Goal: Task Accomplishment & Management: Manage account settings

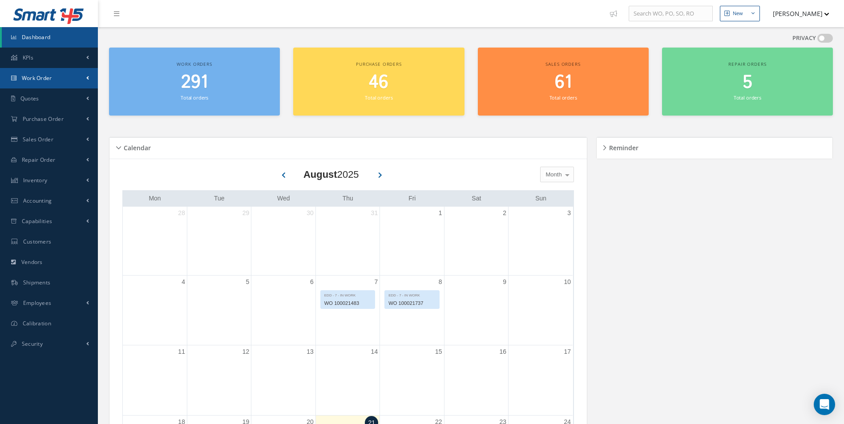
click at [34, 73] on link "Work Order" at bounding box center [49, 78] width 98 height 20
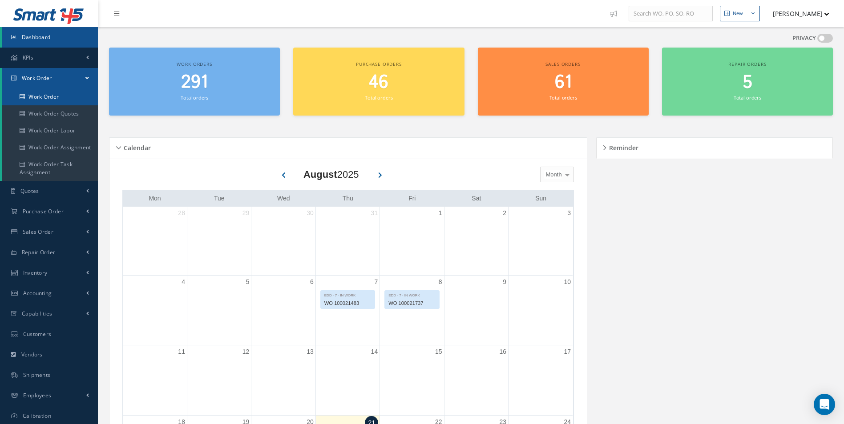
click at [46, 95] on link "Work Order" at bounding box center [50, 97] width 96 height 17
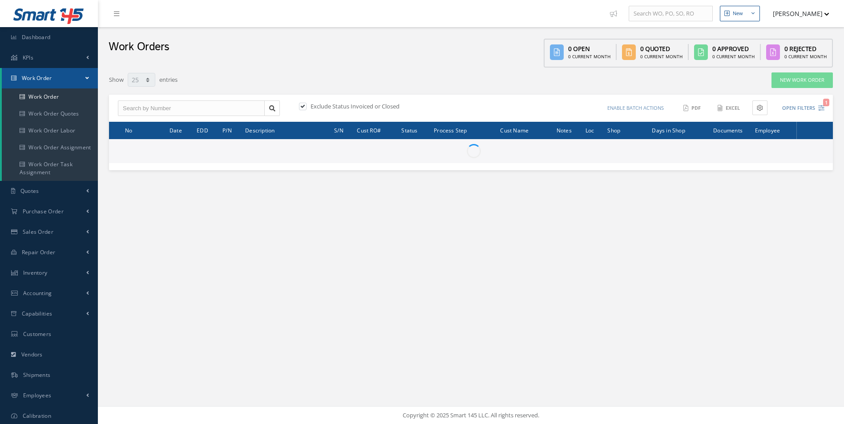
select select "25"
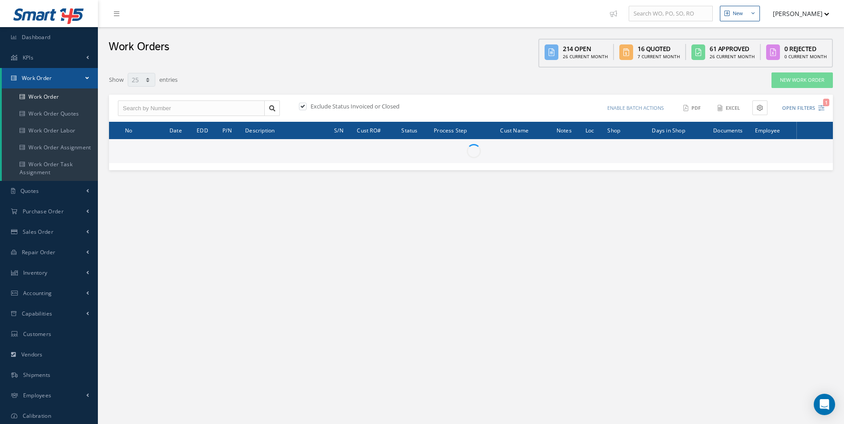
type input "All Work Request"
type input "All Work Performed"
type input "All Status"
type input "WO Part Status"
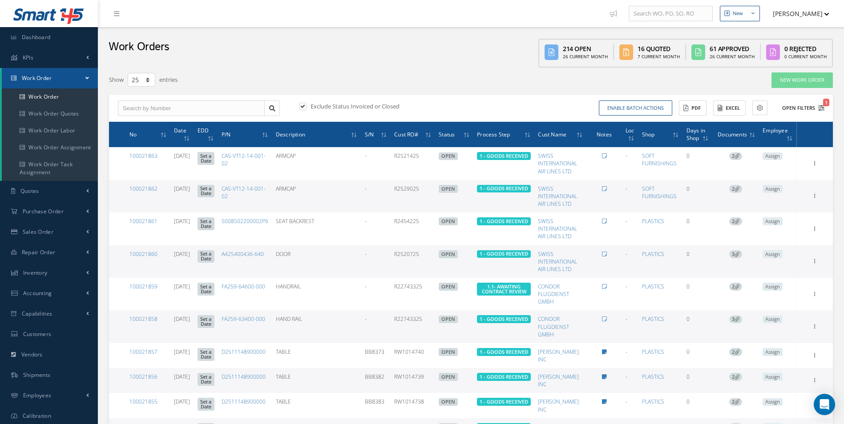
click at [818, 107] on icon "1" at bounding box center [821, 108] width 6 height 6
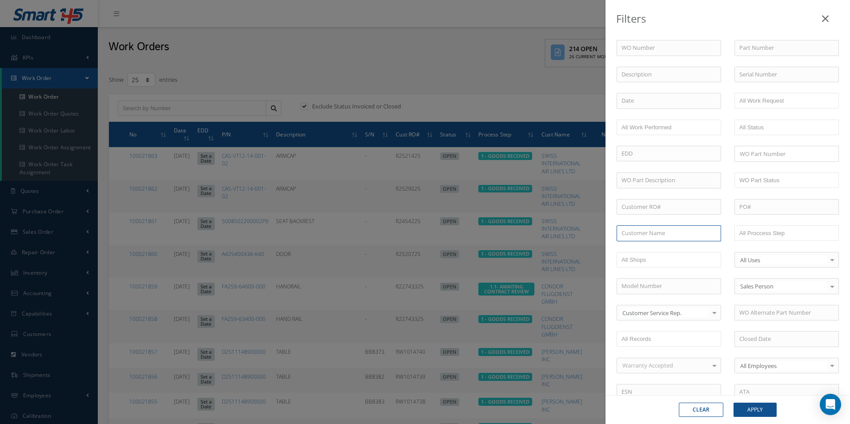
click at [636, 236] on input "text" at bounding box center [669, 233] width 105 height 16
click at [655, 254] on div "[PERSON_NAME] INC" at bounding box center [669, 250] width 104 height 16
type input "[PERSON_NAME] INC"
click at [753, 412] on button "Apply" at bounding box center [755, 410] width 43 height 14
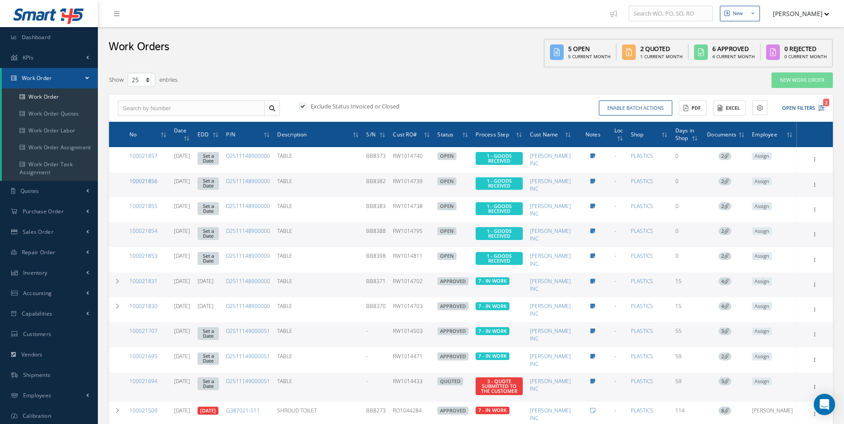
click at [153, 181] on link "100021856" at bounding box center [143, 181] width 28 height 8
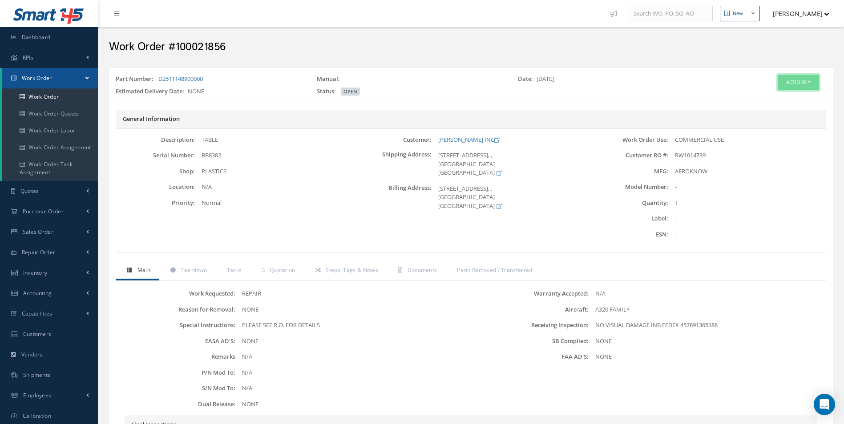
click at [785, 79] on button "Actions" at bounding box center [797, 83] width 41 height 16
click at [774, 96] on link "Edit" at bounding box center [784, 99] width 71 height 12
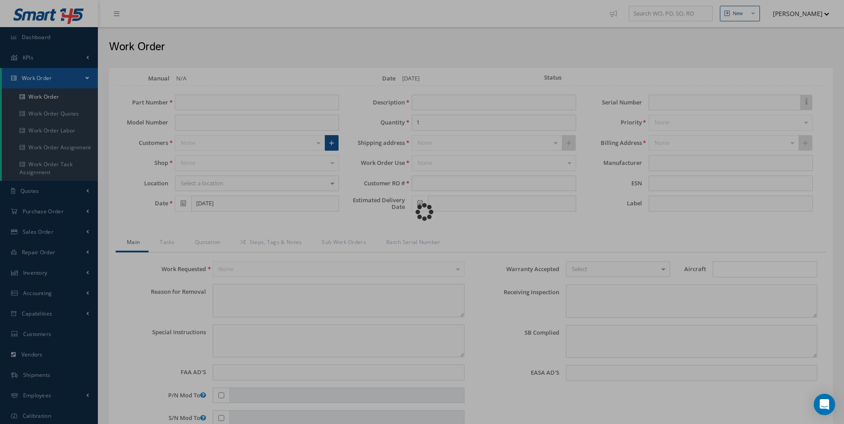
type input "D2511148900000"
type input "TABLE"
type input "RW1014739"
type input "BB8382"
type textarea "NONE"
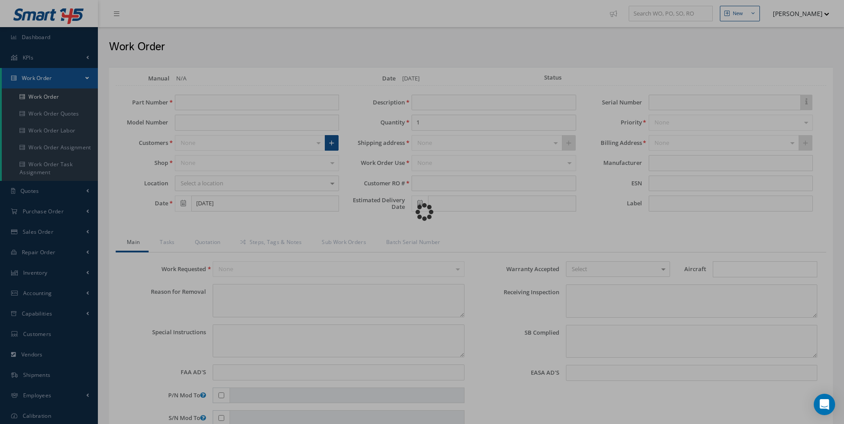
type textarea "PLEASE SEE R.O. FOR DETAILS"
type input "NONE"
type textarea "NO VISUAL DAMAGE INB FEDEX 457891365388"
type textarea "NONE"
type input "NONE"
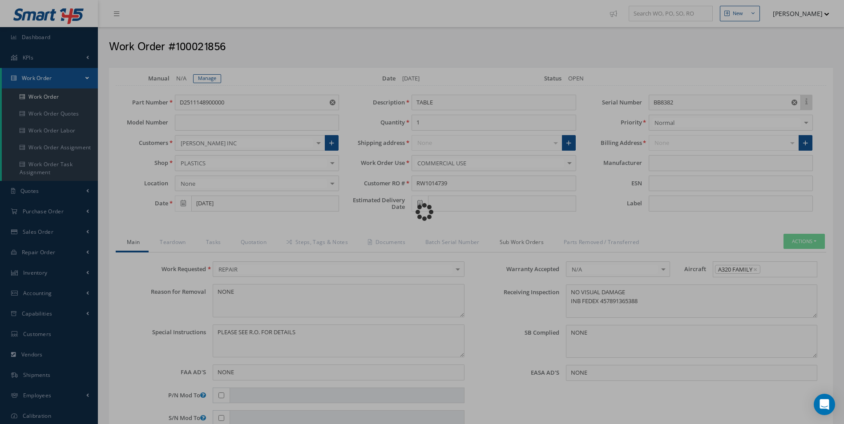
type input "AEROKNOW"
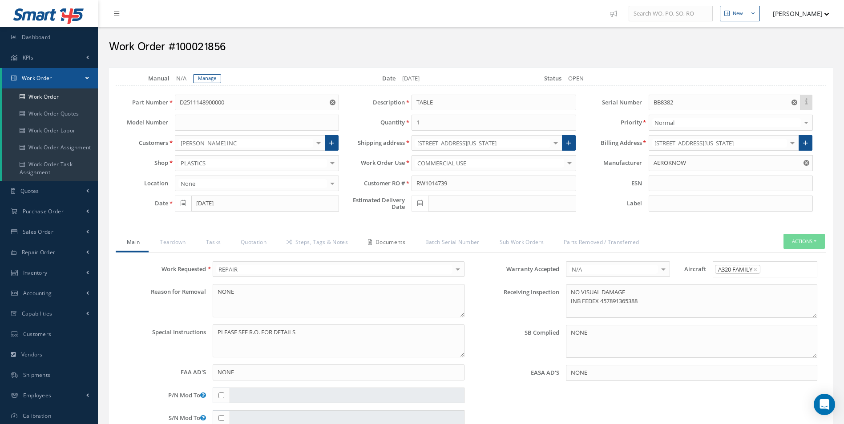
click at [390, 242] on link "Documents" at bounding box center [385, 243] width 57 height 19
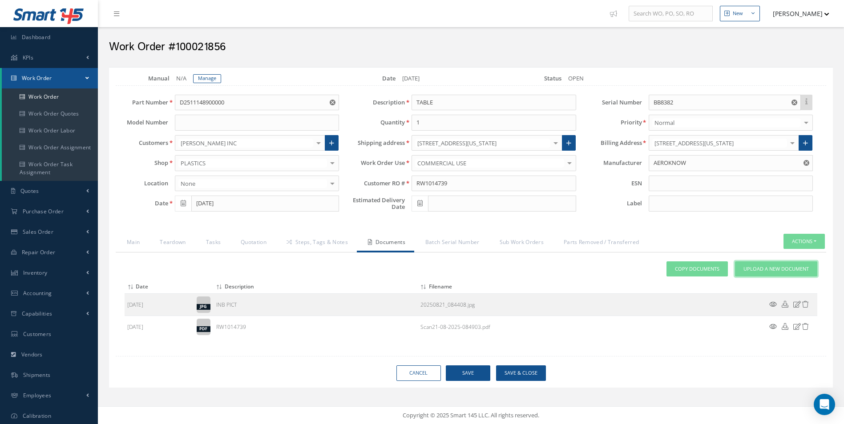
click at [761, 270] on span "Upload a New Document" at bounding box center [775, 270] width 65 height 8
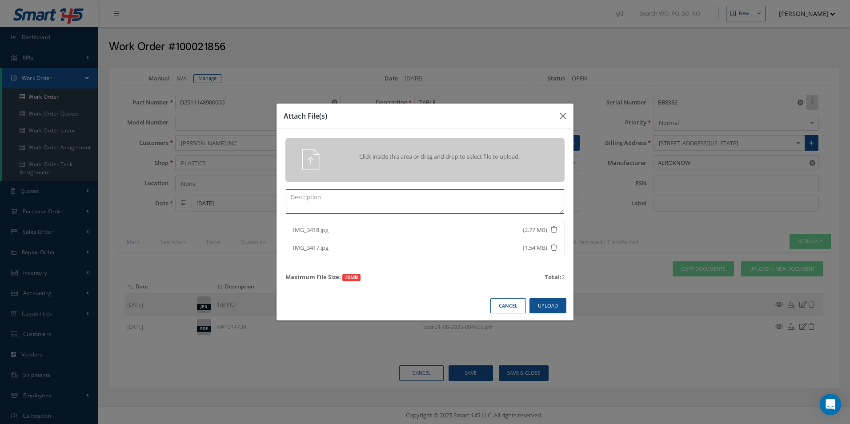
click at [298, 193] on textarea at bounding box center [425, 201] width 278 height 24
type textarea "q"
type textarea "QUOTE PICS"
click at [552, 306] on button "Upload" at bounding box center [548, 306] width 37 height 16
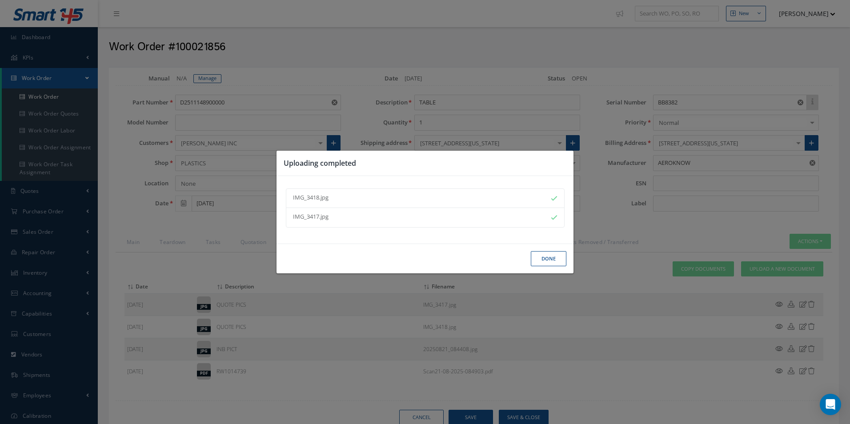
click at [547, 262] on button "Done" at bounding box center [549, 259] width 36 height 16
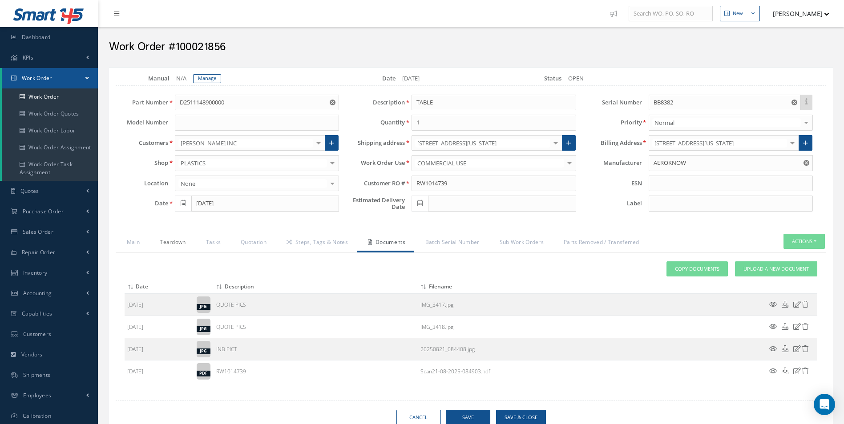
click at [180, 243] on link "Teardown" at bounding box center [172, 243] width 46 height 19
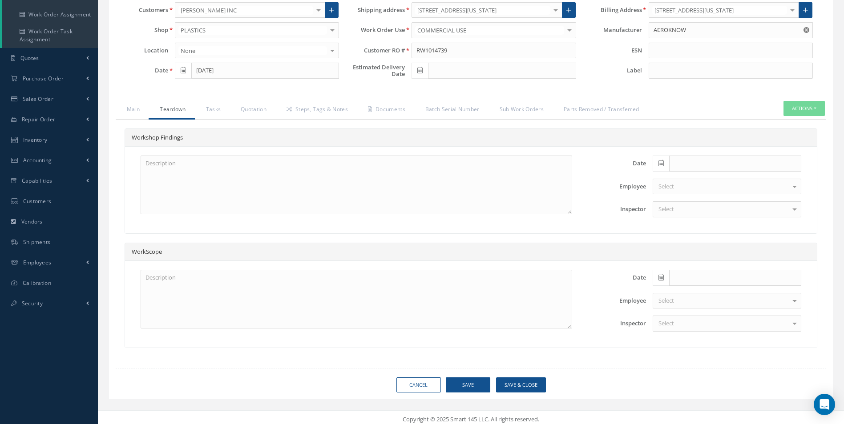
scroll to position [133, 0]
click at [163, 170] on textarea at bounding box center [356, 184] width 431 height 59
type textarea "X2 DISK ISOLATORS TO BE REPLACED X2 DOCUMENT SPRINGS TO BE REPLACED CRACKS IN P…"
click at [186, 285] on textarea at bounding box center [356, 299] width 431 height 59
click at [657, 159] on span at bounding box center [660, 163] width 16 height 16
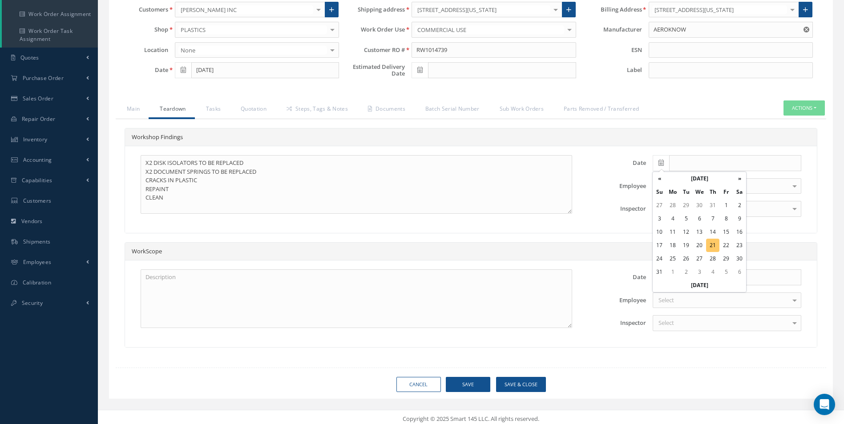
click at [712, 246] on td "21" at bounding box center [712, 245] width 13 height 13
type input "[DATE]"
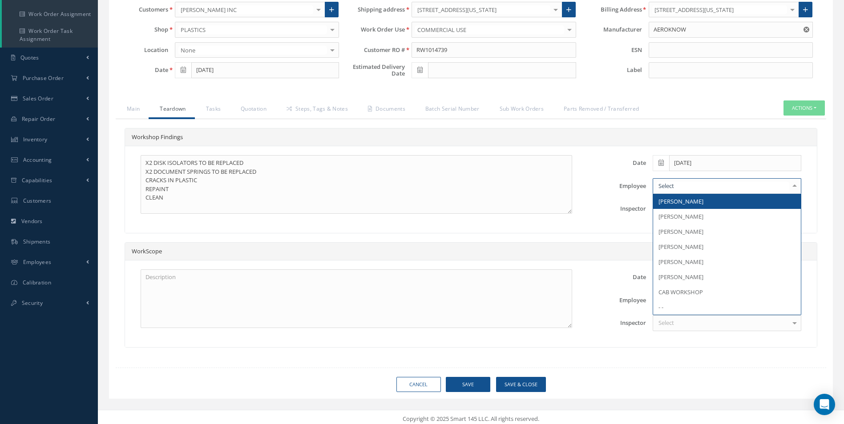
click at [676, 184] on div at bounding box center [726, 186] width 149 height 16
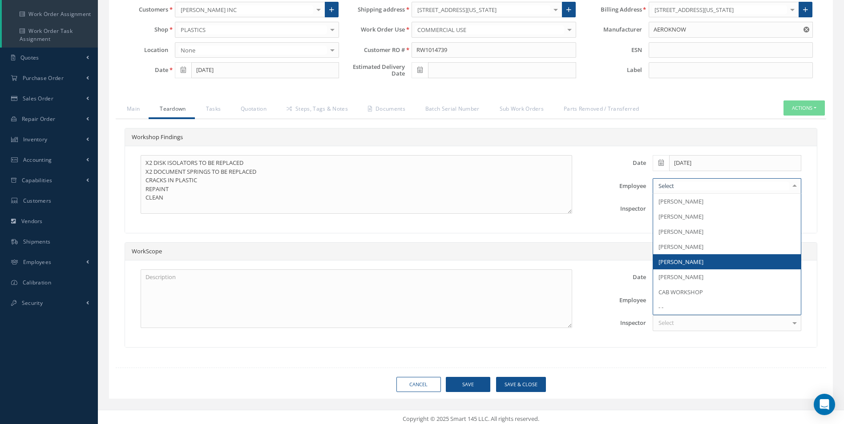
click at [674, 263] on span "[PERSON_NAME]" at bounding box center [680, 262] width 45 height 8
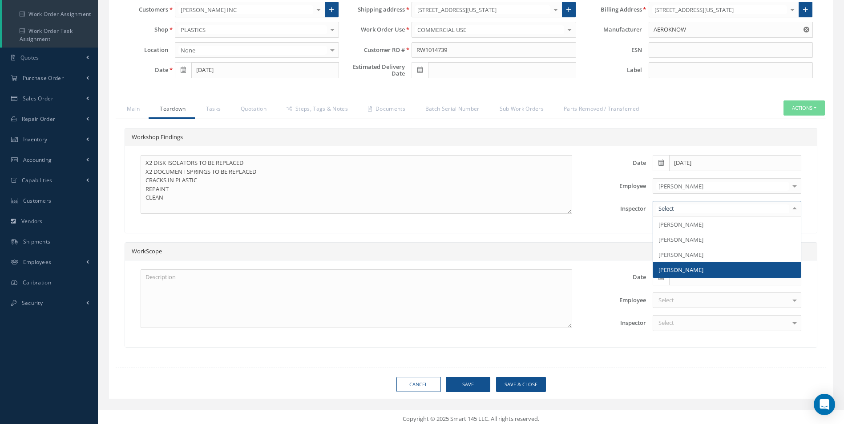
drag, startPoint x: 673, startPoint y: 268, endPoint x: 668, endPoint y: 265, distance: 6.6
click at [673, 268] on span "Giuseppe Giosa" at bounding box center [680, 270] width 45 height 8
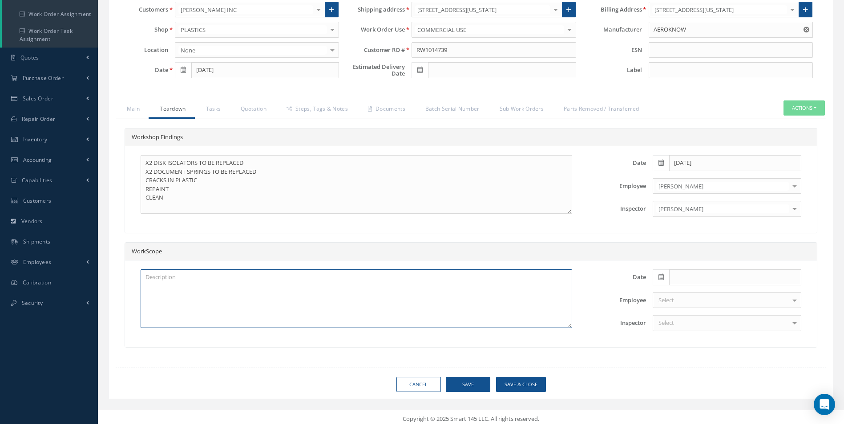
click at [165, 278] on textarea at bounding box center [356, 299] width 431 height 59
type textarea "SATTO REPAIR REPLACE SPRINGS AND DISK ISOLATORS REPAINT"
click at [479, 389] on button "Save" at bounding box center [468, 385] width 44 height 16
type input "AEROKNOW"
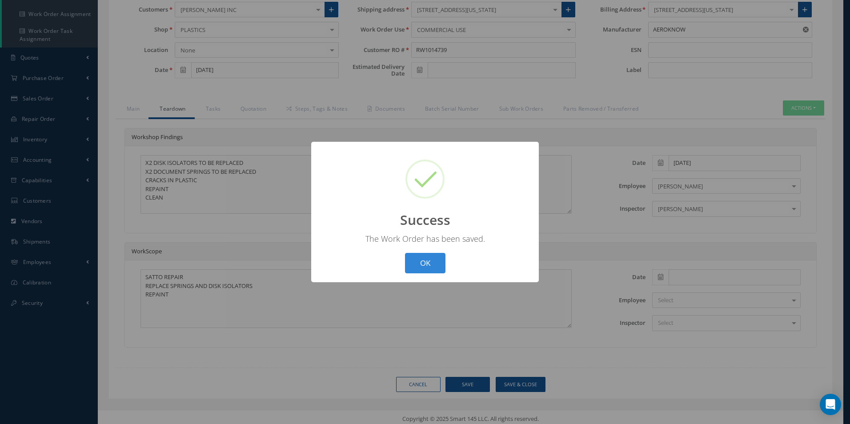
drag, startPoint x: 424, startPoint y: 267, endPoint x: 373, endPoint y: 240, distance: 57.7
click at [423, 266] on button "OK" at bounding box center [425, 263] width 40 height 21
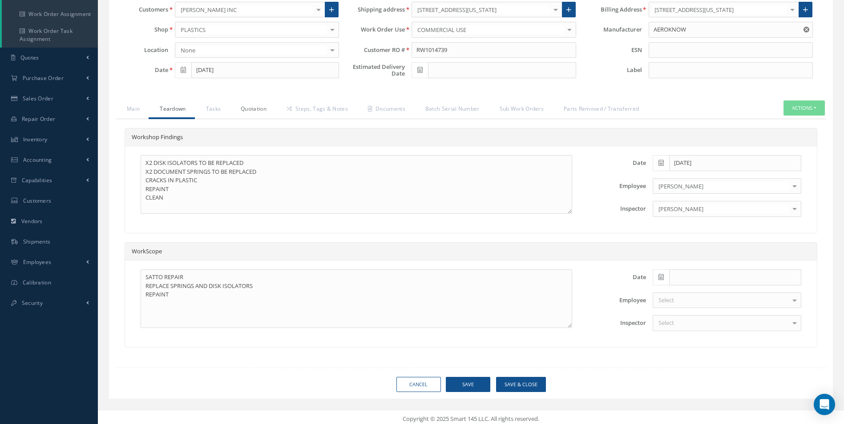
click at [255, 109] on link "Quotation" at bounding box center [252, 110] width 46 height 19
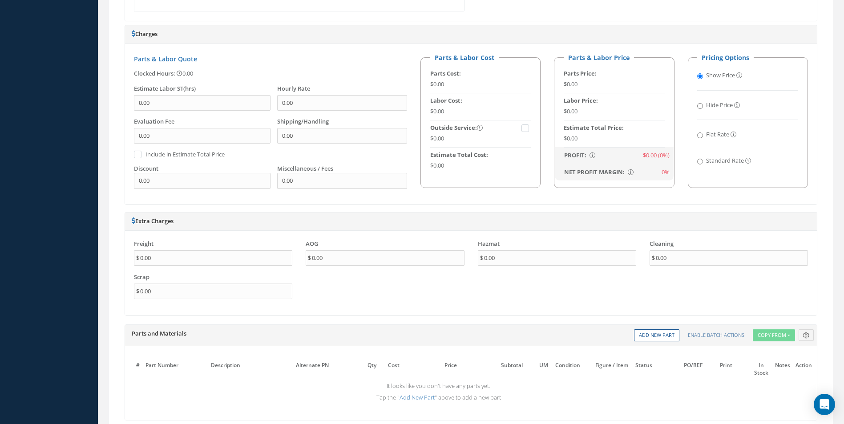
scroll to position [578, 0]
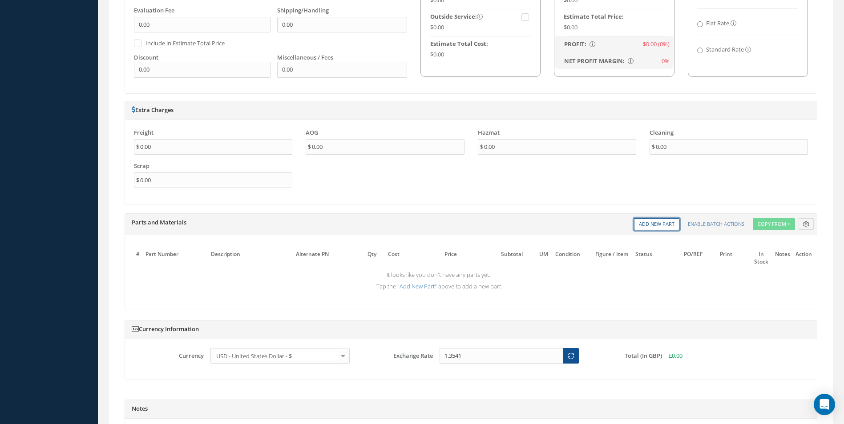
drag, startPoint x: 664, startPoint y: 221, endPoint x: 623, endPoint y: 226, distance: 41.7
click at [664, 221] on link "Add New Part" at bounding box center [656, 224] width 45 height 12
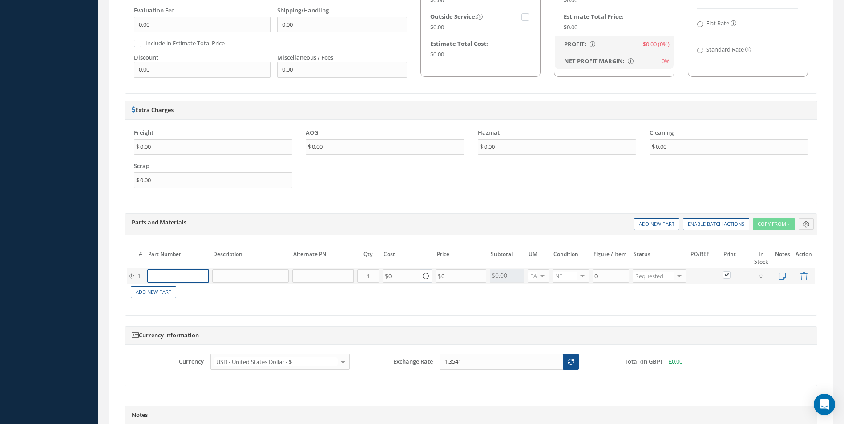
paste input "D2511044420000"
type input "D2511044420000"
click at [201, 291] on span "SPRING" at bounding box center [209, 290] width 19 height 8
type input "SPRING"
type input "45.55"
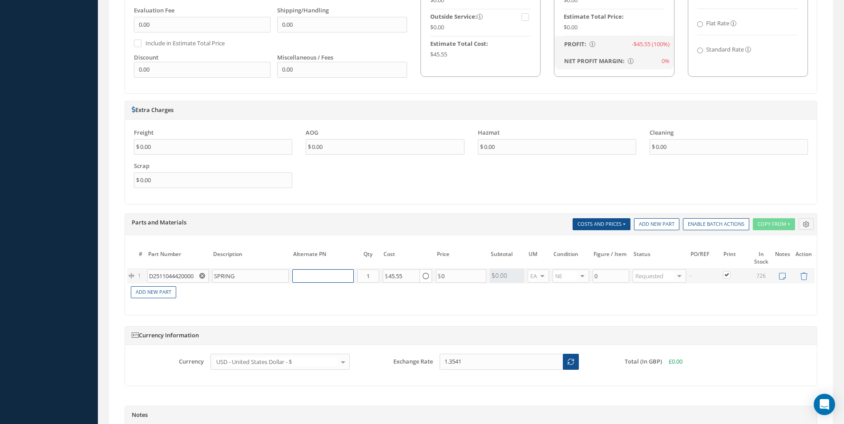
click at [306, 274] on input "text" at bounding box center [322, 276] width 61 height 13
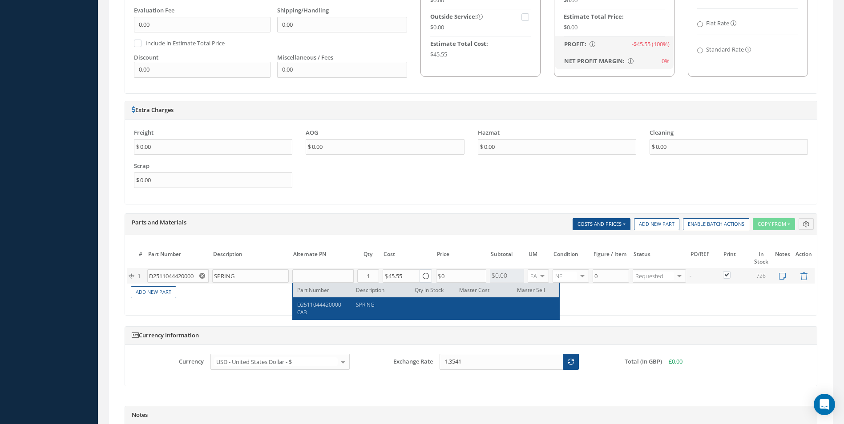
click at [309, 305] on span "D2511044420000CAB" at bounding box center [319, 308] width 44 height 15
type input "D2511044420000CAB"
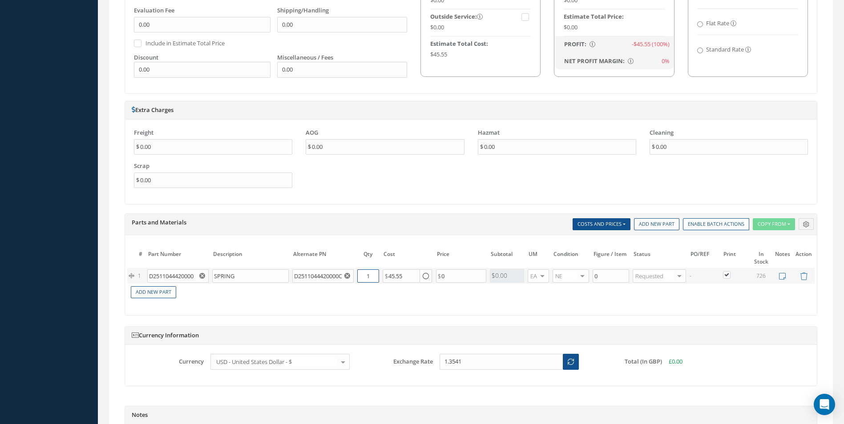
click at [370, 276] on input "1" at bounding box center [368, 276] width 22 height 13
type input "2"
click at [163, 290] on link "Add New Part" at bounding box center [153, 292] width 45 height 12
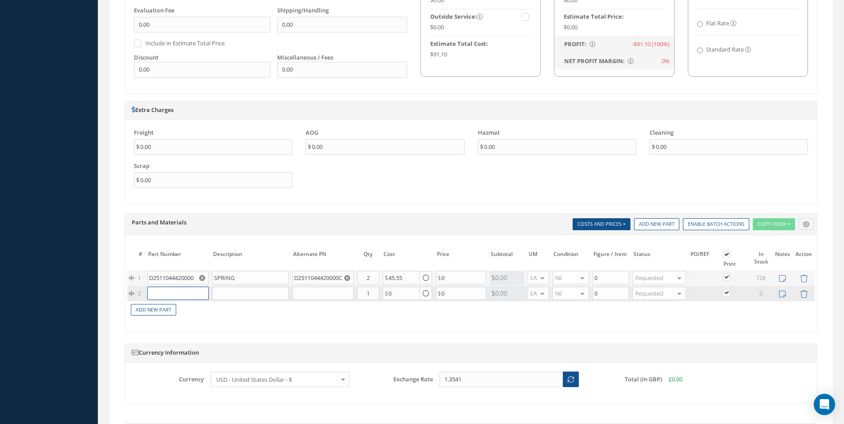
click at [172, 294] on input "text" at bounding box center [177, 293] width 61 height 13
paste input "D2511043720000"
type input "D2511043720000"
click at [191, 313] on div "D2511043720000" at bounding box center [172, 311] width 41 height 15
type input "DISK - LOCATING"
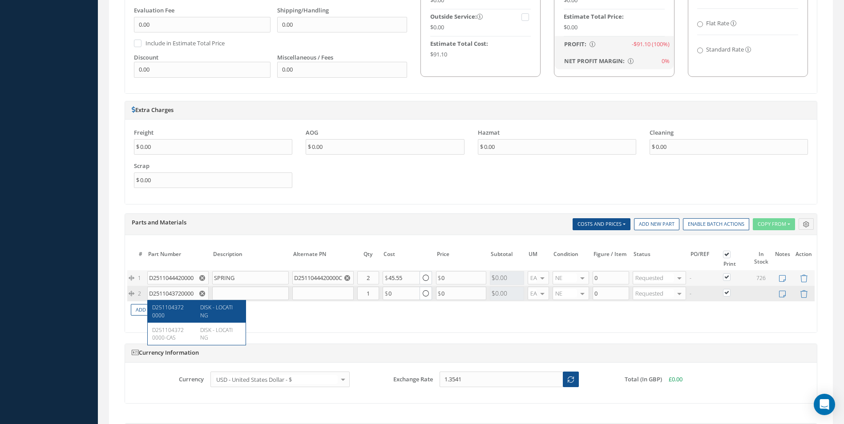
type input "37.00"
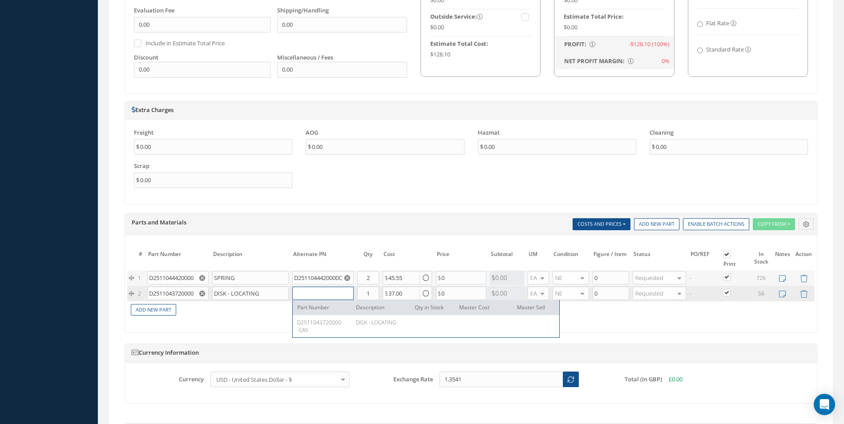
click at [311, 298] on input "text" at bounding box center [322, 293] width 61 height 13
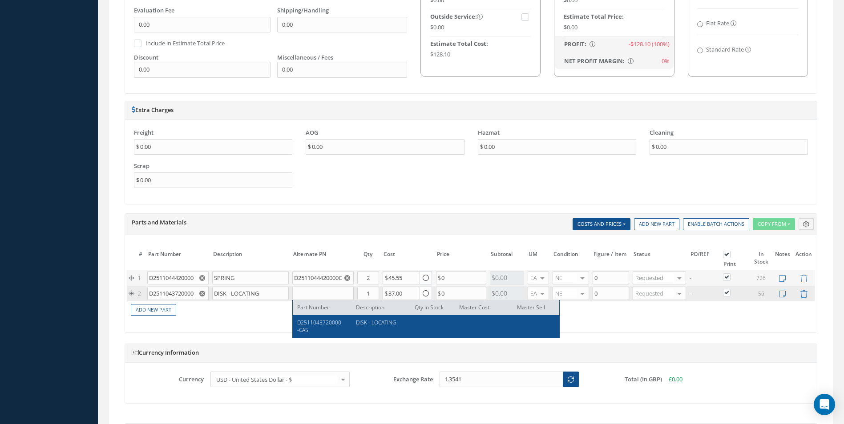
drag, startPoint x: 313, startPoint y: 324, endPoint x: 324, endPoint y: 318, distance: 12.6
click at [314, 324] on span "D2511043720000-CAS" at bounding box center [319, 326] width 44 height 15
type input "D2511043720000-CAS"
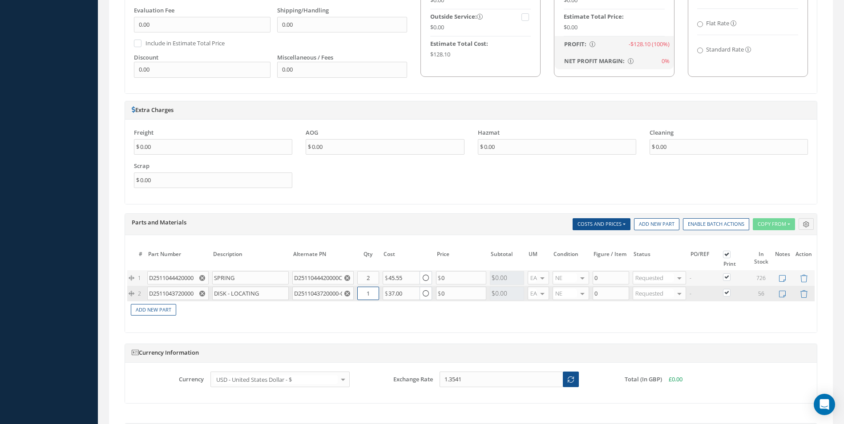
drag, startPoint x: 365, startPoint y: 295, endPoint x: 370, endPoint y: 295, distance: 4.9
click at [370, 295] on input "1" at bounding box center [368, 293] width 22 height 13
type input "2"
click at [157, 312] on link "Add New Part" at bounding box center [153, 310] width 45 height 12
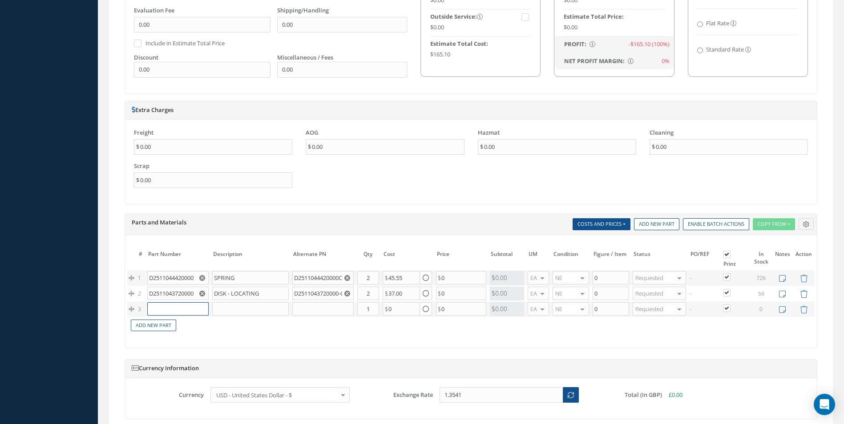
click at [173, 305] on input "text" at bounding box center [177, 308] width 61 height 13
paste input "D2511043820000"
type input "D2511043820000"
click at [181, 326] on span "D2511043820000" at bounding box center [168, 326] width 32 height 15
type input "PIN"
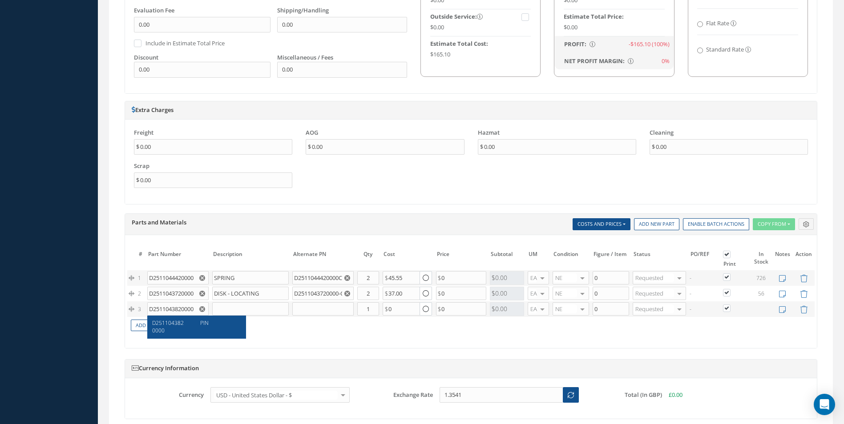
type input "75.00"
click at [322, 310] on input "text" at bounding box center [322, 308] width 61 height 13
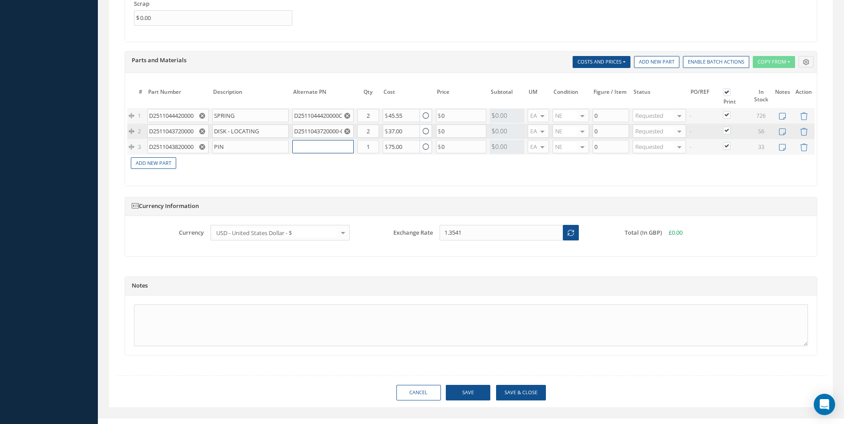
scroll to position [753, 0]
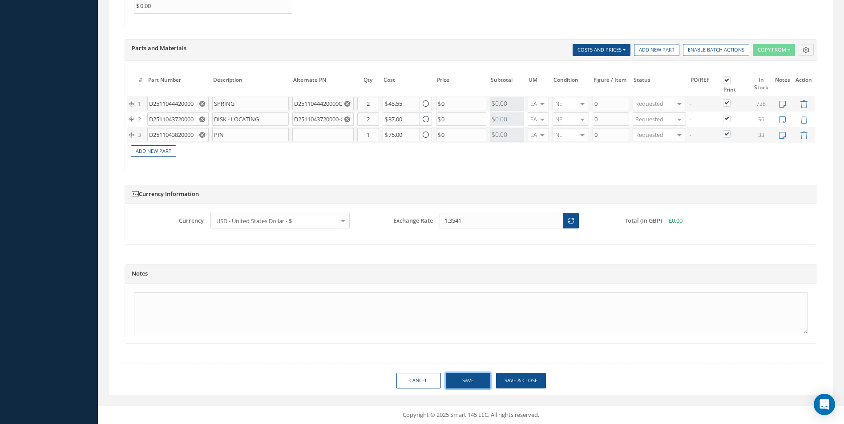
click at [467, 376] on button "Save" at bounding box center [468, 381] width 44 height 16
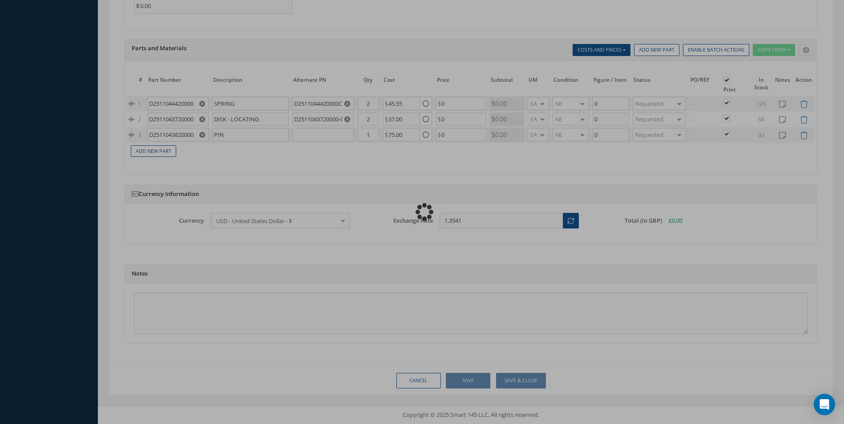
type input "0.00"
checkbox input "true"
type input "0.00"
checkbox input "true"
type input "0.00"
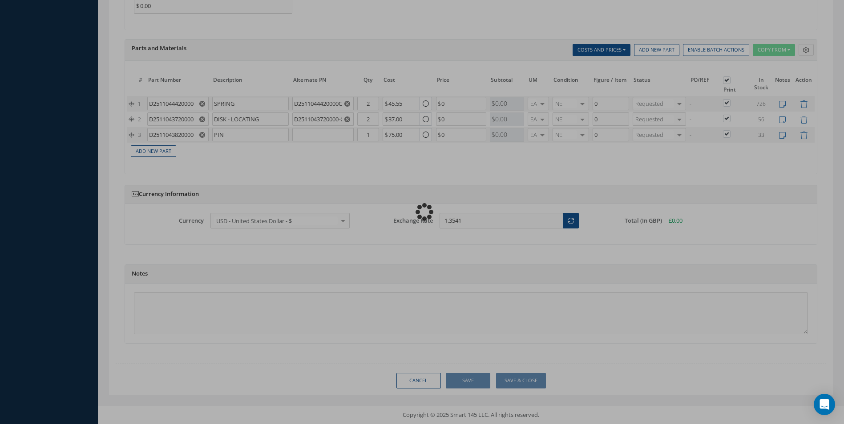
checkbox input "true"
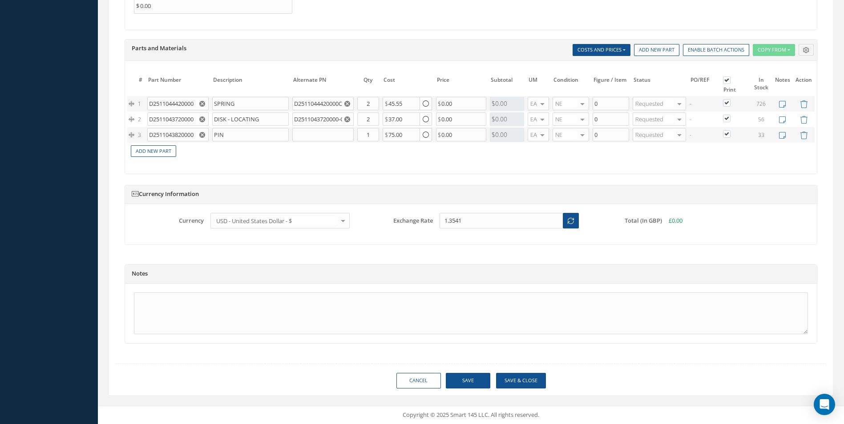
type input "AEROKNOW"
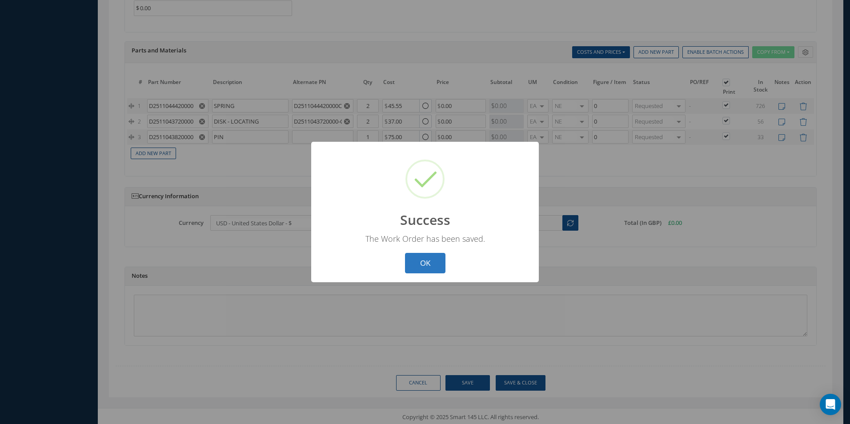
click at [423, 262] on button "OK" at bounding box center [425, 263] width 40 height 21
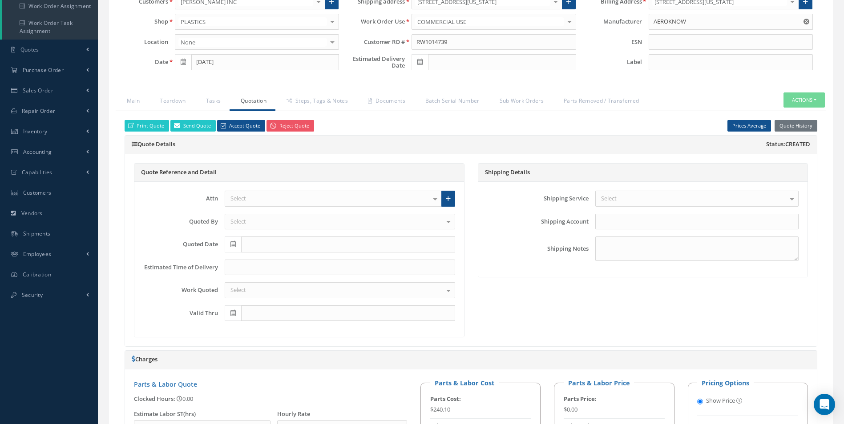
scroll to position [0, 0]
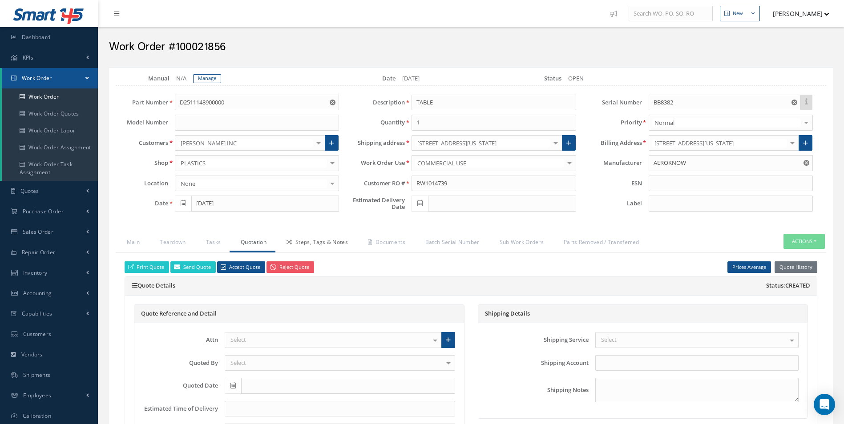
click at [310, 244] on link "Steps, Tags & Notes" at bounding box center [315, 243] width 81 height 19
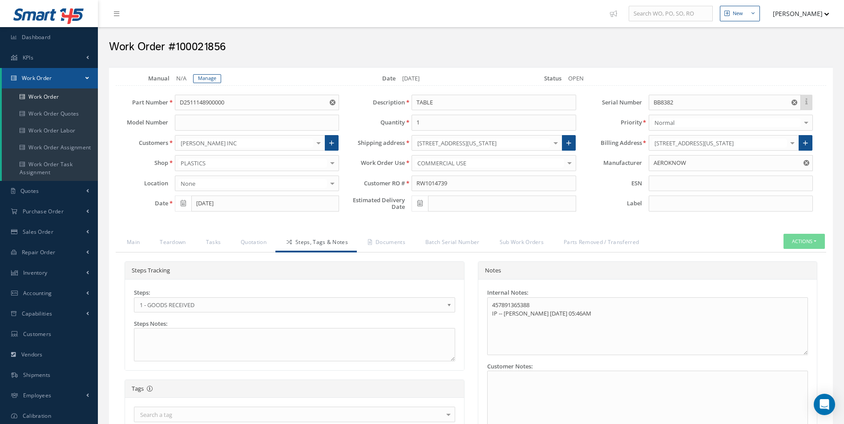
click at [449, 302] on b at bounding box center [451, 307] width 8 height 14
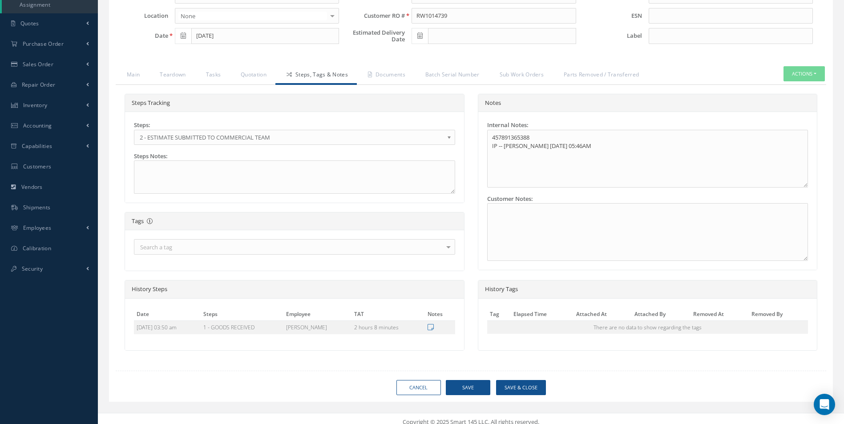
scroll to position [174, 0]
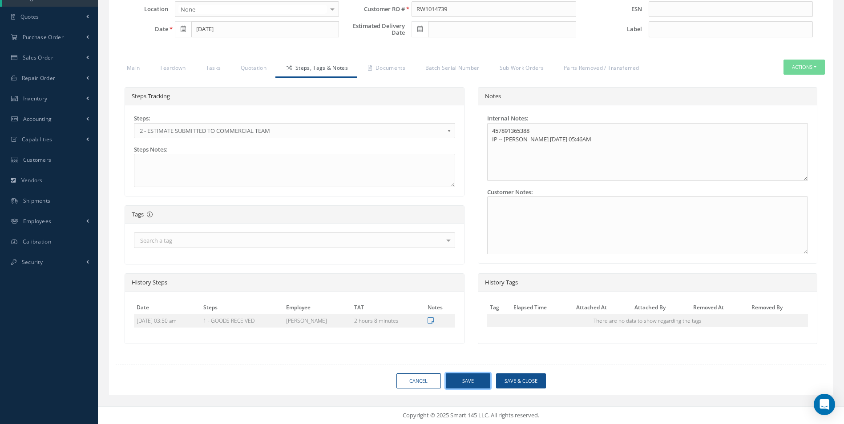
click at [478, 379] on button "Save" at bounding box center [468, 382] width 44 height 16
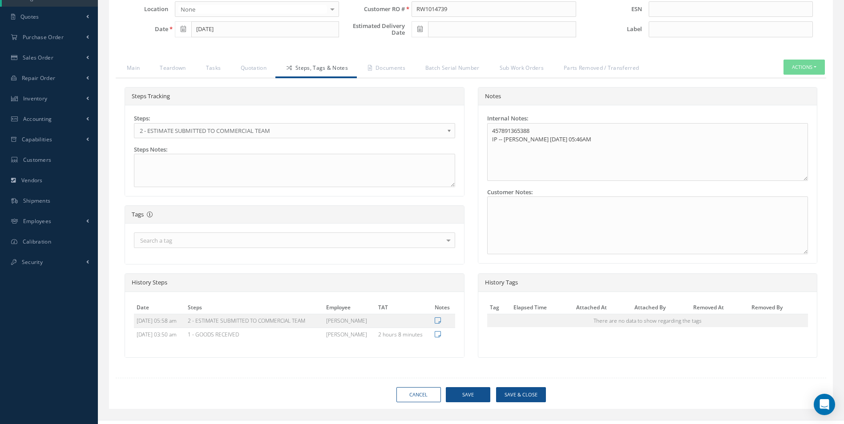
type input "AEROKNOW"
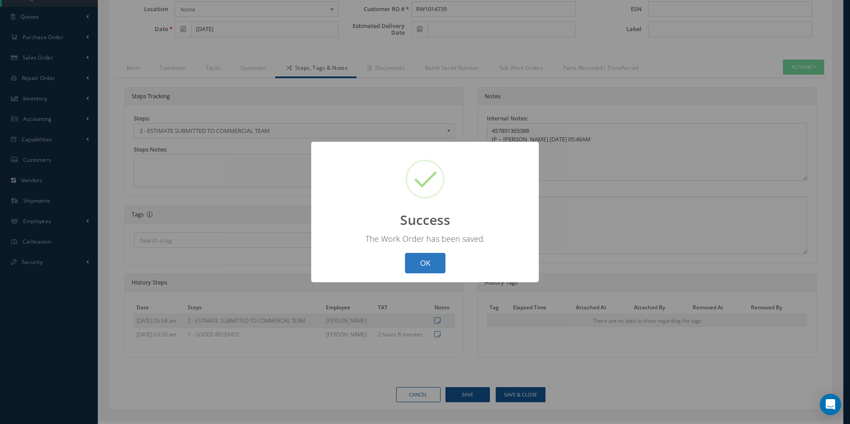
click at [419, 267] on button "OK" at bounding box center [425, 263] width 40 height 21
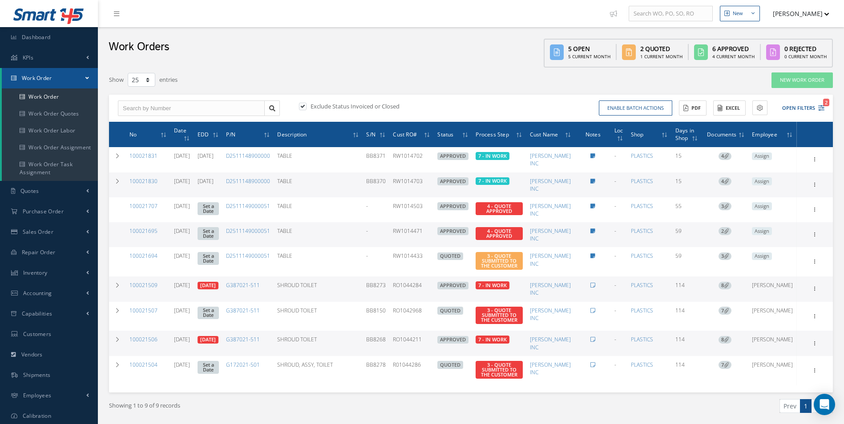
select select "25"
click at [66, 97] on link "Work Order" at bounding box center [50, 97] width 96 height 17
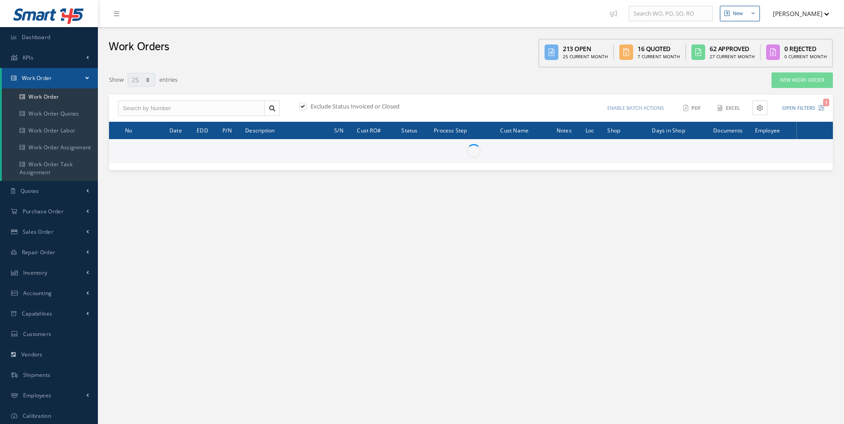
select select "25"
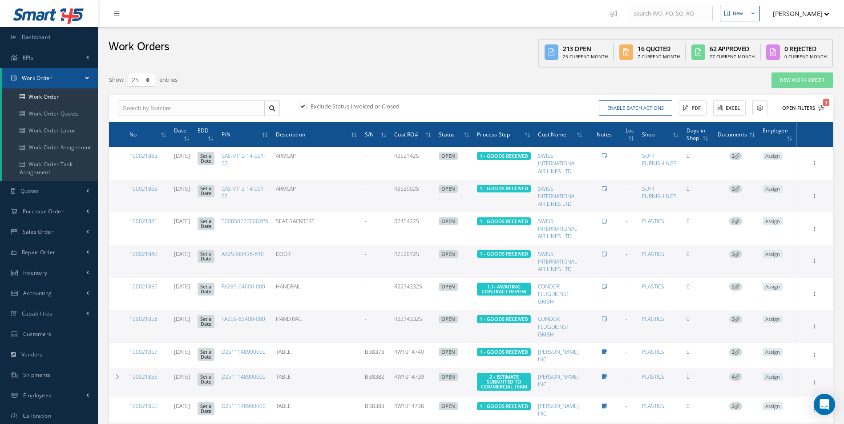
click at [821, 109] on icon "1" at bounding box center [821, 108] width 6 height 6
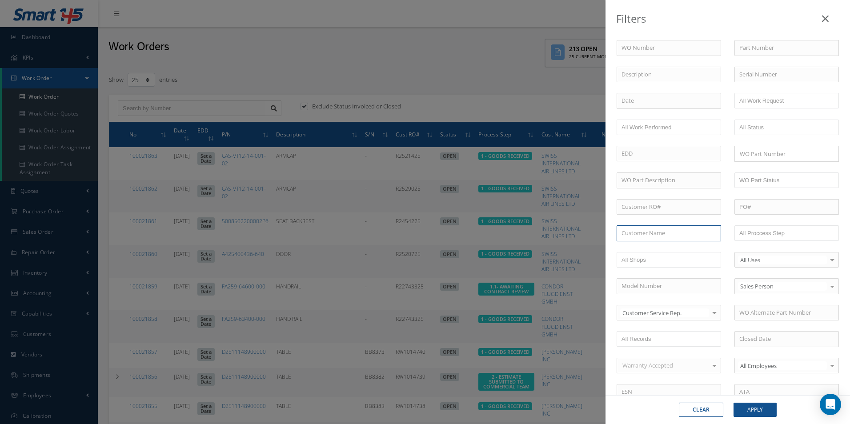
click at [642, 232] on input "text" at bounding box center [669, 233] width 105 height 16
click at [642, 249] on span "[PERSON_NAME] INC" at bounding box center [650, 249] width 56 height 8
type input "[PERSON_NAME] INC"
click at [752, 407] on button "Apply" at bounding box center [755, 410] width 43 height 14
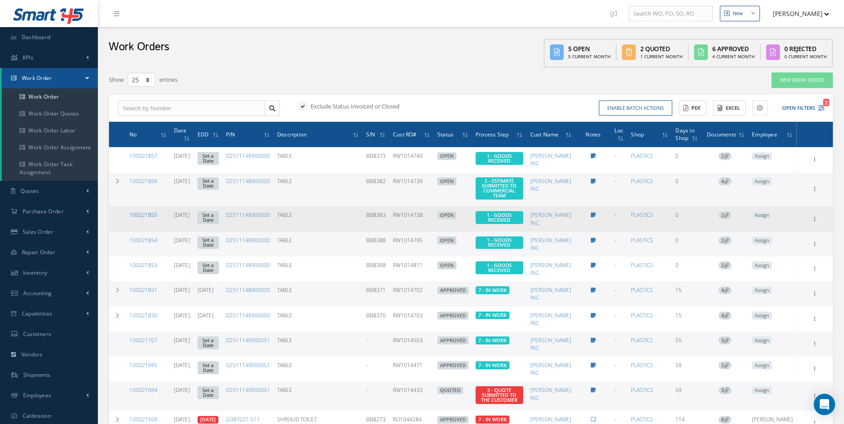
click at [149, 211] on link "100021855" at bounding box center [143, 215] width 28 height 8
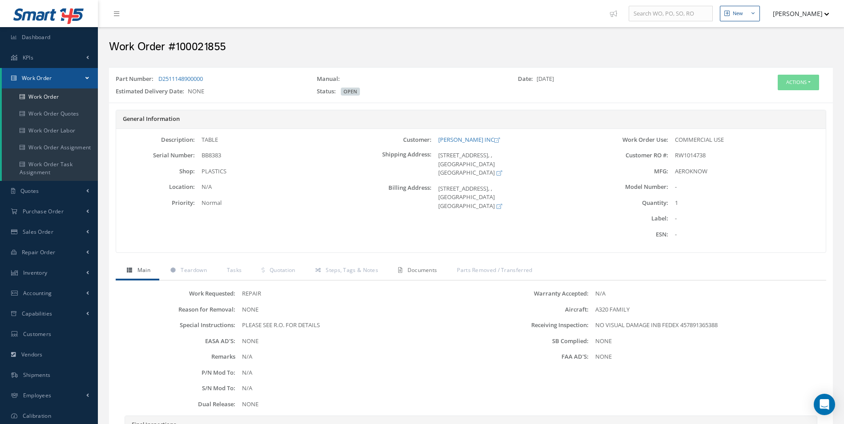
click at [420, 273] on span "Documents" at bounding box center [422, 270] width 30 height 8
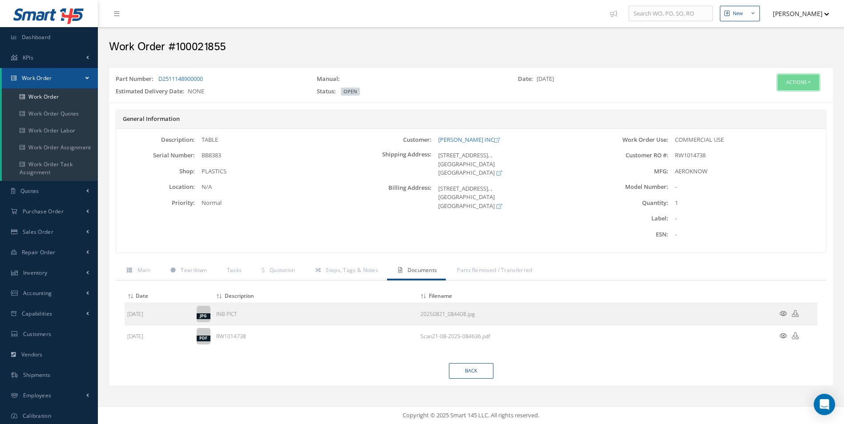
click at [785, 77] on button "Actions" at bounding box center [797, 83] width 41 height 16
click at [770, 100] on link "Edit" at bounding box center [784, 99] width 71 height 12
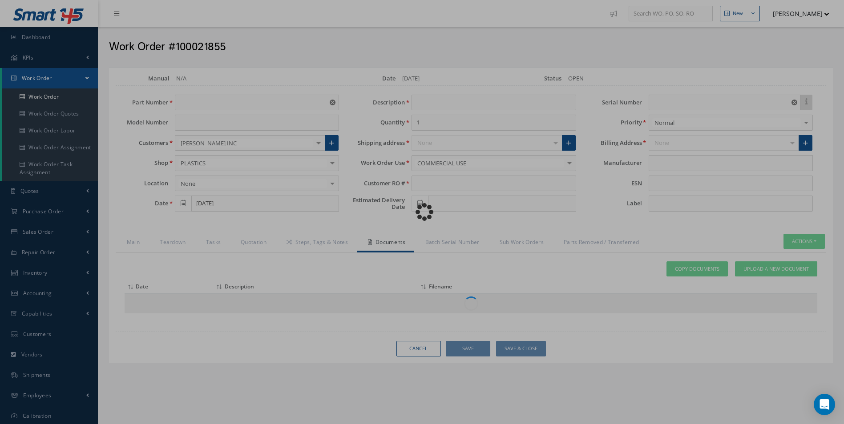
type input "D2511148900000"
type input "TABLE"
type input "RW1014738"
type input "BB8383"
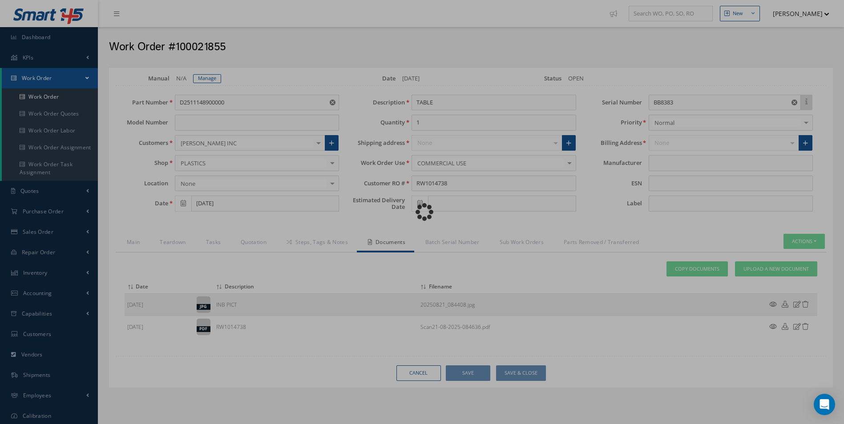
type input "AEROKNOW"
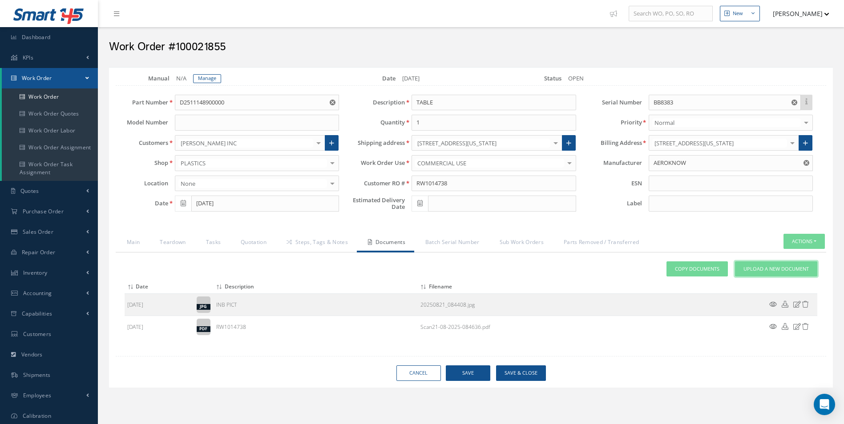
click at [764, 269] on span "Upload a New Document" at bounding box center [775, 270] width 65 height 8
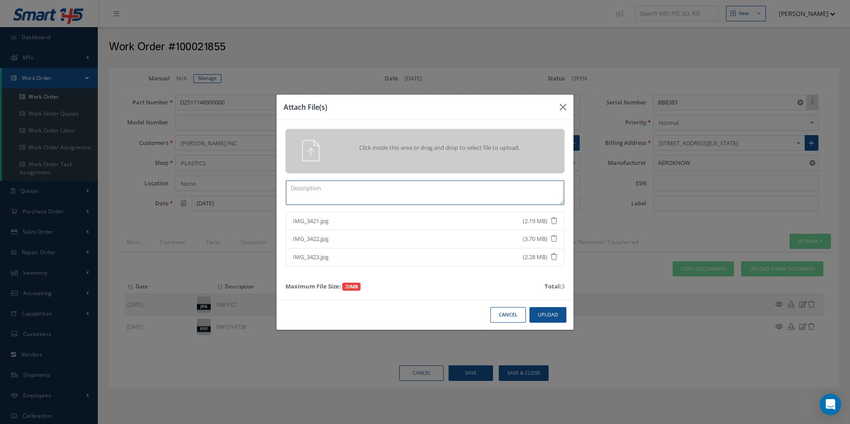
click at [328, 201] on textarea at bounding box center [425, 193] width 278 height 24
type textarea "QOUTE PICS"
click at [543, 310] on button "Upload" at bounding box center [548, 315] width 37 height 16
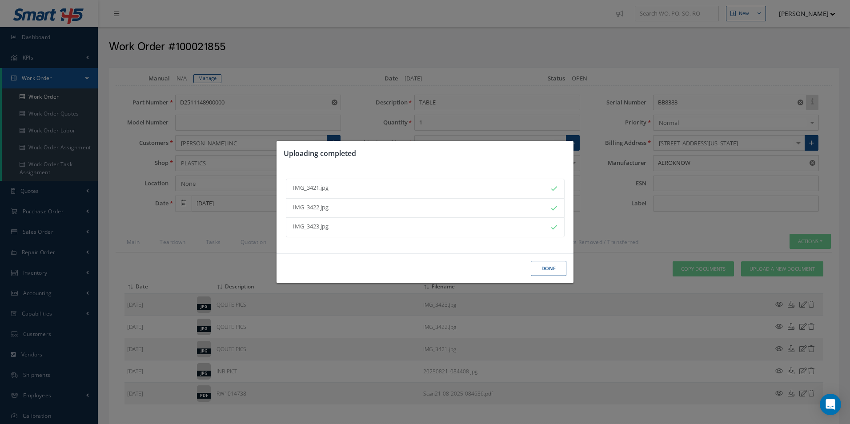
drag, startPoint x: 555, startPoint y: 269, endPoint x: 517, endPoint y: 269, distance: 37.8
click at [555, 269] on button "Done" at bounding box center [549, 269] width 36 height 16
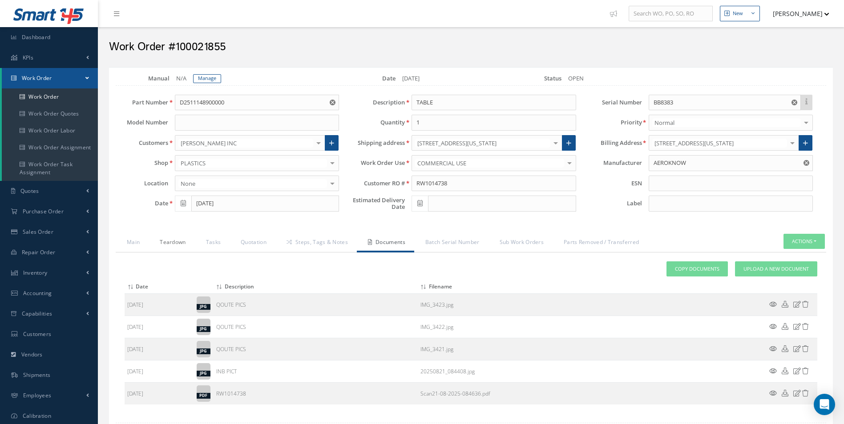
click at [169, 240] on link "Teardown" at bounding box center [172, 243] width 46 height 19
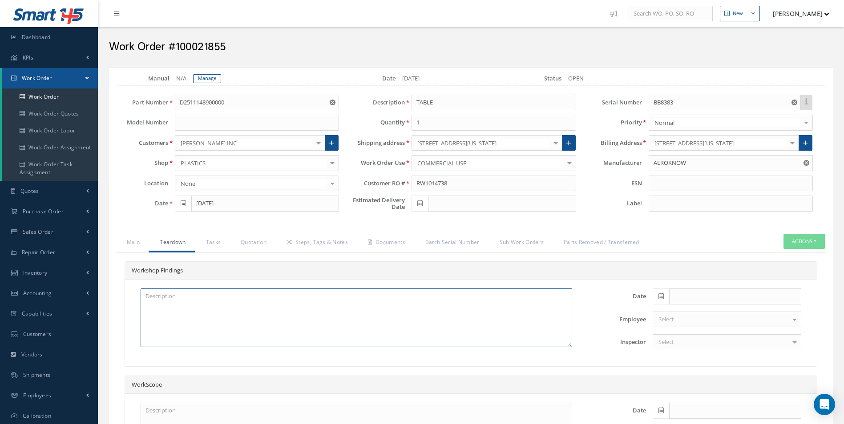
click at [170, 302] on textarea at bounding box center [356, 318] width 431 height 59
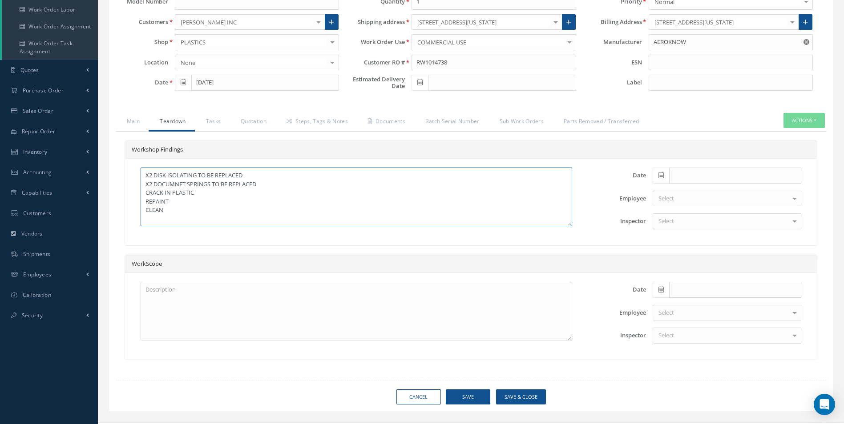
scroll to position [133, 0]
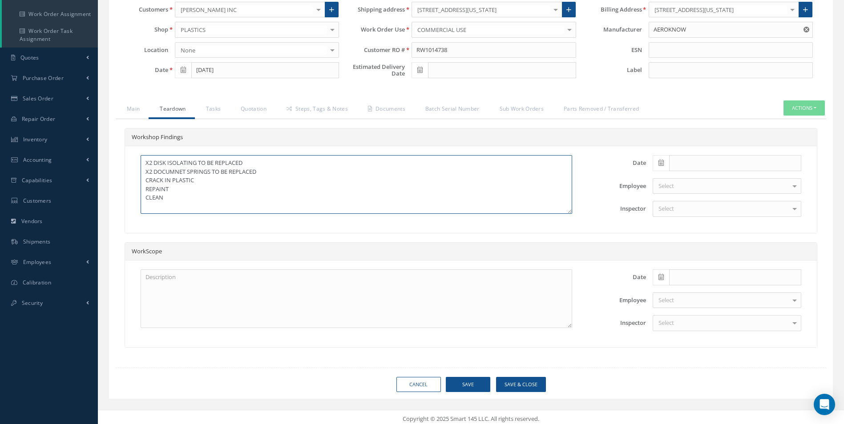
type textarea "X2 DISK ISOLATING TO BE REPLACED X2 DOCUMNET SPRINGS TO BE REPLACED CRACK IN PL…"
click at [150, 282] on textarea at bounding box center [356, 299] width 431 height 59
type textarea "SATTO REPAIR CMM REPAIR"
click at [660, 160] on icon at bounding box center [660, 163] width 5 height 6
click at [712, 247] on td "21" at bounding box center [712, 245] width 13 height 13
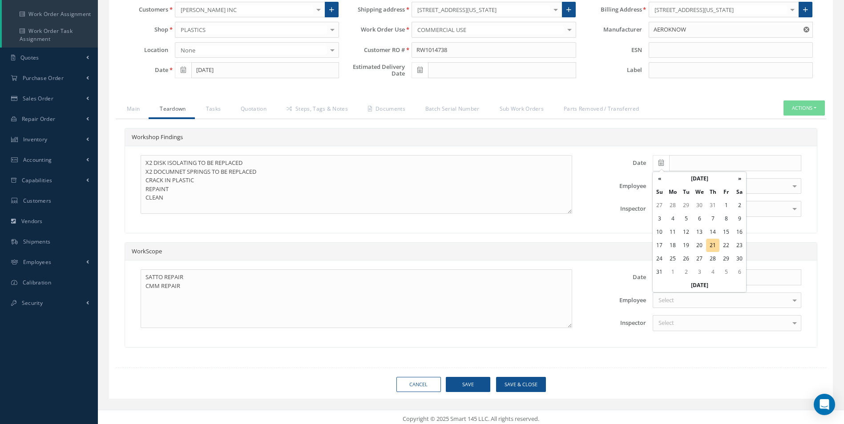
type input "[DATE]"
click at [689, 188] on div "Select" at bounding box center [726, 186] width 149 height 16
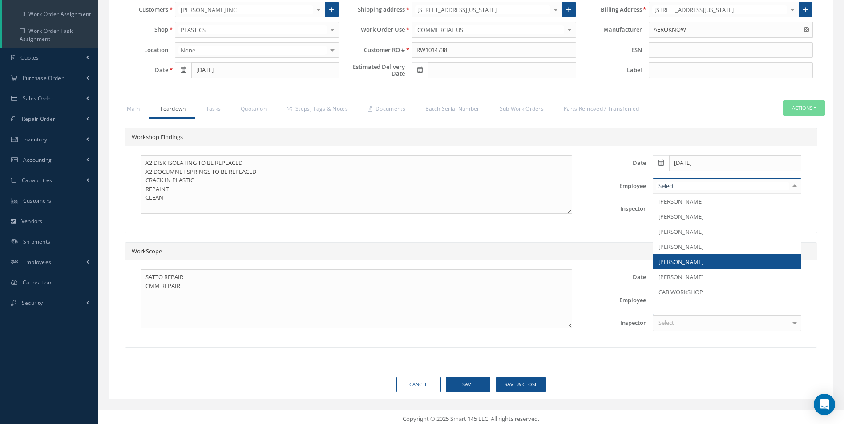
drag, startPoint x: 675, startPoint y: 263, endPoint x: 672, endPoint y: 259, distance: 5.1
click at [673, 262] on span "[PERSON_NAME]" at bounding box center [680, 262] width 45 height 8
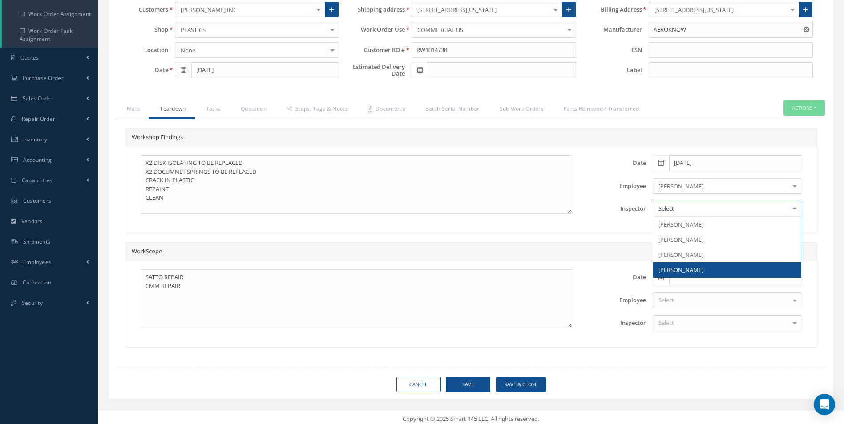
click at [664, 269] on span "[PERSON_NAME]" at bounding box center [680, 270] width 45 height 8
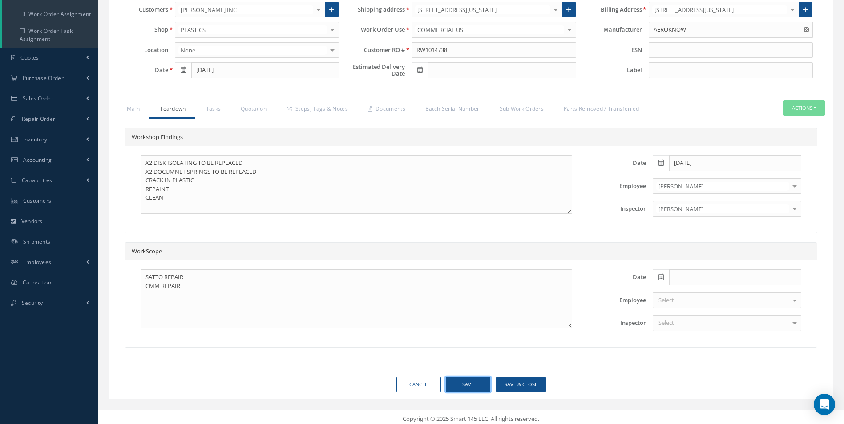
click at [462, 382] on button "Save" at bounding box center [468, 385] width 44 height 16
type input "AEROKNOW"
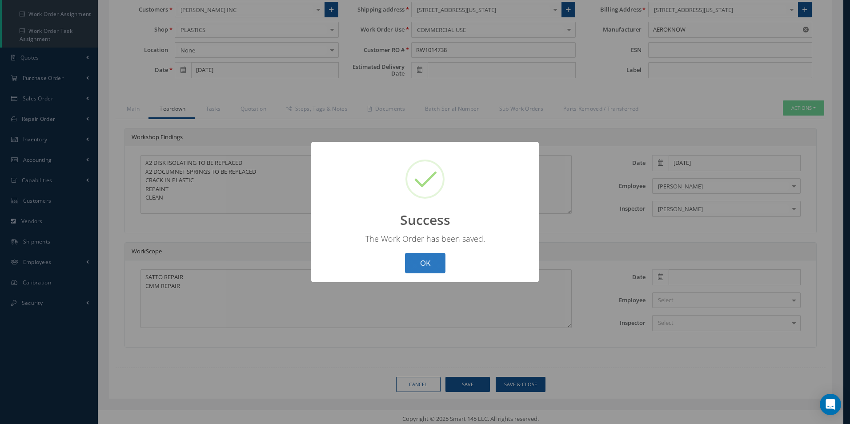
click at [412, 259] on button "OK" at bounding box center [425, 263] width 40 height 21
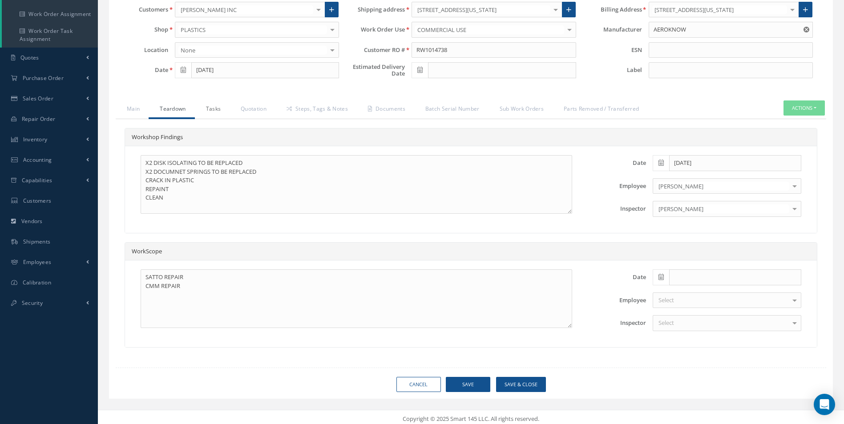
click at [216, 110] on link "Tasks" at bounding box center [212, 110] width 35 height 19
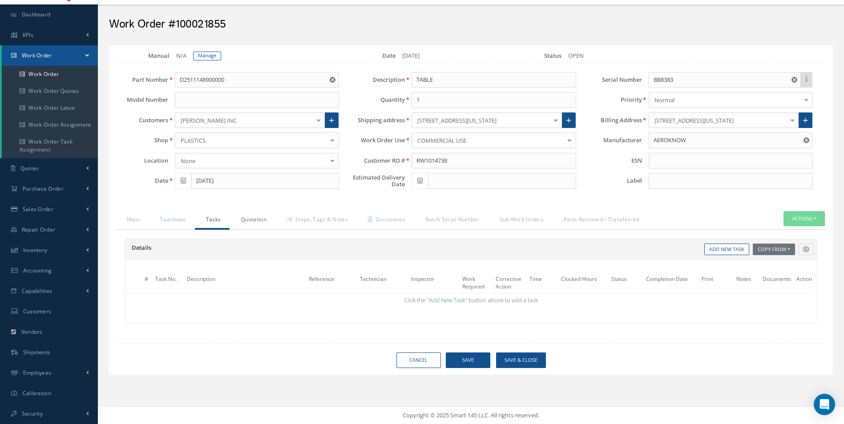
click at [256, 217] on link "Quotation" at bounding box center [252, 220] width 46 height 19
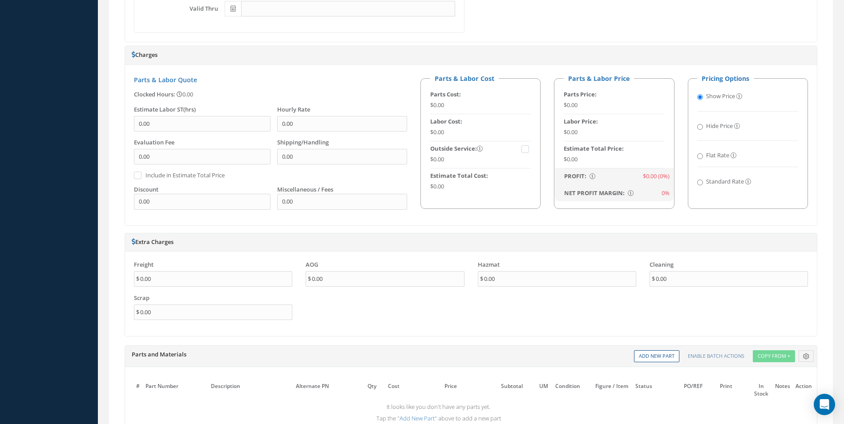
scroll to position [491, 0]
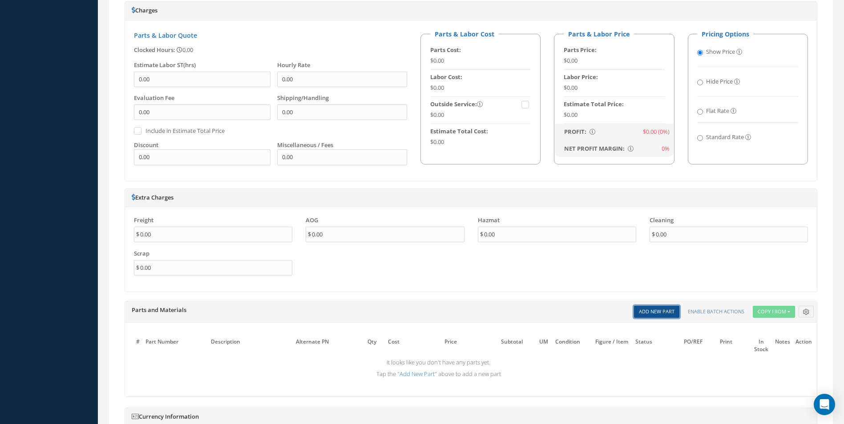
click at [662, 308] on link "Add New Part" at bounding box center [656, 312] width 45 height 12
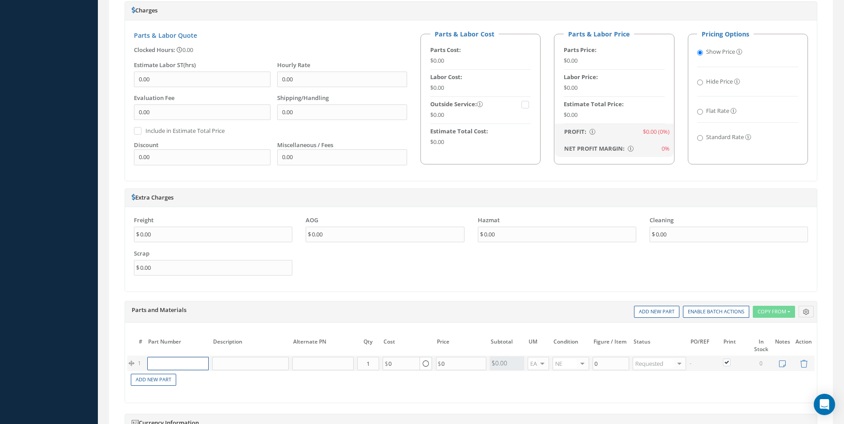
click at [183, 365] on input "text" at bounding box center [177, 363] width 61 height 13
paste input "D2511043720000"
type input "D2511043720000"
click at [197, 380] on div "DISK - LOCATING" at bounding box center [217, 381] width 48 height 15
type input "DISK - LOCATING"
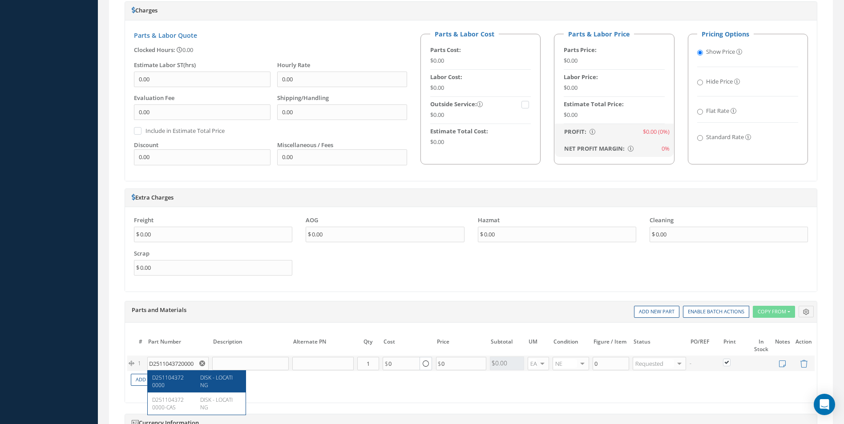
type input "37.00"
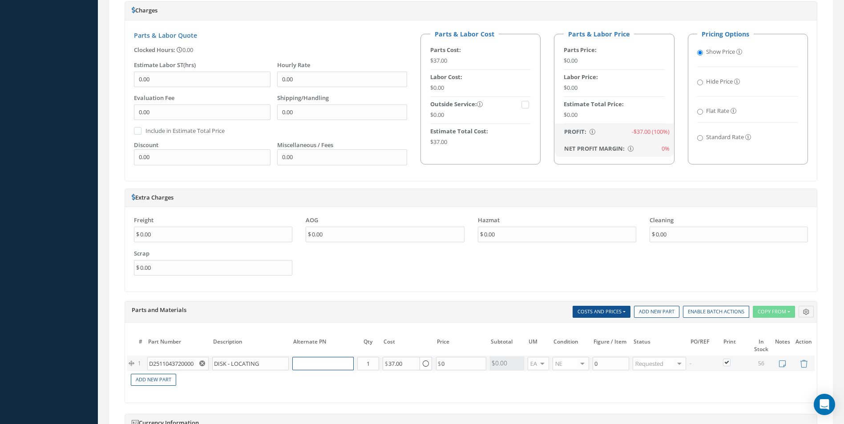
click at [310, 364] on input "text" at bounding box center [322, 363] width 61 height 13
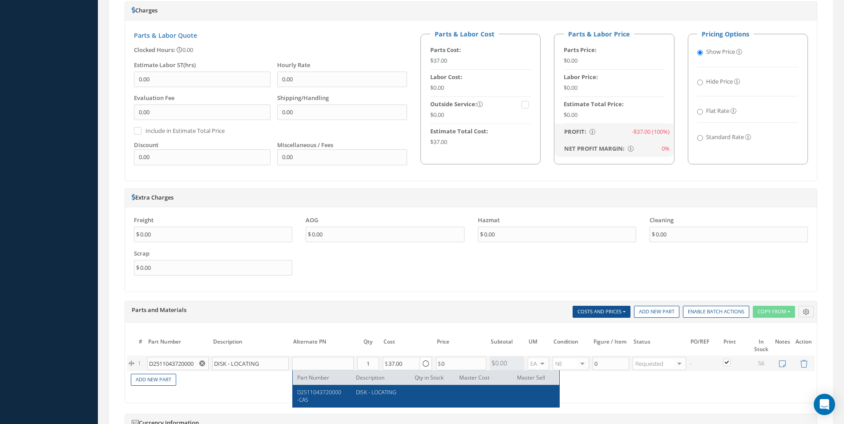
drag, startPoint x: 316, startPoint y: 394, endPoint x: 309, endPoint y: 390, distance: 7.8
click at [316, 392] on span "D2511043720000-CAS" at bounding box center [319, 396] width 44 height 15
type input "D2511043720000-CAS"
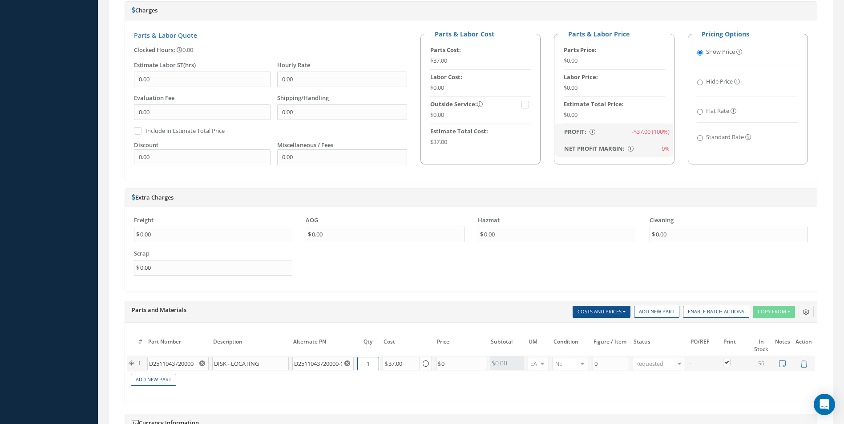
drag, startPoint x: 367, startPoint y: 362, endPoint x: 372, endPoint y: 366, distance: 6.3
click at [372, 366] on input "1" at bounding box center [368, 363] width 22 height 13
type input "2"
click at [155, 378] on link "Add New Part" at bounding box center [153, 380] width 45 height 12
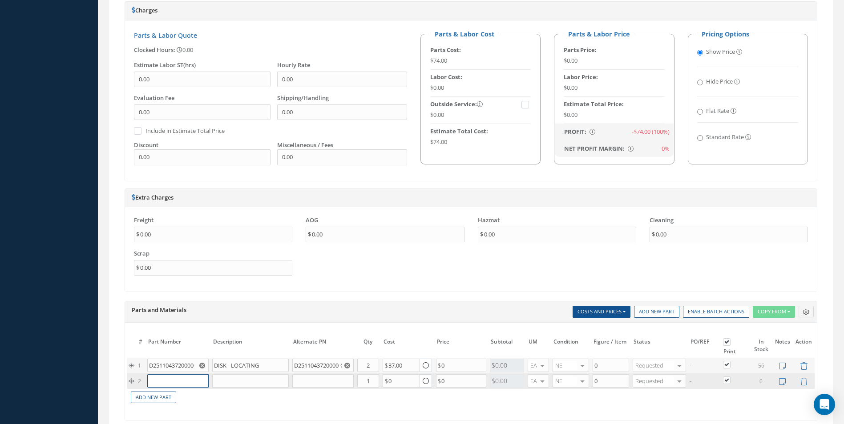
click at [174, 381] on input "text" at bounding box center [177, 380] width 61 height 13
paste input "D2511043820000"
type input "D2511043820000"
click at [177, 399] on span "D2511043820000" at bounding box center [168, 398] width 32 height 15
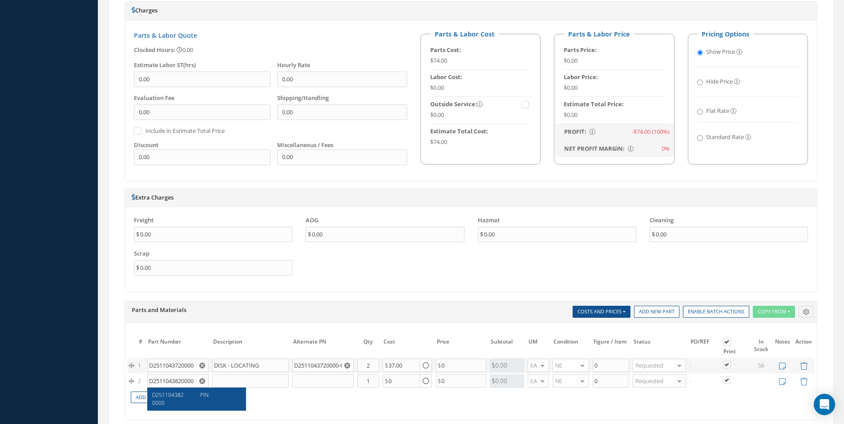
type input "PIN"
type input "75.00"
click at [158, 398] on link "Add New Part" at bounding box center [153, 398] width 45 height 12
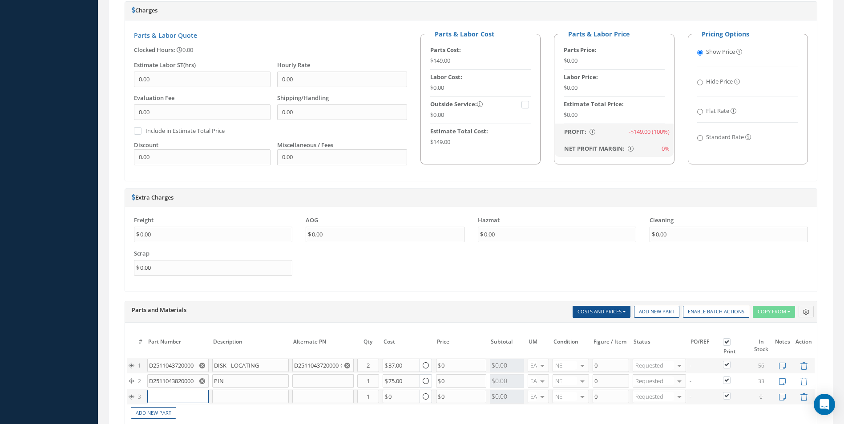
click at [170, 393] on input "text" at bounding box center [177, 396] width 61 height 13
paste input "D2511044420000"
type input "D2511044420000"
click at [177, 407] on span "D2511044420000" at bounding box center [168, 414] width 32 height 15
type input "SPRING"
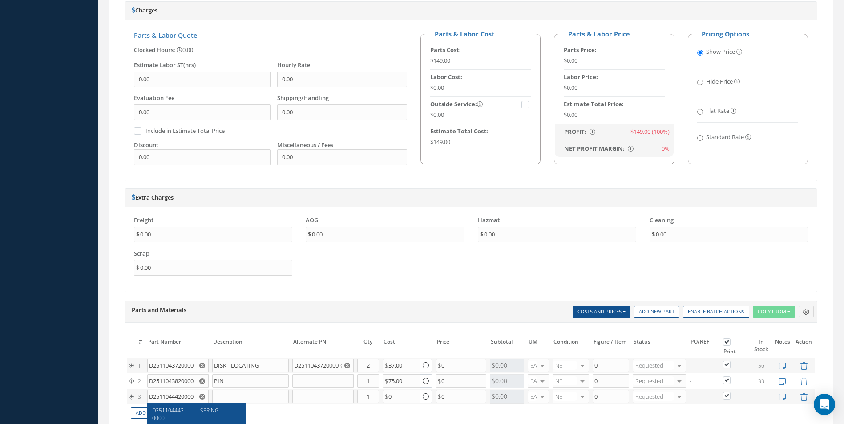
type input "45.55"
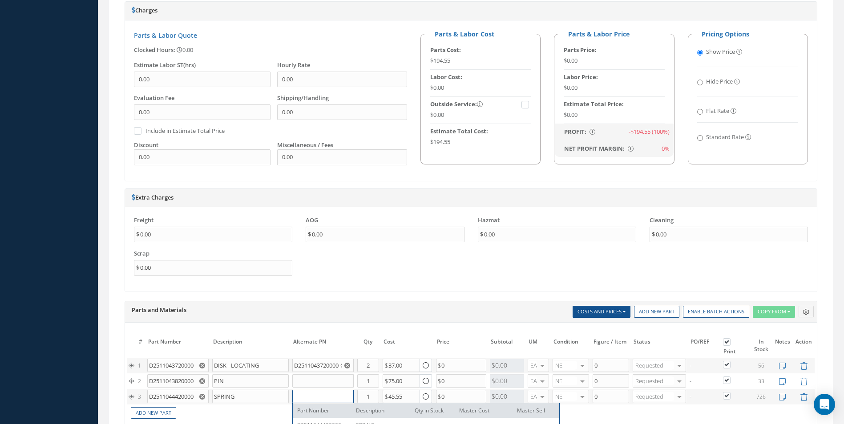
click at [327, 393] on input "text" at bounding box center [322, 396] width 61 height 13
click at [324, 419] on div "D2511044420000CAB SPRING" at bounding box center [426, 429] width 266 height 22
type input "D2511044420000CAB"
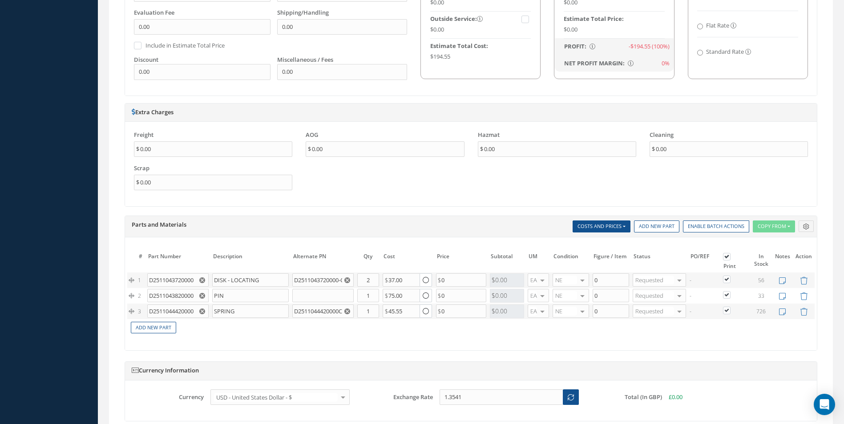
scroll to position [580, 0]
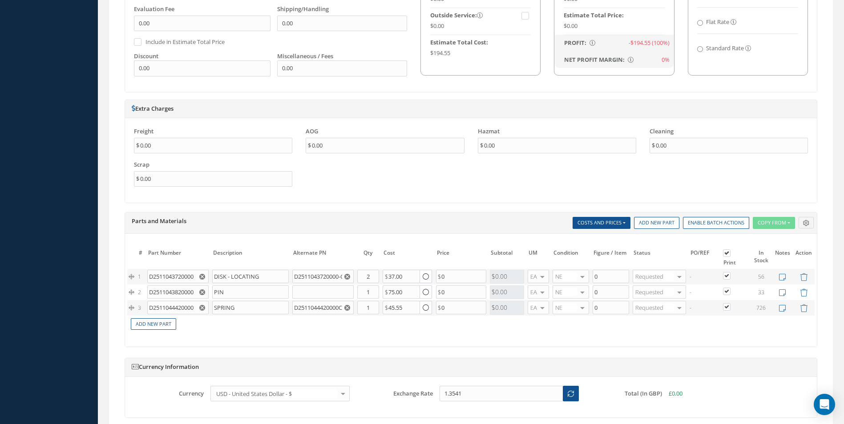
click at [347, 306] on use "Reset" at bounding box center [347, 308] width 6 height 6
click at [326, 310] on input "text" at bounding box center [322, 307] width 61 height 13
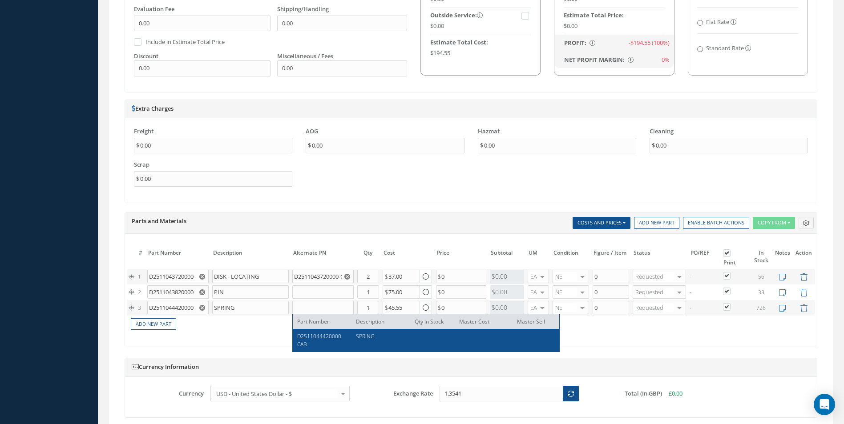
click at [316, 336] on span "D2511044420000CAB" at bounding box center [319, 340] width 44 height 15
type input "D2511044420000CAB"
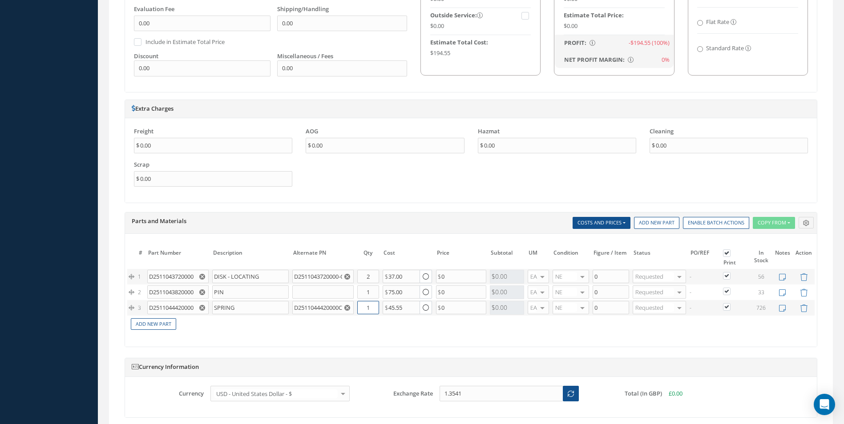
click at [368, 307] on input "1" at bounding box center [368, 307] width 22 height 13
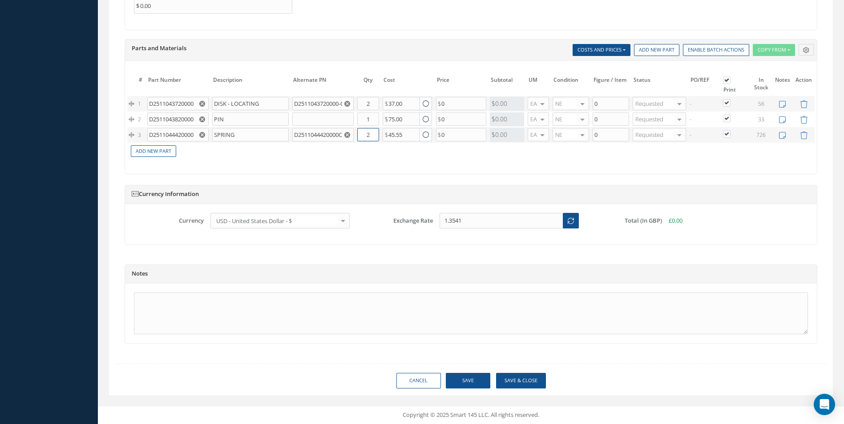
type input "2"
click at [477, 379] on button "Save" at bounding box center [468, 381] width 44 height 16
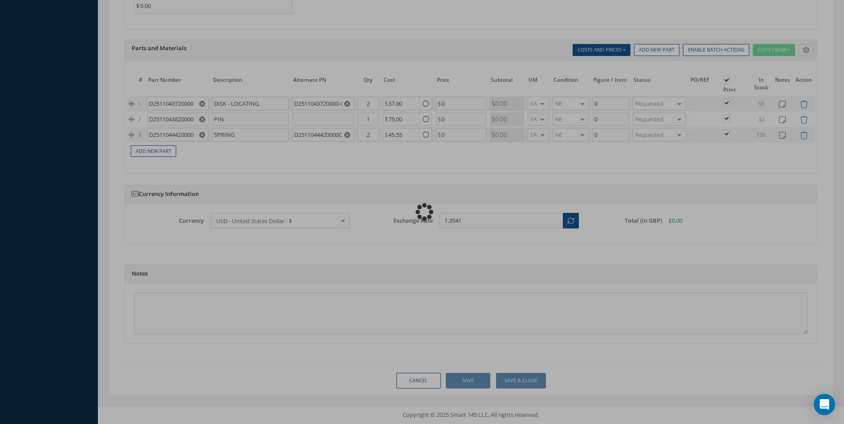
type input "0.00"
checkbox input "true"
type input "0.00"
checkbox input "true"
type input "0.00"
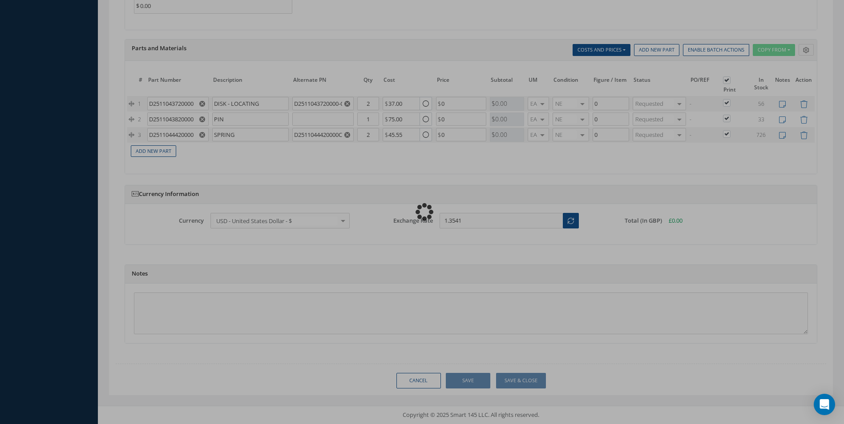
checkbox input "true"
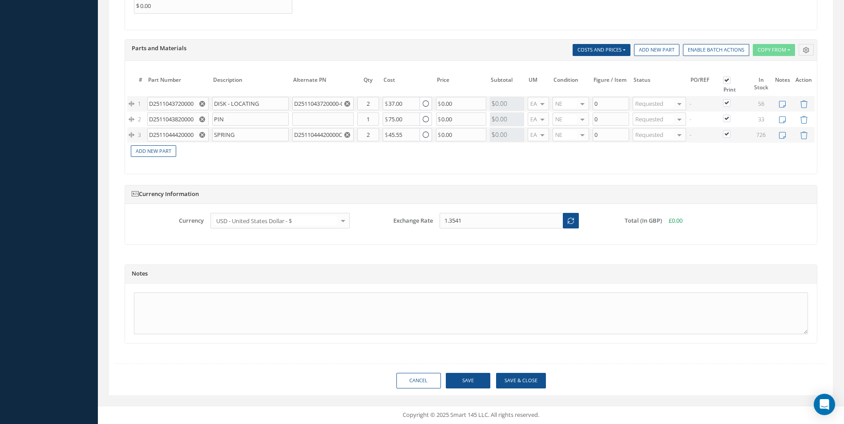
type input "AEROKNOW"
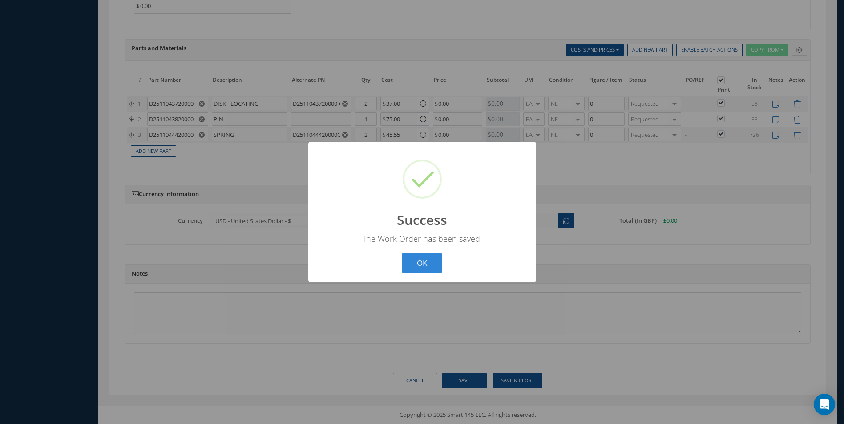
scroll to position [750, 0]
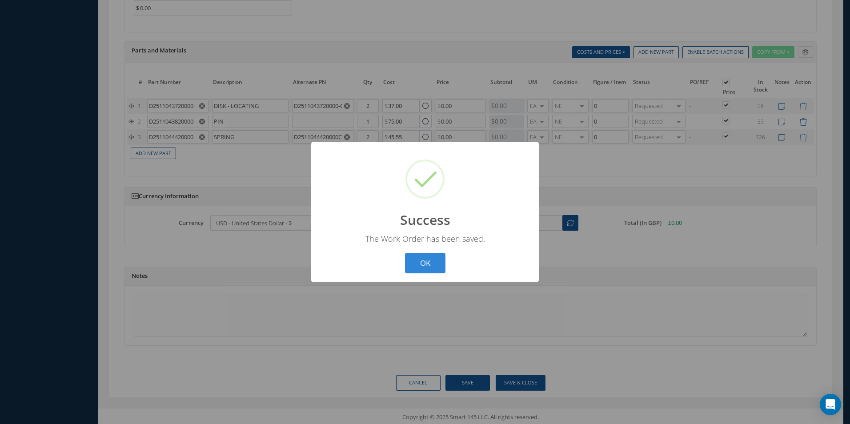
drag, startPoint x: 435, startPoint y: 261, endPoint x: 426, endPoint y: 255, distance: 11.2
click at [434, 259] on button "OK" at bounding box center [425, 263] width 40 height 21
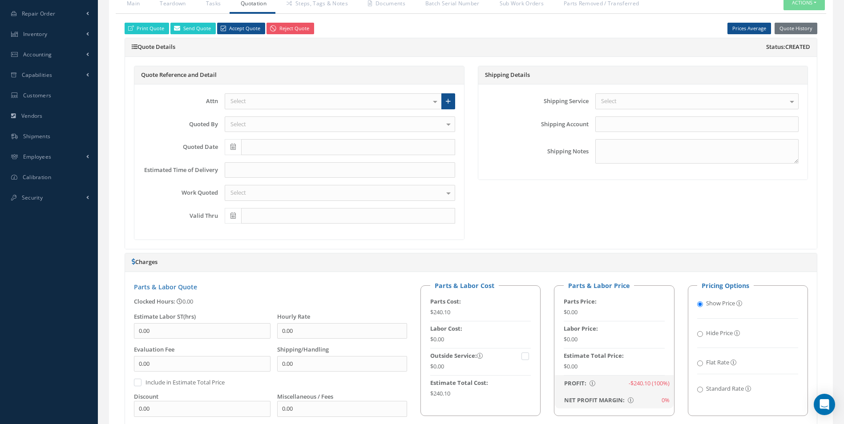
scroll to position [83, 0]
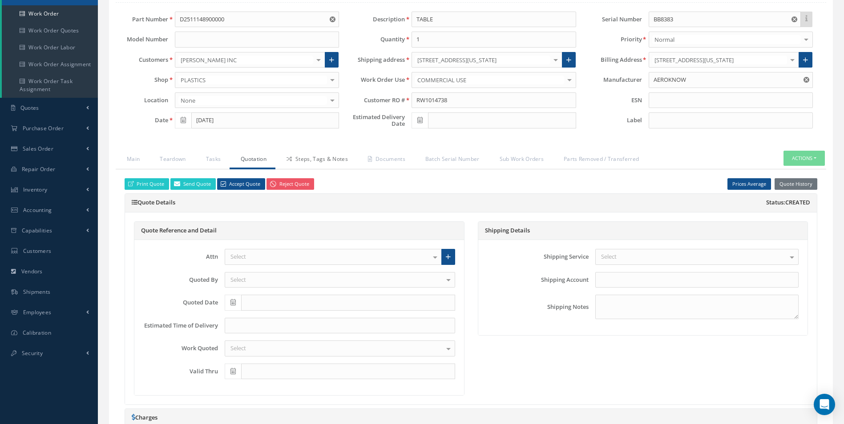
click at [309, 161] on link "Steps, Tags & Notes" at bounding box center [315, 160] width 81 height 19
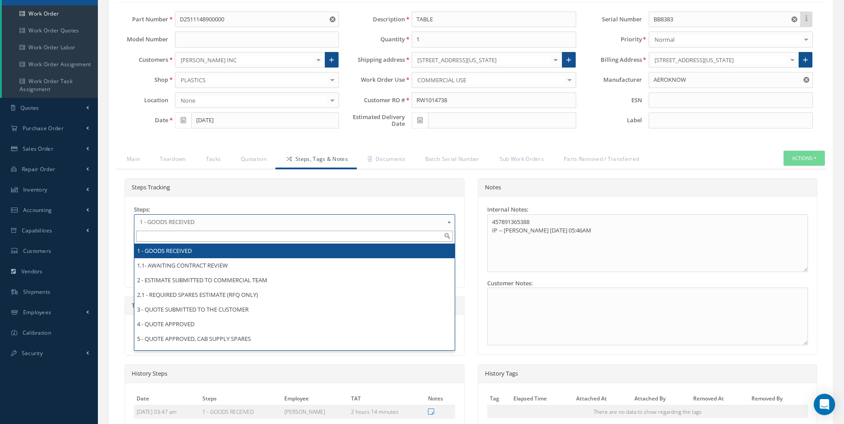
click at [449, 221] on b at bounding box center [451, 224] width 8 height 14
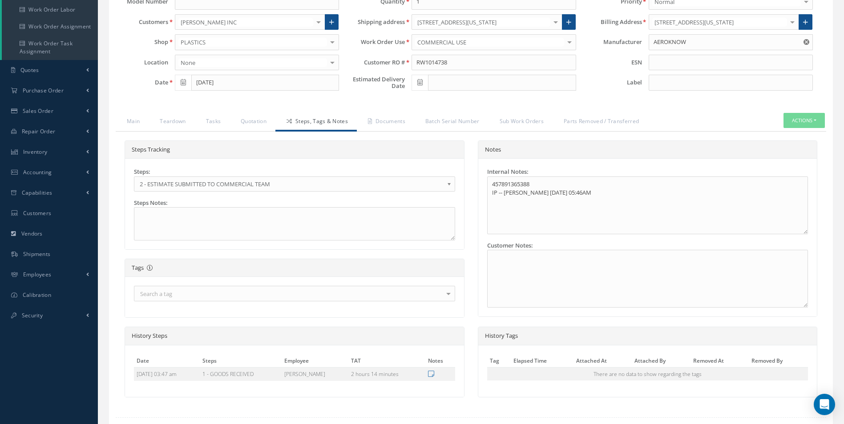
scroll to position [174, 0]
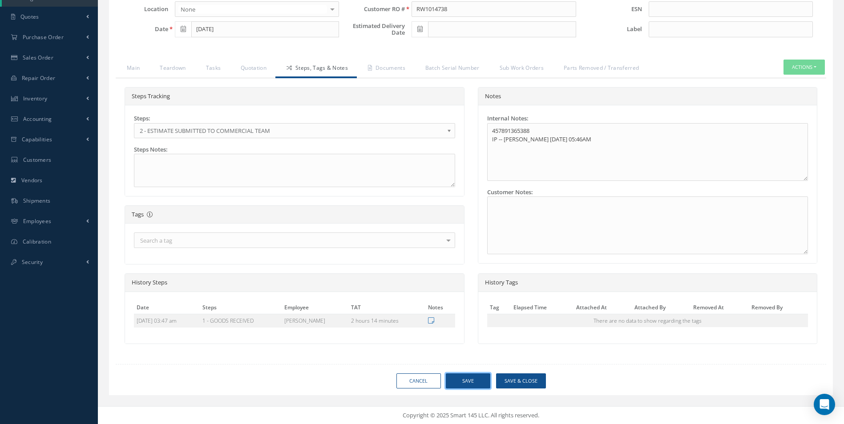
click at [465, 376] on button "Save" at bounding box center [468, 382] width 44 height 16
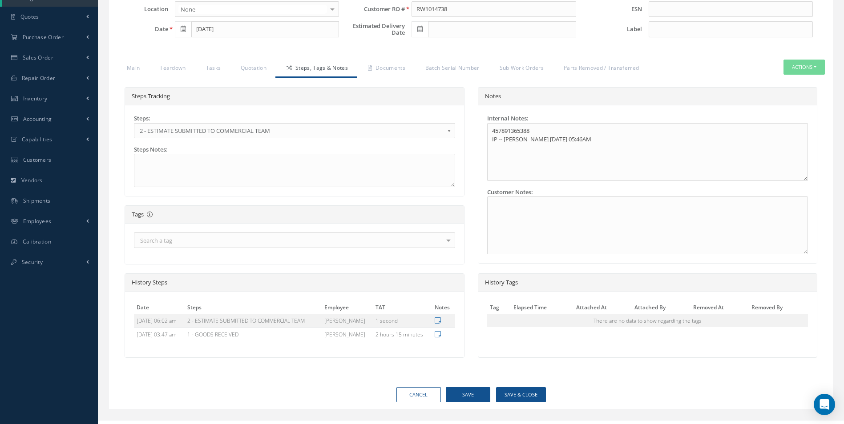
type input "AEROKNOW"
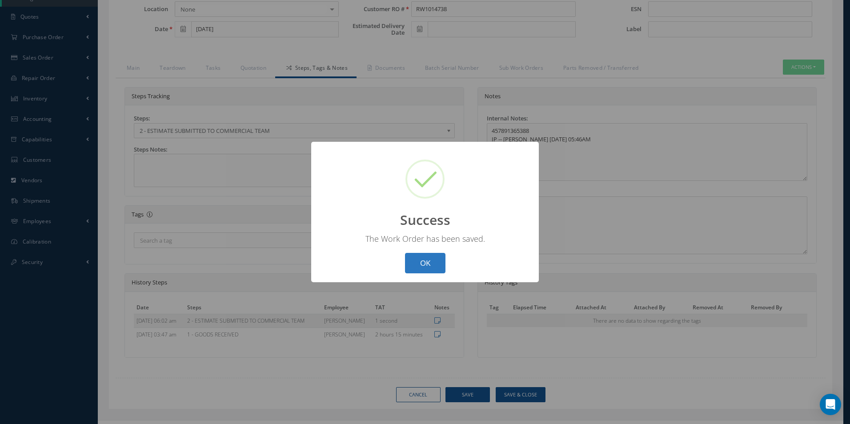
click at [423, 265] on button "OK" at bounding box center [425, 263] width 40 height 21
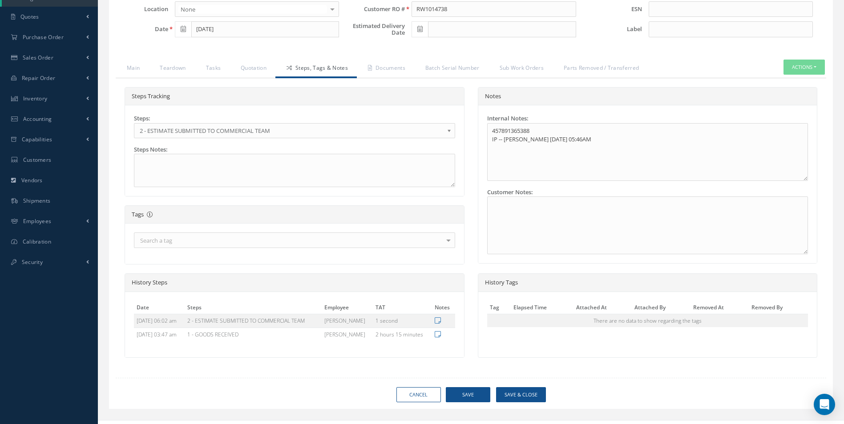
click at [451, 129] on b at bounding box center [451, 133] width 8 height 14
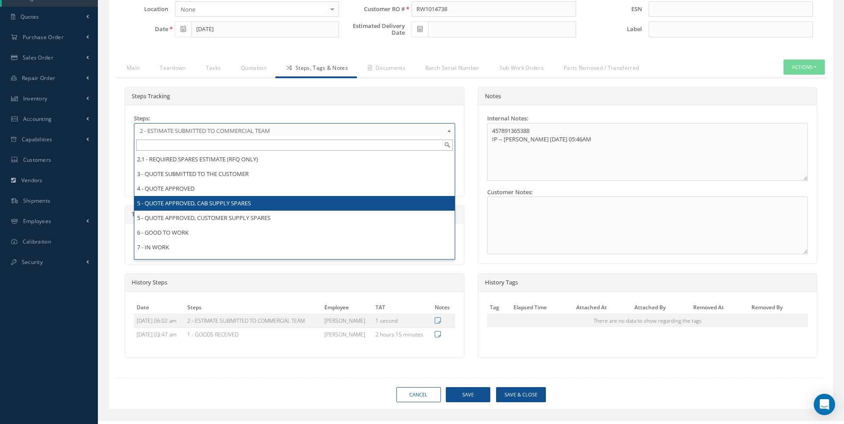
scroll to position [0, 0]
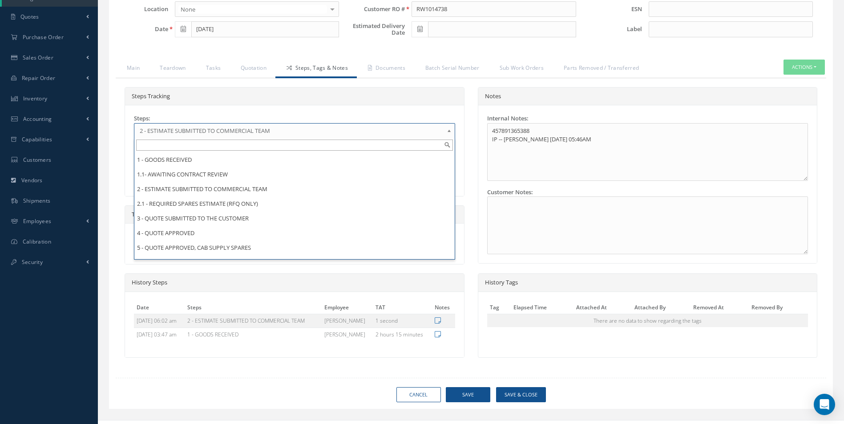
click at [409, 116] on div "Steps: 1 - GOODS RECEIVED 1.1- AWAITING CONTRACT REVIEW 2 - ESTIMATE SUBMITTED …" at bounding box center [294, 126] width 321 height 24
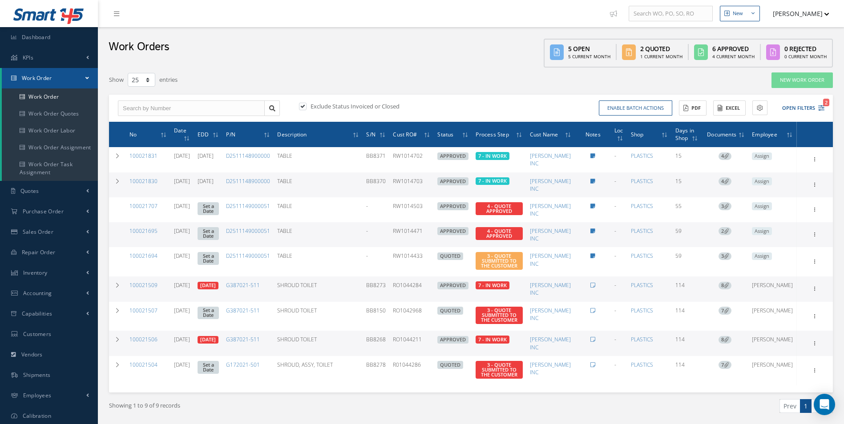
select select "25"
click at [63, 97] on link "Work Order" at bounding box center [50, 97] width 96 height 17
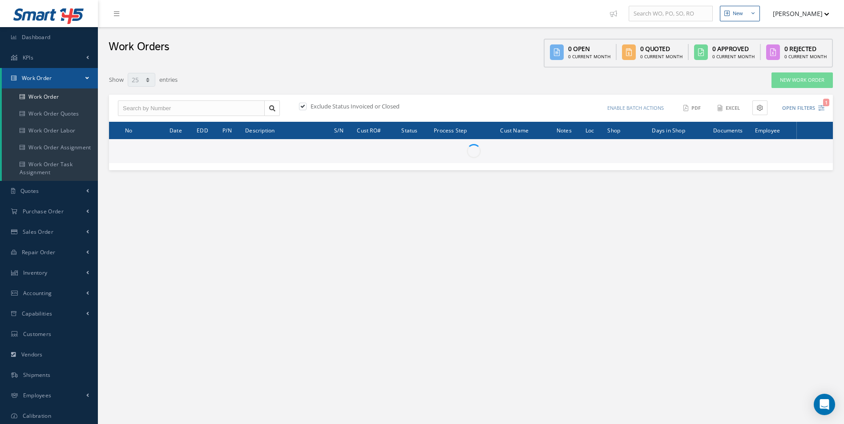
select select "25"
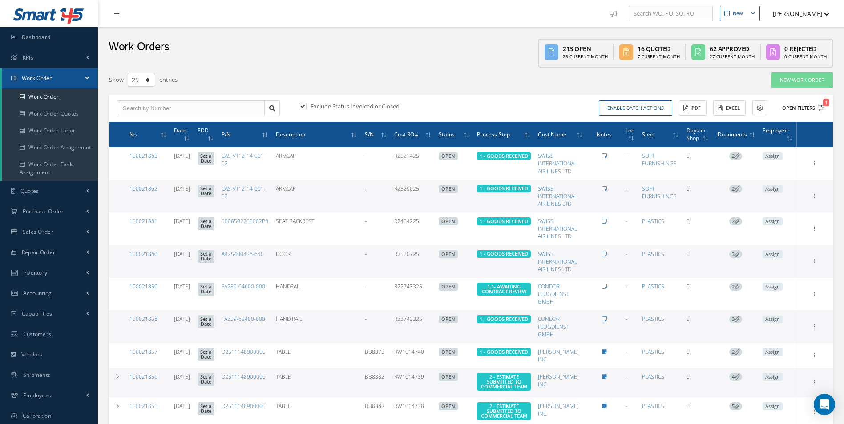
click at [822, 109] on icon "1" at bounding box center [821, 108] width 6 height 6
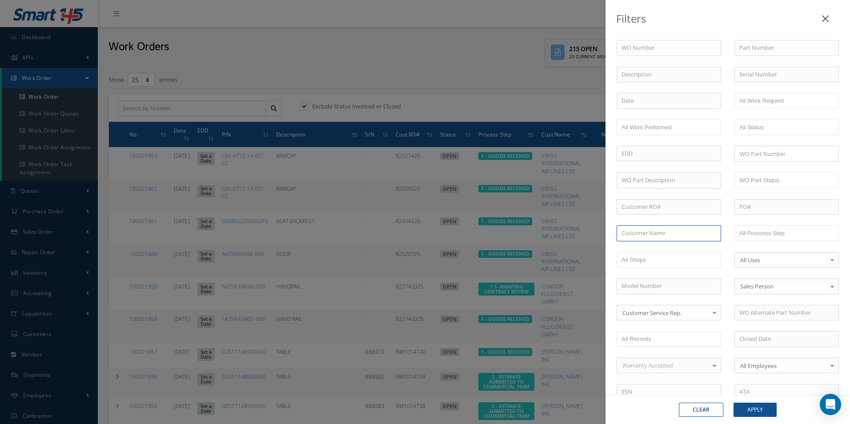
click at [633, 235] on input "text" at bounding box center [669, 233] width 105 height 16
click at [647, 247] on span "[PERSON_NAME] INC" at bounding box center [650, 249] width 56 height 8
type input "[PERSON_NAME] INC"
click at [752, 403] on button "Apply" at bounding box center [755, 410] width 43 height 14
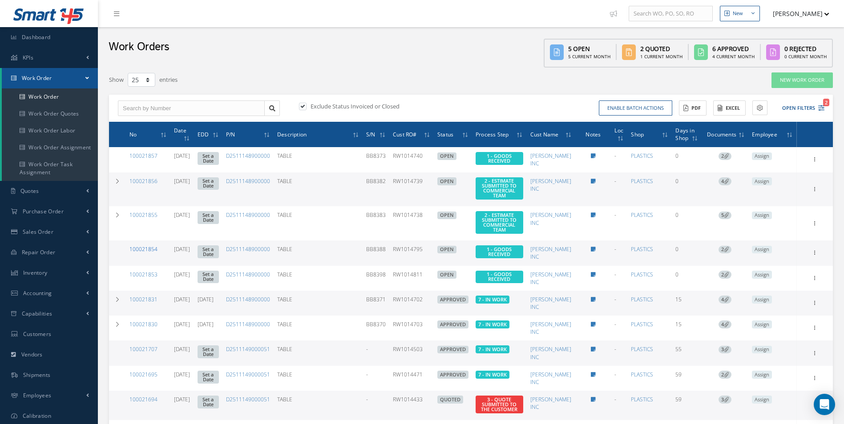
click at [152, 246] on link "100021854" at bounding box center [143, 250] width 28 height 8
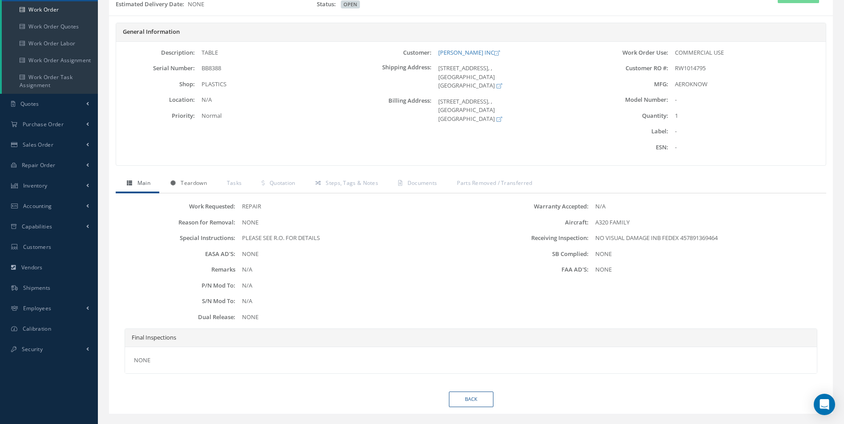
scroll to position [89, 0]
click at [191, 180] on span "Teardown" at bounding box center [194, 181] width 26 height 8
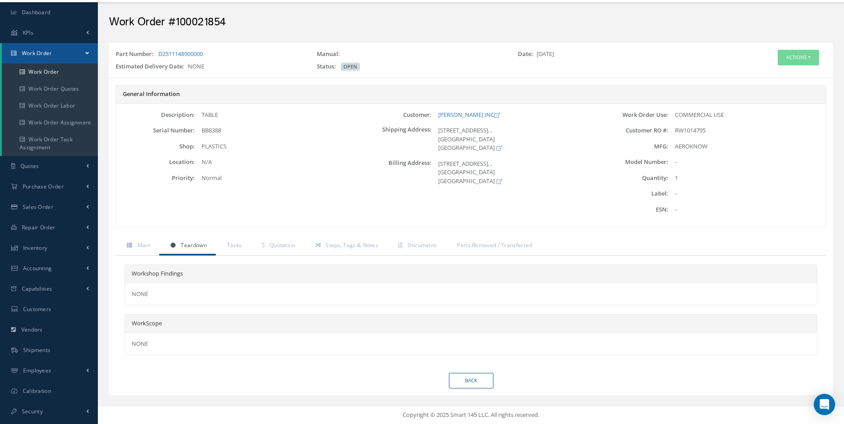
scroll to position [25, 0]
click at [800, 56] on button "Actions" at bounding box center [797, 58] width 41 height 16
click at [776, 71] on link "Edit" at bounding box center [784, 74] width 71 height 12
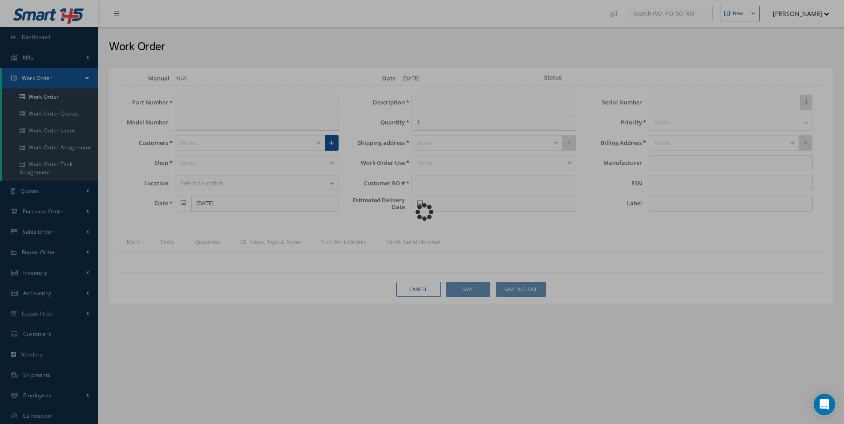
type input "D2511148900000"
type input "TABLE"
type input "RW1014795"
type input "BB8388"
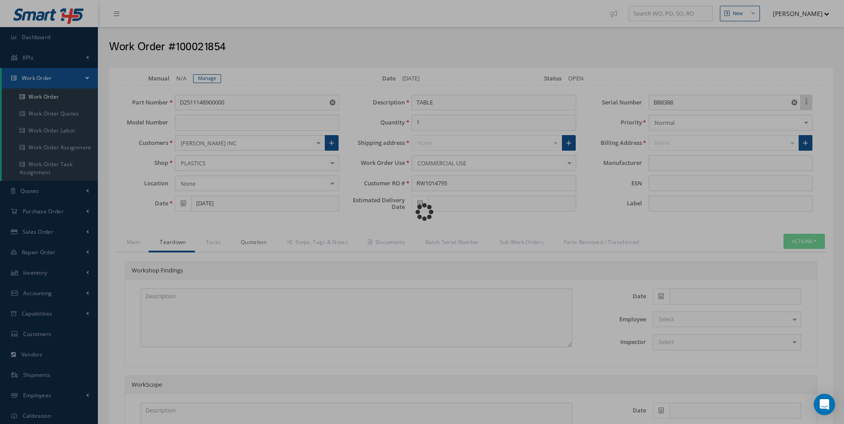
type input "AEROKNOW"
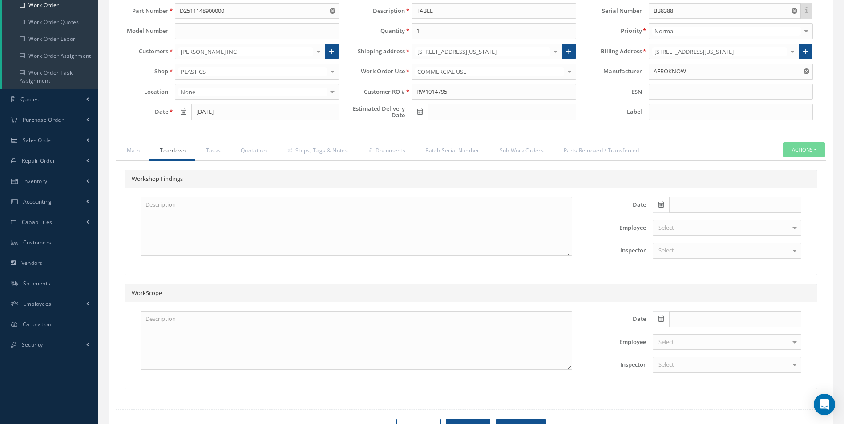
scroll to position [133, 0]
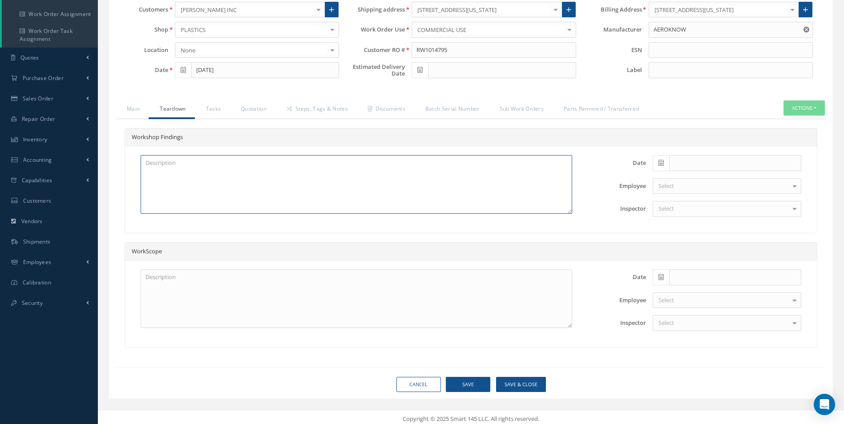
click at [164, 168] on textarea at bounding box center [356, 184] width 431 height 59
click at [162, 170] on textarea at bounding box center [356, 184] width 431 height 59
type textarea "X2 DISK ISOLATING TO BE REPLACED X2 DOCUMENT SPRINGS TO BE REPLACED CRACKING IN…"
click at [165, 277] on textarea at bounding box center [356, 299] width 431 height 59
type textarea "SATTO REPAIR CMM REPAIR"
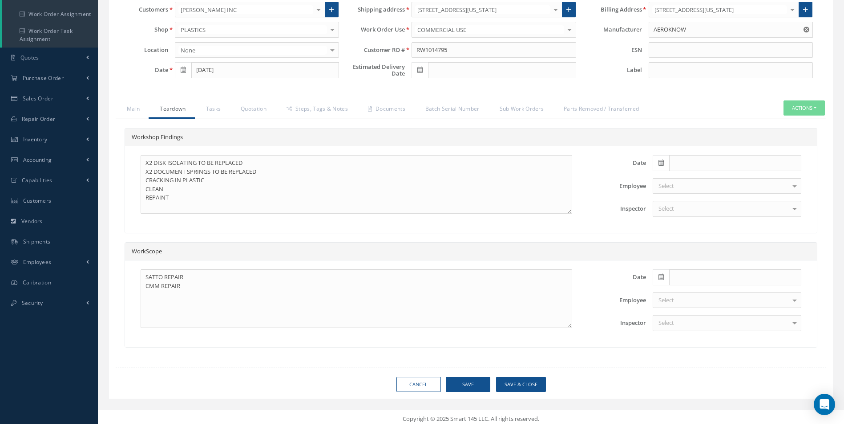
click at [664, 163] on icon at bounding box center [660, 163] width 5 height 6
click at [714, 242] on td "21" at bounding box center [712, 245] width 13 height 13
type input "[DATE]"
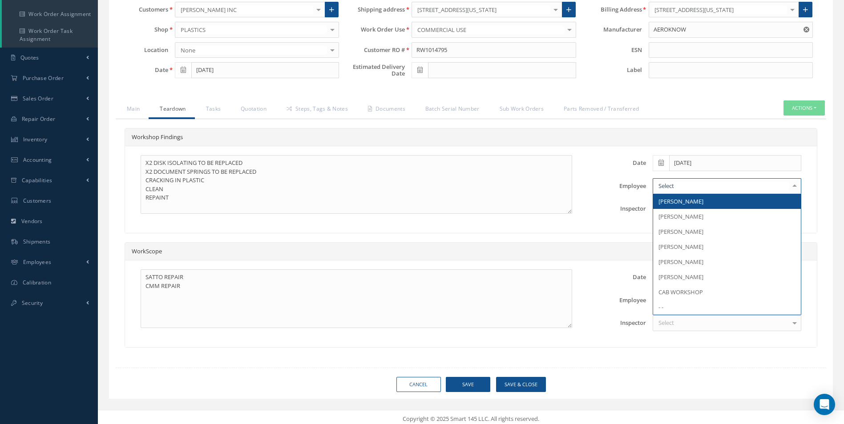
click at [669, 192] on div at bounding box center [726, 186] width 149 height 16
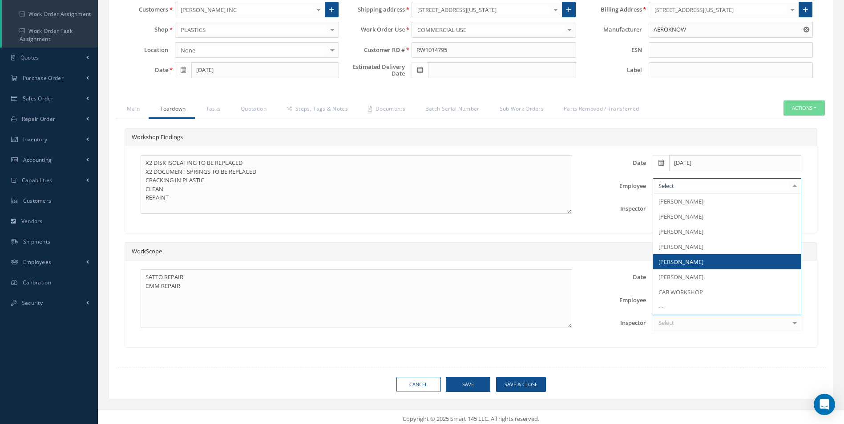
click at [685, 262] on span "[PERSON_NAME]" at bounding box center [680, 262] width 45 height 8
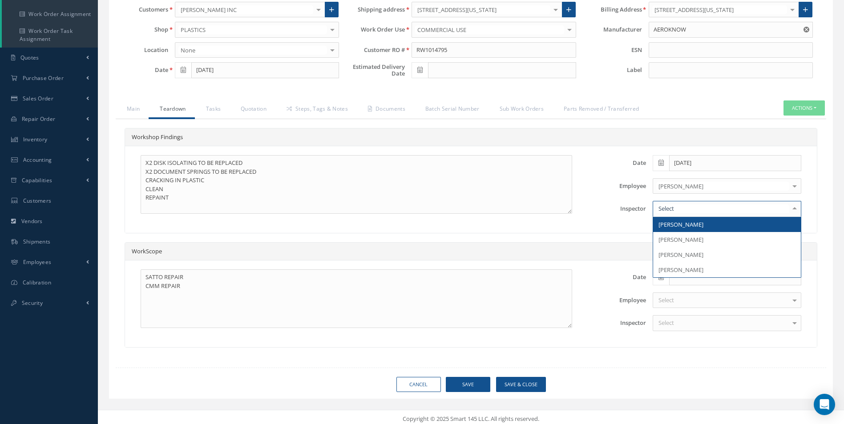
click at [676, 202] on div at bounding box center [726, 209] width 149 height 16
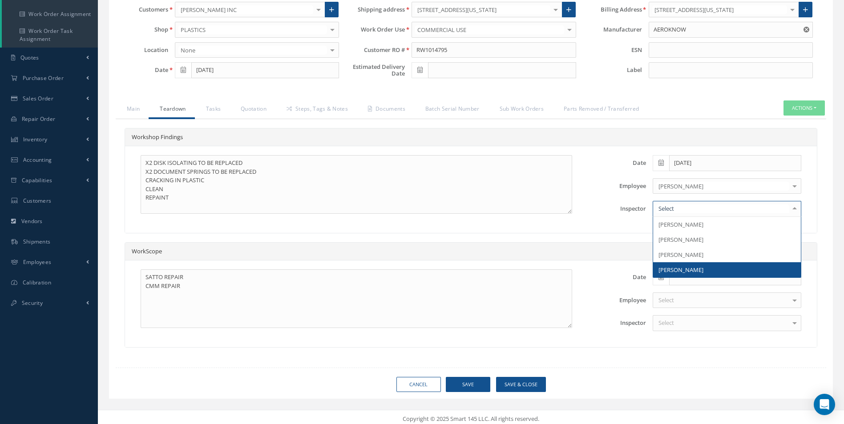
click at [676, 270] on span "[PERSON_NAME]" at bounding box center [680, 270] width 45 height 8
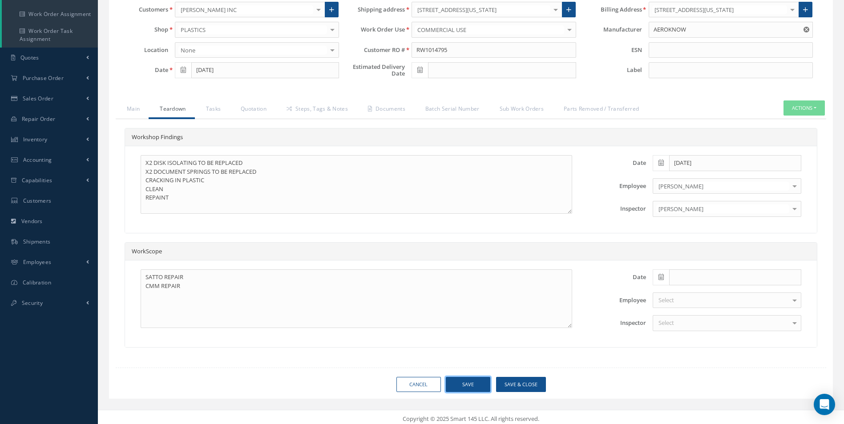
click at [466, 382] on button "Save" at bounding box center [468, 385] width 44 height 16
type input "AEROKNOW"
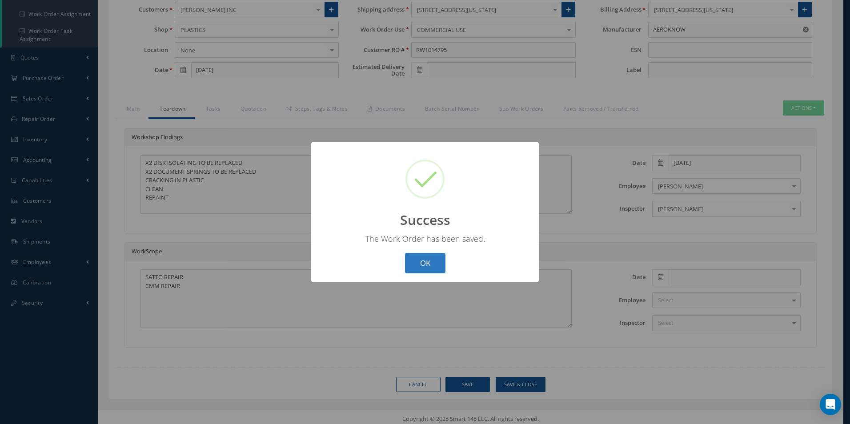
click at [427, 259] on button "OK" at bounding box center [425, 263] width 40 height 21
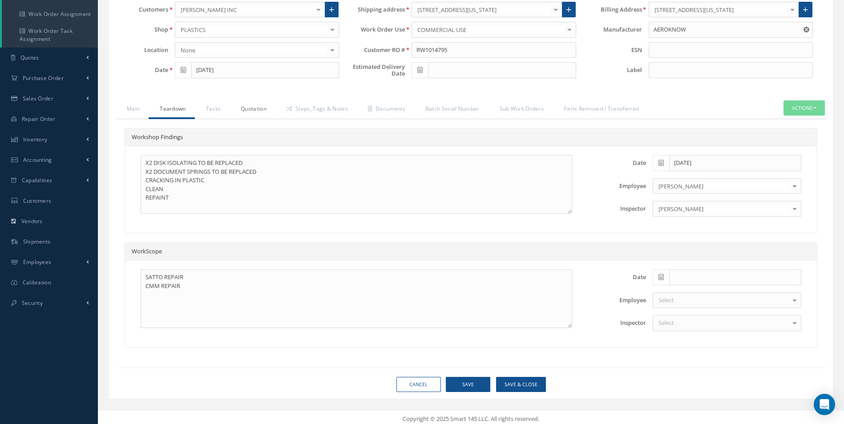
click at [257, 113] on link "Quotation" at bounding box center [252, 110] width 46 height 19
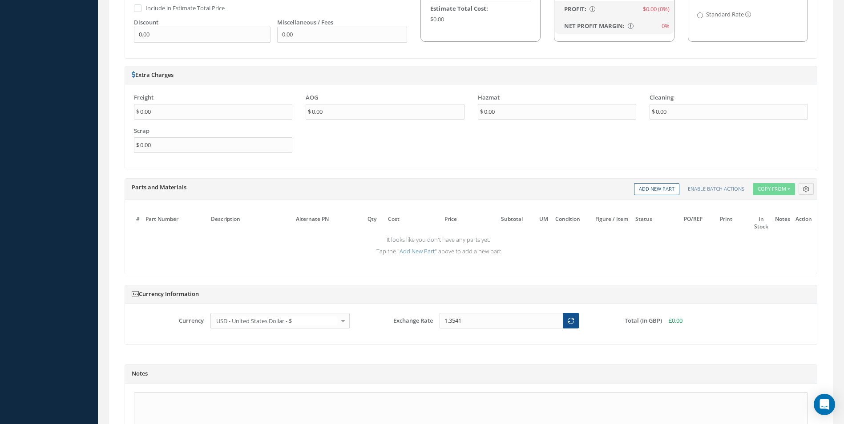
scroll to position [623, 0]
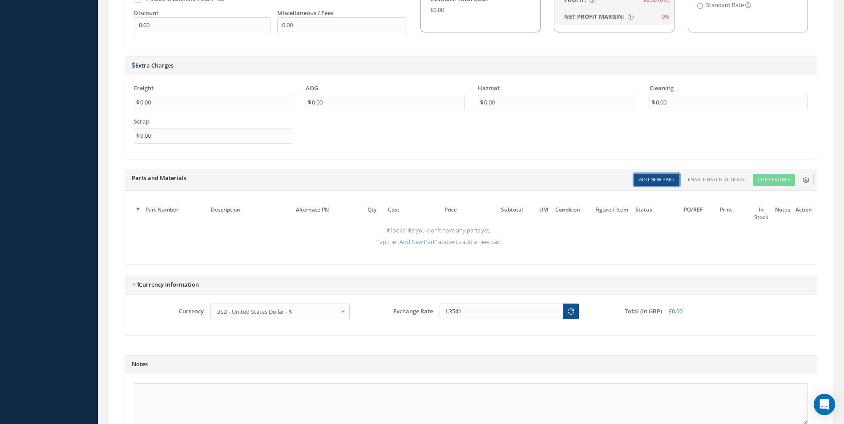
click at [658, 178] on link "Add New Part" at bounding box center [656, 180] width 45 height 12
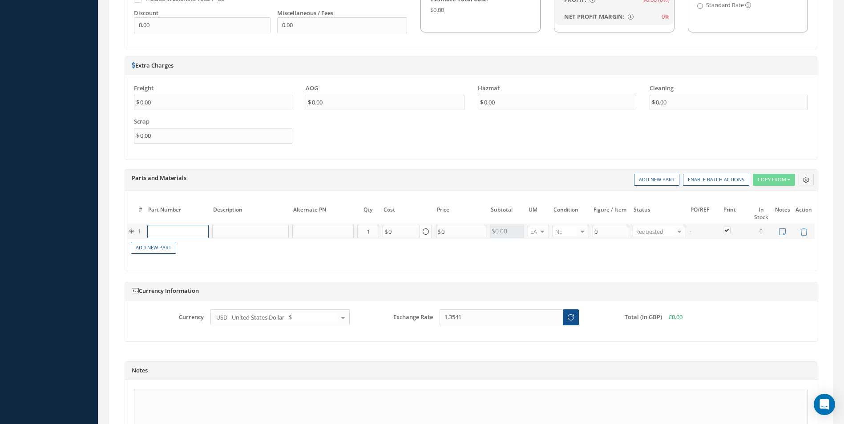
click at [161, 233] on input "text" at bounding box center [177, 231] width 61 height 13
paste input "D2511044420000"
type input "D2511044420000"
click at [225, 253] on div "SPRING" at bounding box center [217, 249] width 48 height 15
type input "SPRING"
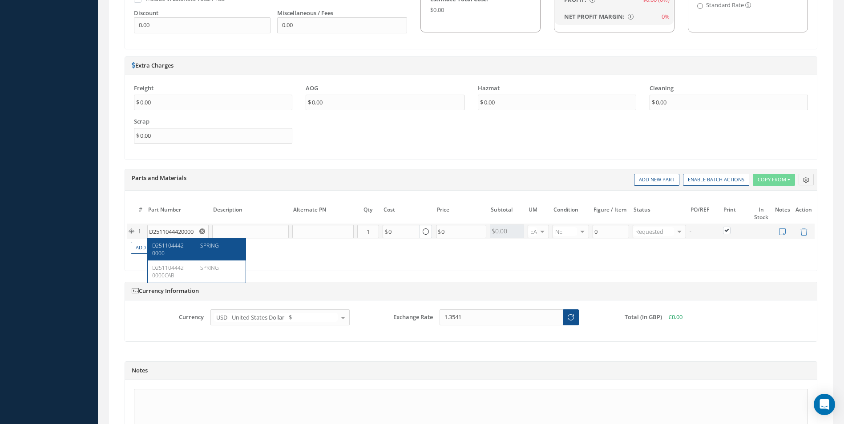
type input "45.55"
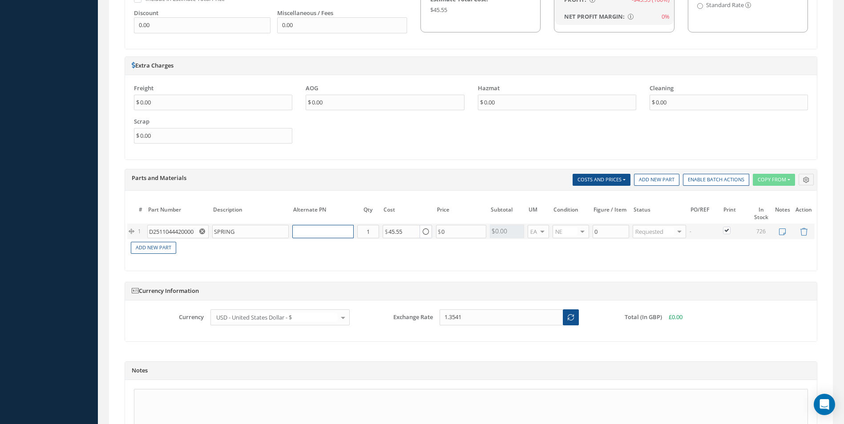
click at [306, 229] on input "text" at bounding box center [322, 231] width 61 height 13
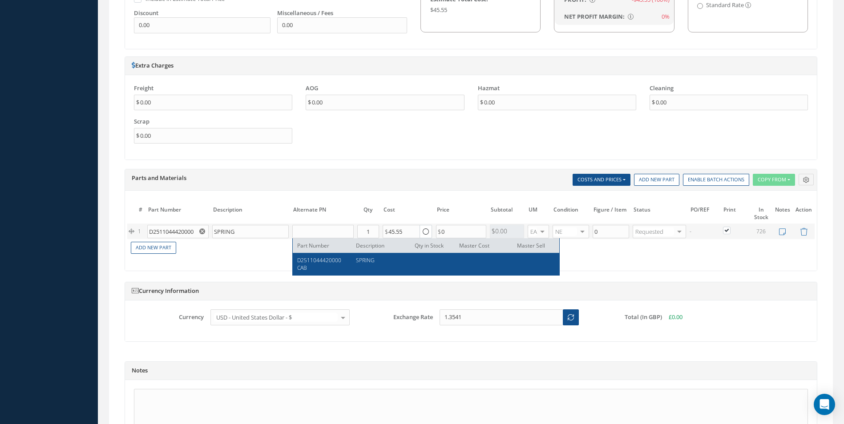
click at [319, 262] on span "D2511044420000CAB" at bounding box center [319, 264] width 44 height 15
type input "D2511044420000CAB"
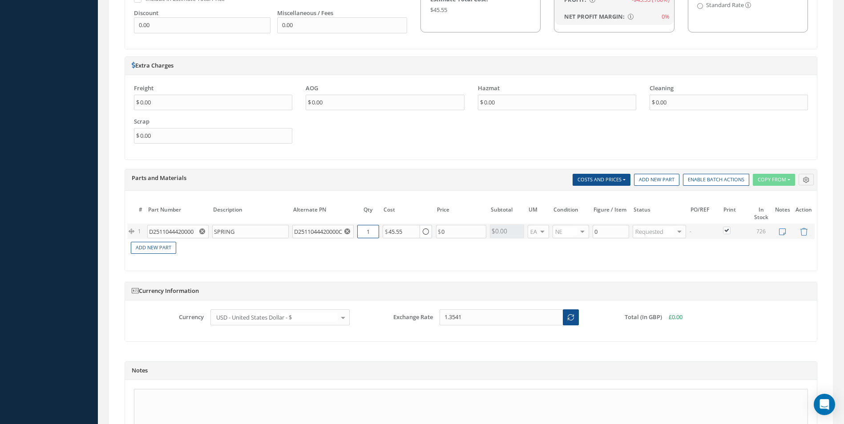
click at [367, 230] on input "1" at bounding box center [368, 231] width 22 height 13
type input "2"
click at [168, 244] on link "Add New Part" at bounding box center [153, 248] width 45 height 12
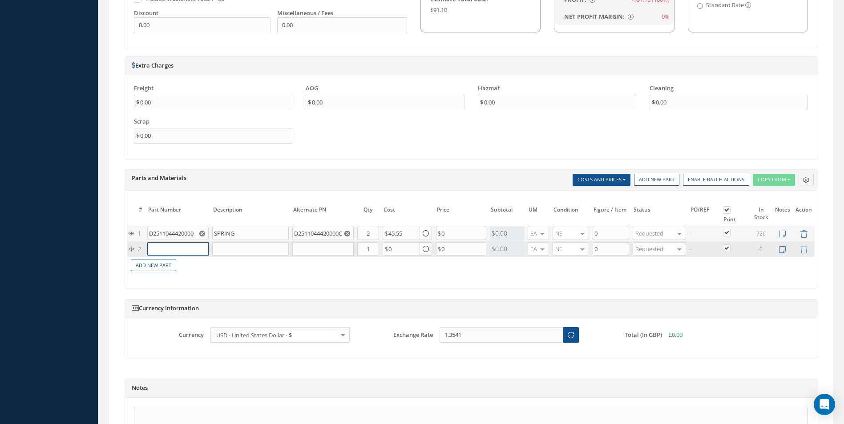
click at [173, 252] on input "text" at bounding box center [177, 248] width 61 height 13
paste input "D2511043720000"
type input "D2511043720000"
click at [225, 266] on span "DISK - LOCATING" at bounding box center [216, 266] width 32 height 15
type input "DISK - LOCATING"
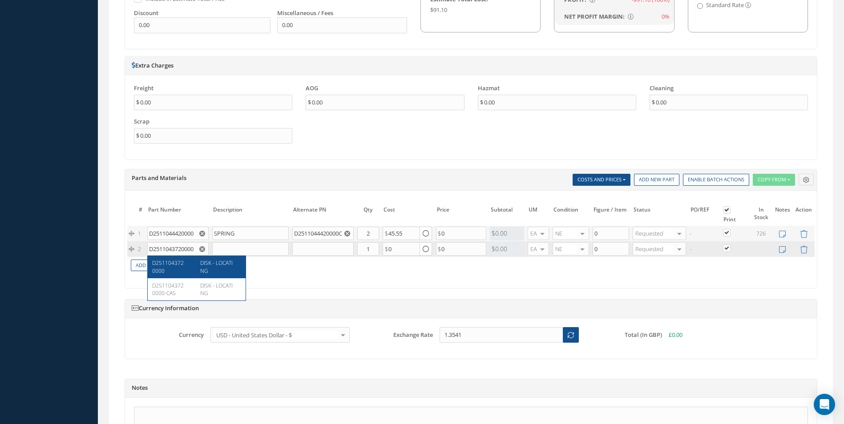
type input "37.00"
click at [320, 246] on input "text" at bounding box center [322, 248] width 61 height 13
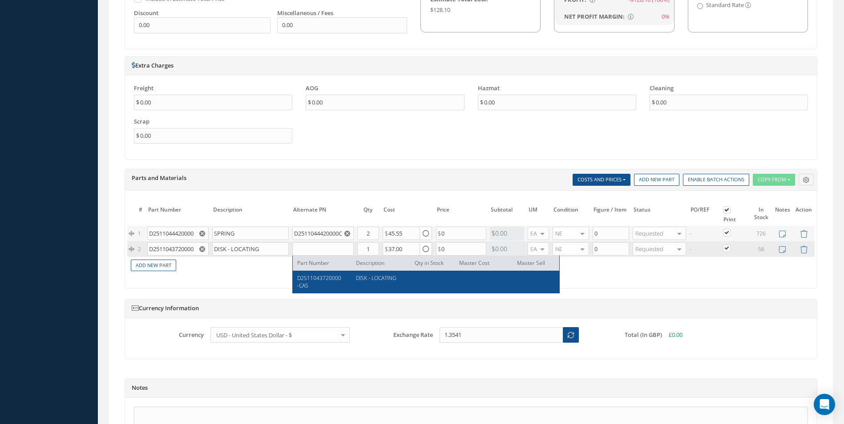
click at [319, 276] on span "D2511043720000-CAS" at bounding box center [319, 281] width 44 height 15
type input "D2511043720000-CAS"
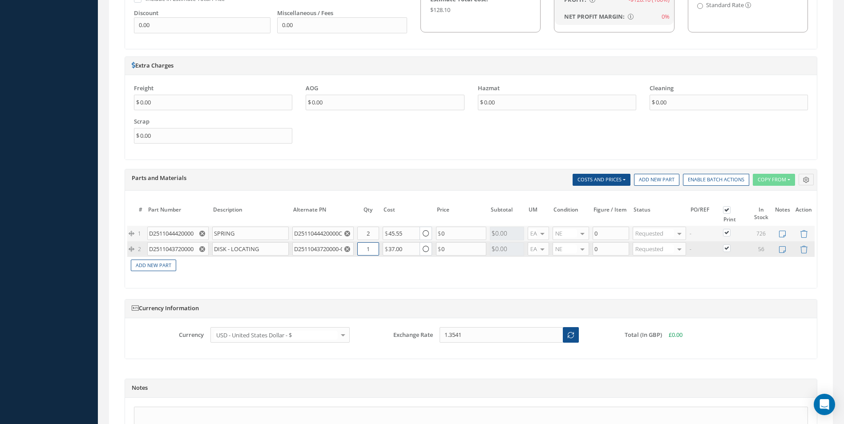
click at [366, 250] on input "1" at bounding box center [368, 248] width 22 height 13
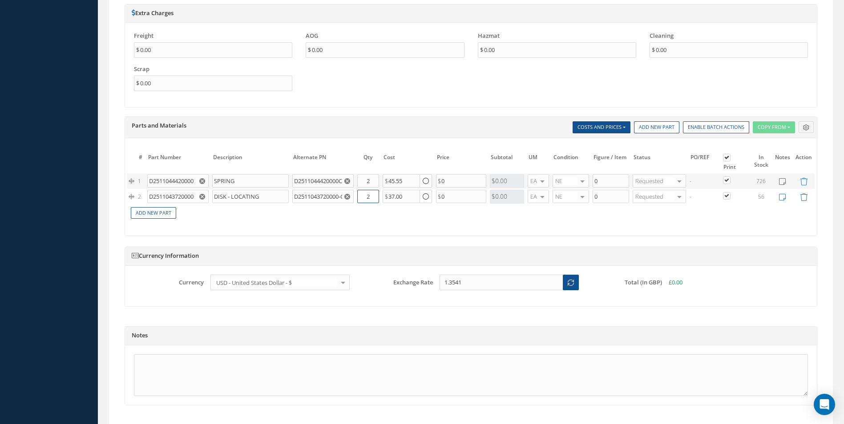
scroll to position [737, 0]
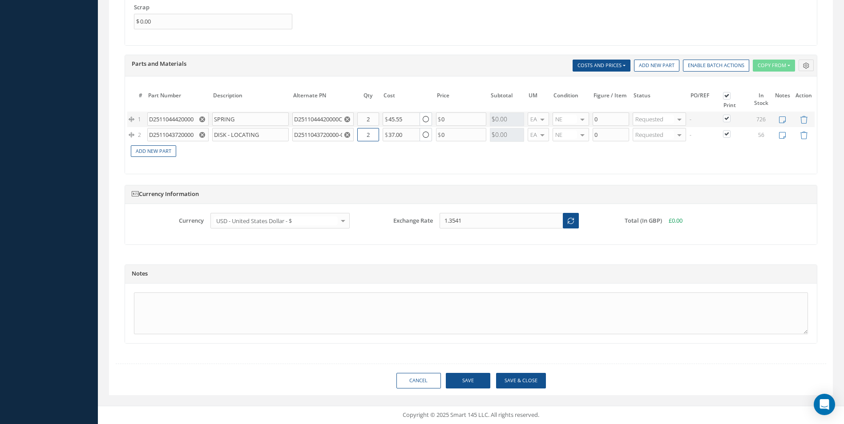
type input "2"
drag, startPoint x: 464, startPoint y: 378, endPoint x: 469, endPoint y: 376, distance: 5.2
click at [467, 376] on button "Save" at bounding box center [468, 381] width 44 height 16
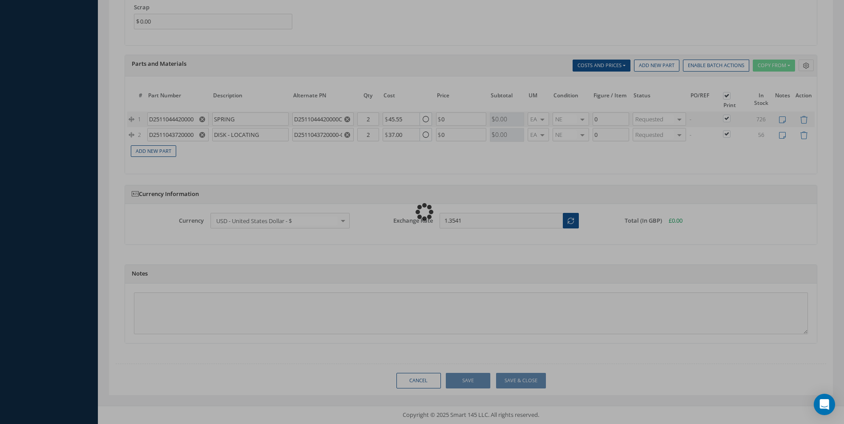
type input "0.00"
checkbox input "true"
type input "0.00"
checkbox input "true"
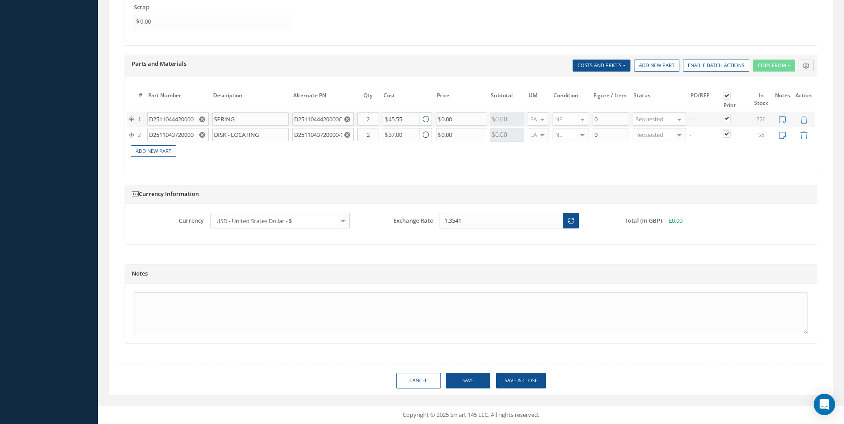
type input "AEROKNOW"
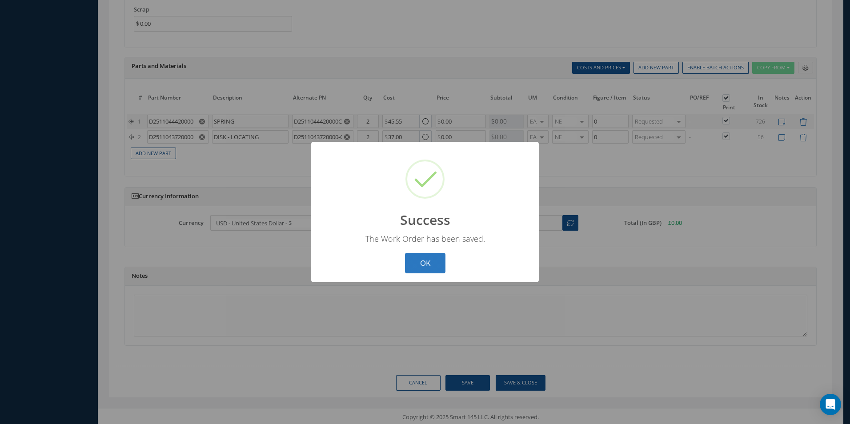
drag, startPoint x: 422, startPoint y: 258, endPoint x: 421, endPoint y: 254, distance: 4.6
click at [421, 255] on button "OK" at bounding box center [425, 263] width 40 height 21
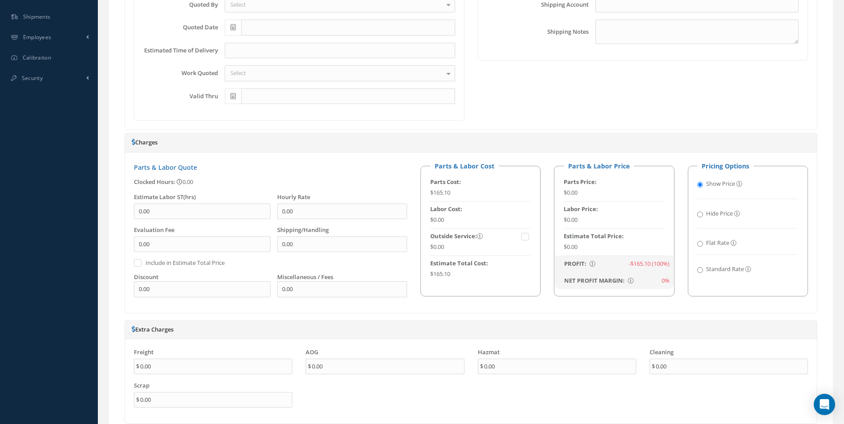
scroll to position [201, 0]
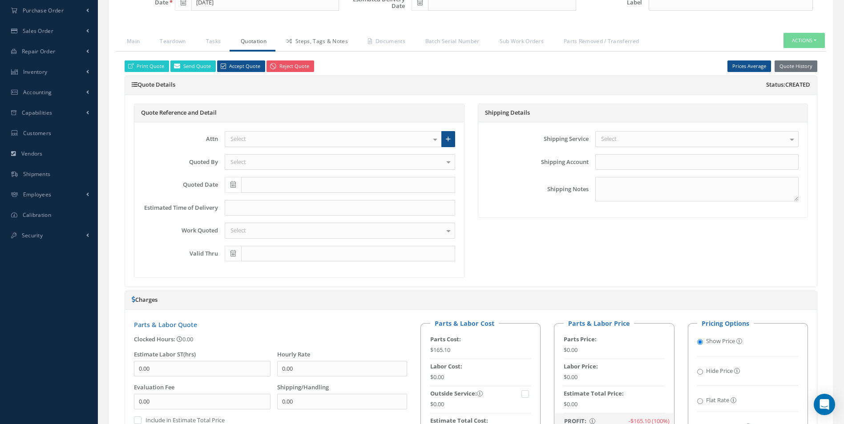
click at [316, 44] on link "Steps, Tags & Notes" at bounding box center [315, 42] width 81 height 19
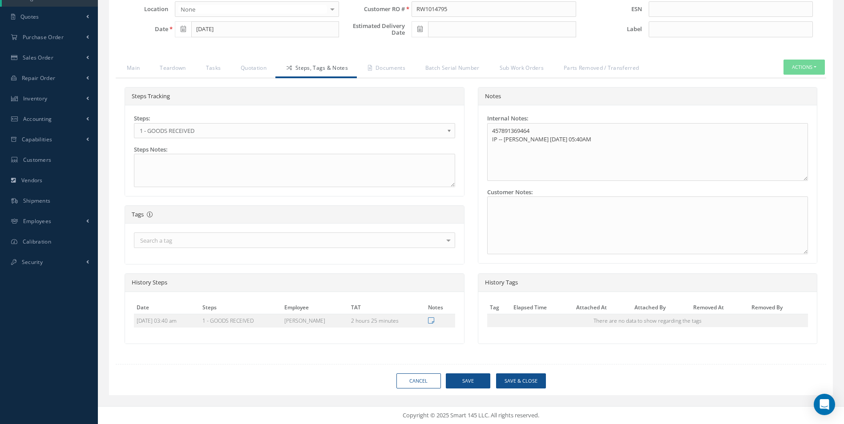
click at [447, 130] on b at bounding box center [451, 133] width 8 height 14
click at [469, 381] on button "Save" at bounding box center [468, 382] width 44 height 16
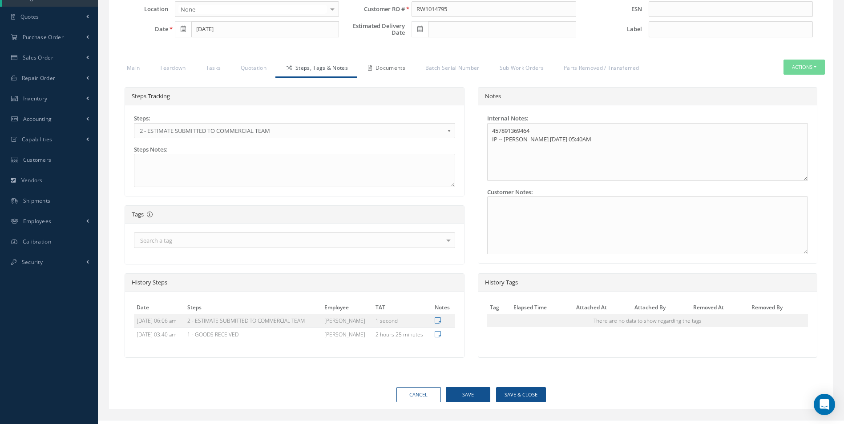
type input "AEROKNOW"
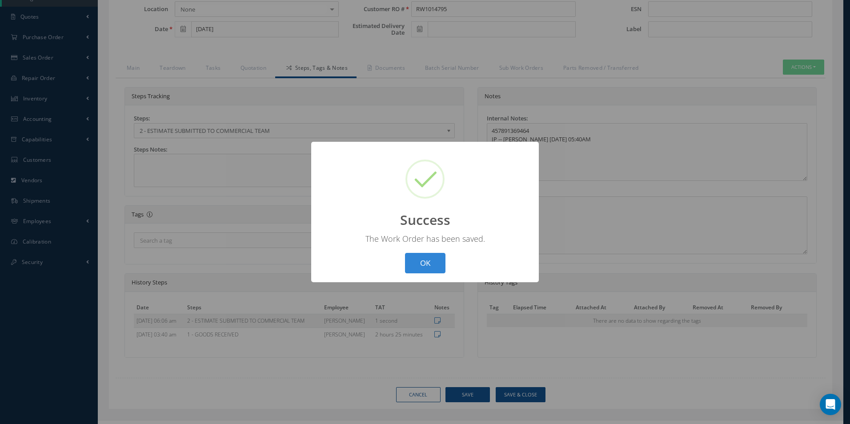
drag, startPoint x: 434, startPoint y: 264, endPoint x: 418, endPoint y: 209, distance: 58.0
click at [432, 260] on button "OK" at bounding box center [425, 263] width 40 height 21
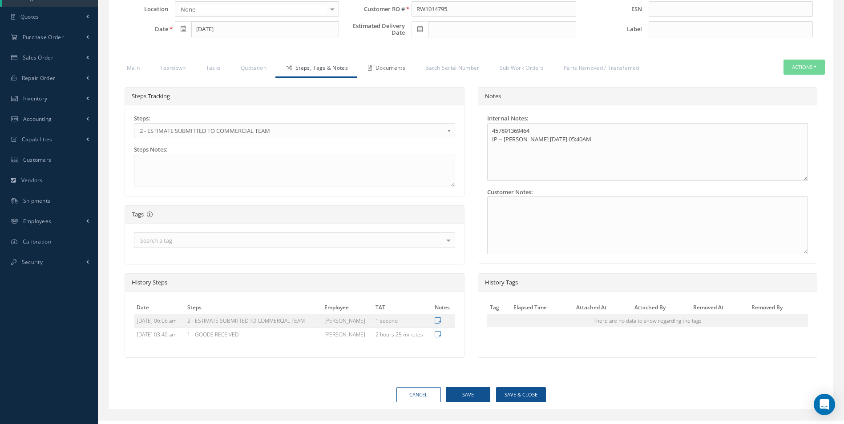
click at [385, 69] on link "Documents" at bounding box center [385, 69] width 57 height 19
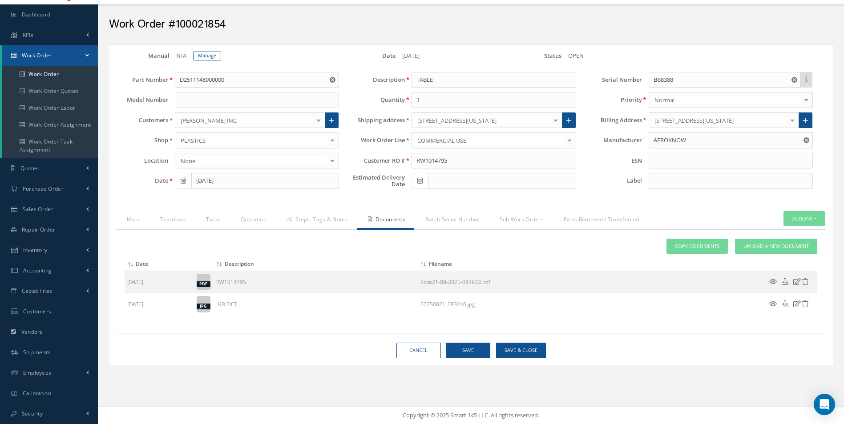
scroll to position [23, 0]
click at [756, 243] on span "Upload a New Document" at bounding box center [775, 247] width 65 height 8
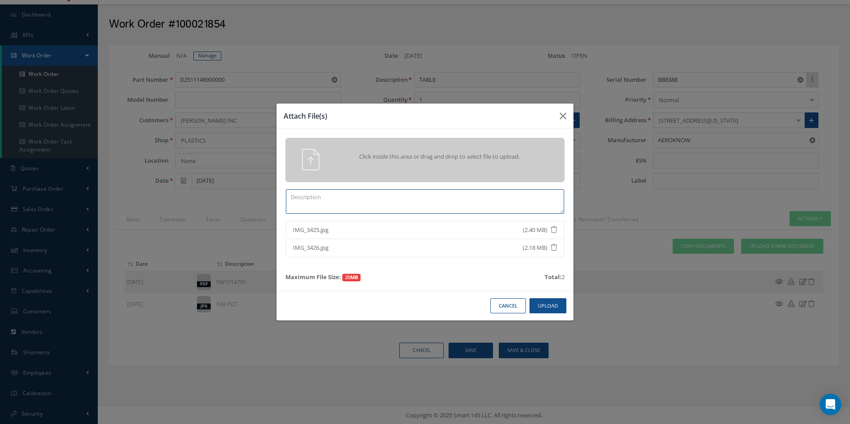
click at [314, 190] on textarea at bounding box center [425, 201] width 278 height 24
type textarea "QUOTE PICS"
click at [555, 310] on button "Upload" at bounding box center [548, 306] width 37 height 16
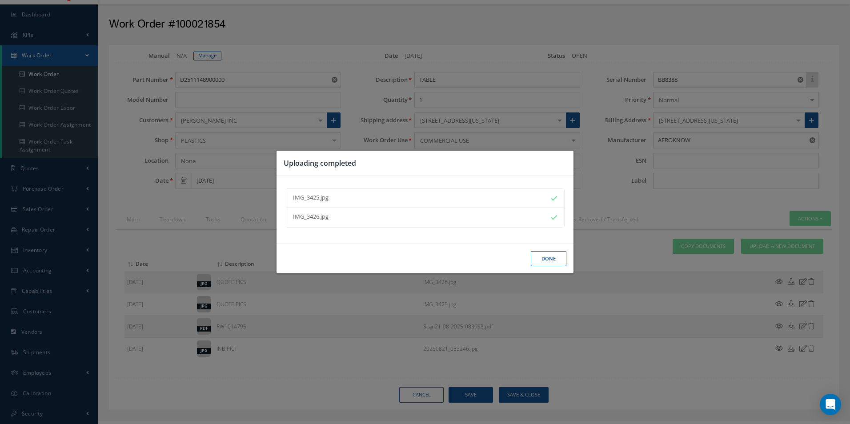
click at [551, 255] on button "Done" at bounding box center [549, 259] width 36 height 16
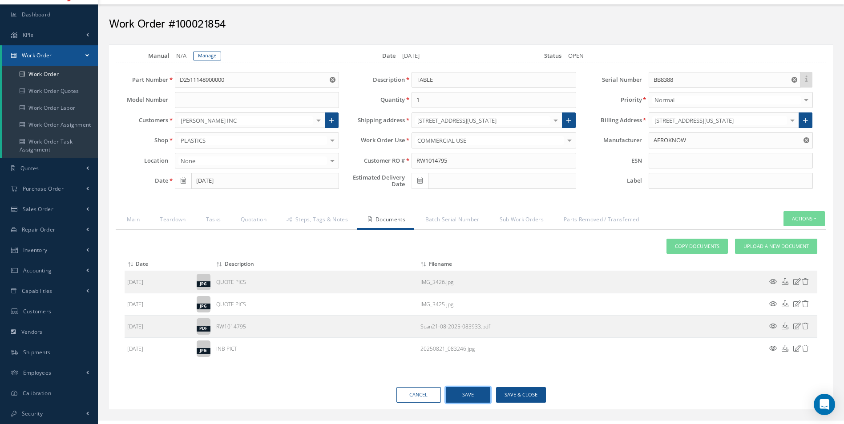
click at [475, 395] on button "Save" at bounding box center [468, 395] width 44 height 16
type input "AEROKNOW"
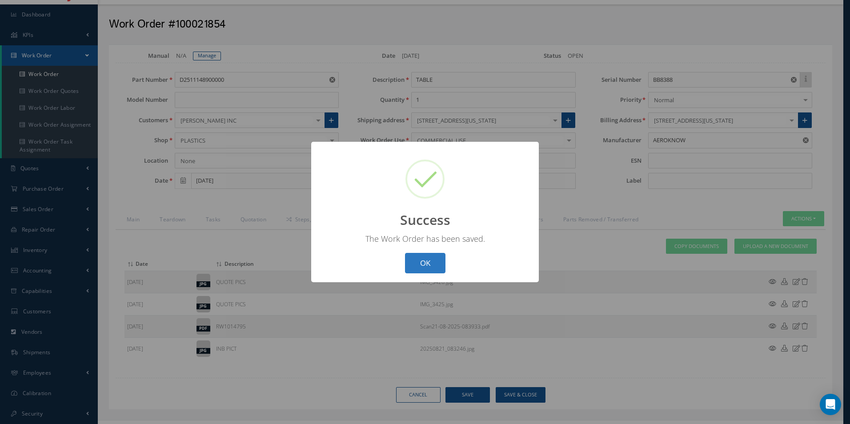
click at [408, 255] on button "OK" at bounding box center [425, 263] width 40 height 21
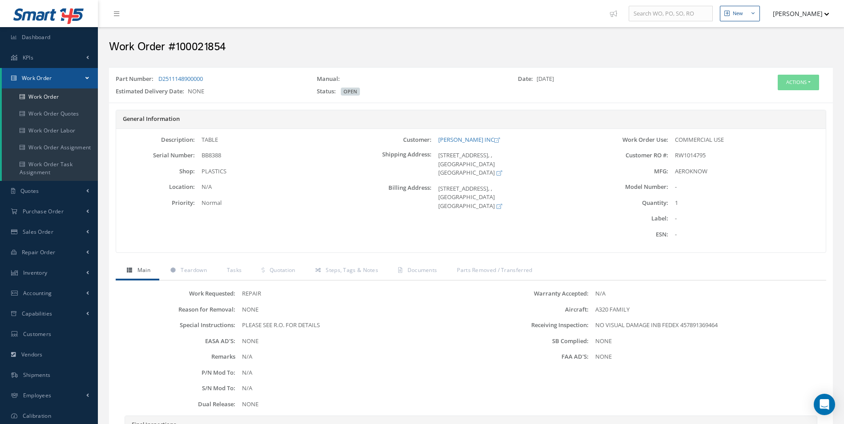
scroll to position [25, 0]
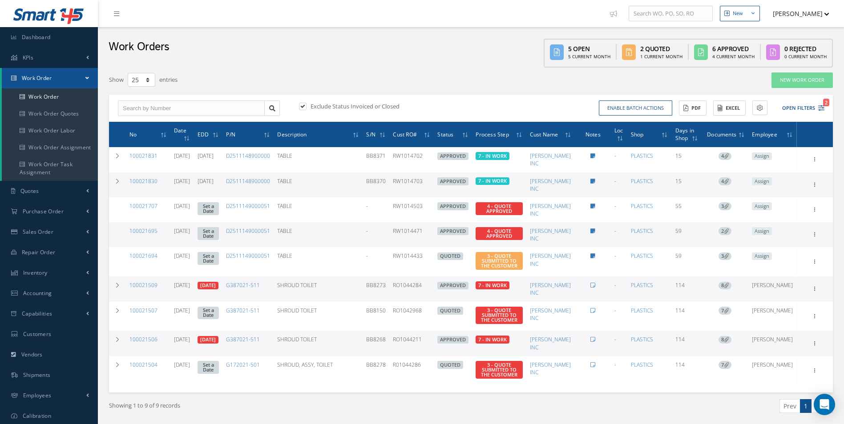
select select "25"
click at [820, 105] on icon "2" at bounding box center [821, 108] width 6 height 6
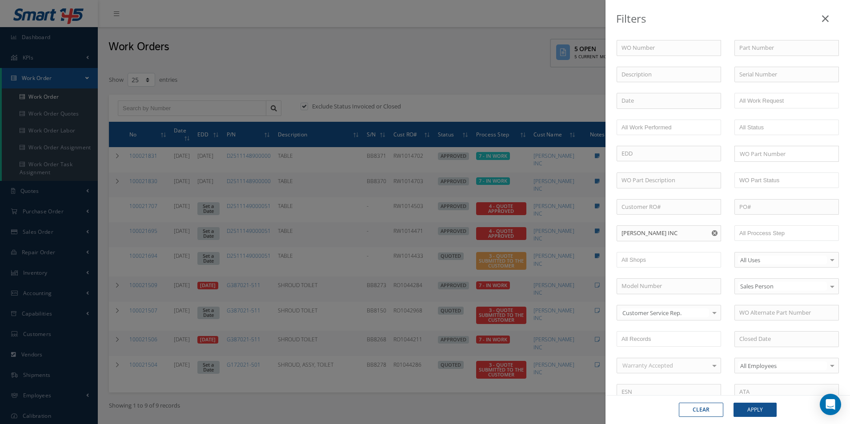
click at [712, 231] on icon "Reset" at bounding box center [715, 233] width 6 height 6
click at [754, 403] on button "Apply" at bounding box center [755, 410] width 43 height 14
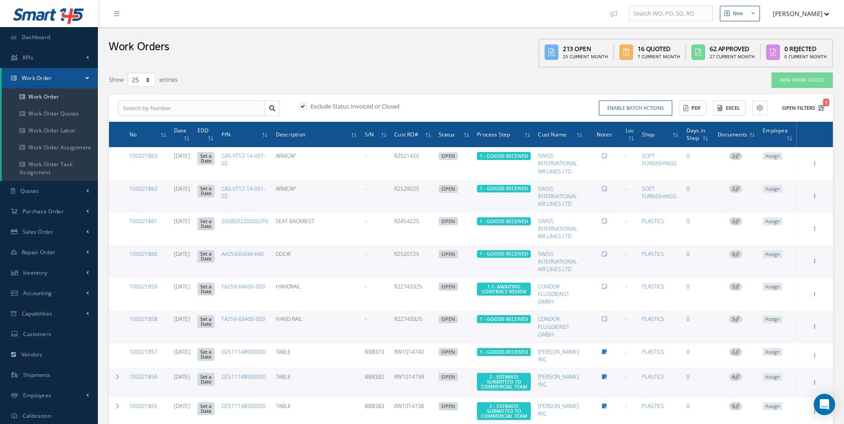
click at [821, 106] on icon "1" at bounding box center [821, 108] width 6 height 6
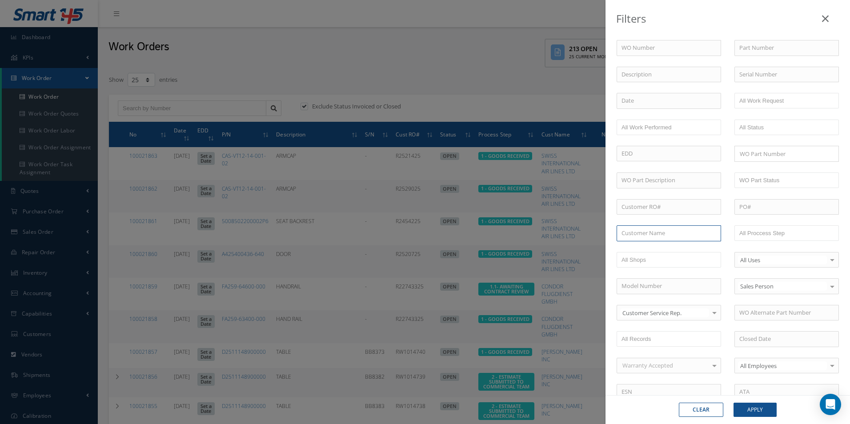
click at [635, 237] on input "text" at bounding box center [669, 233] width 105 height 16
click at [637, 247] on span "[PERSON_NAME] INC" at bounding box center [650, 249] width 56 height 8
type input "[PERSON_NAME] INC"
click at [749, 409] on button "Apply" at bounding box center [755, 410] width 43 height 14
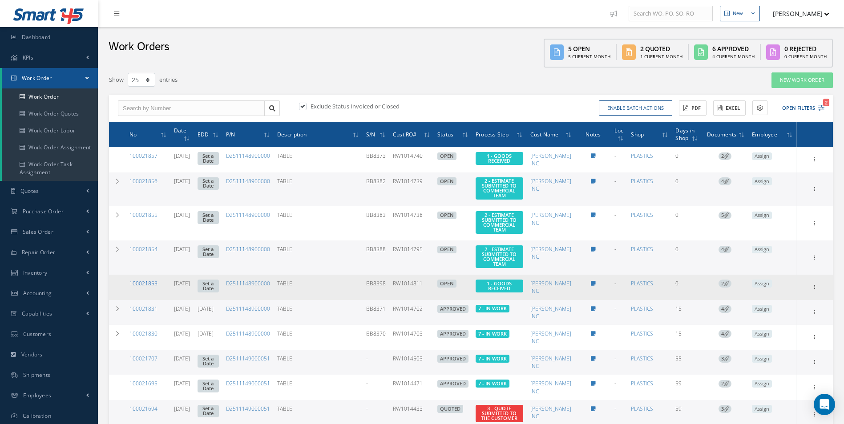
click at [151, 280] on link "100021853" at bounding box center [143, 284] width 28 height 8
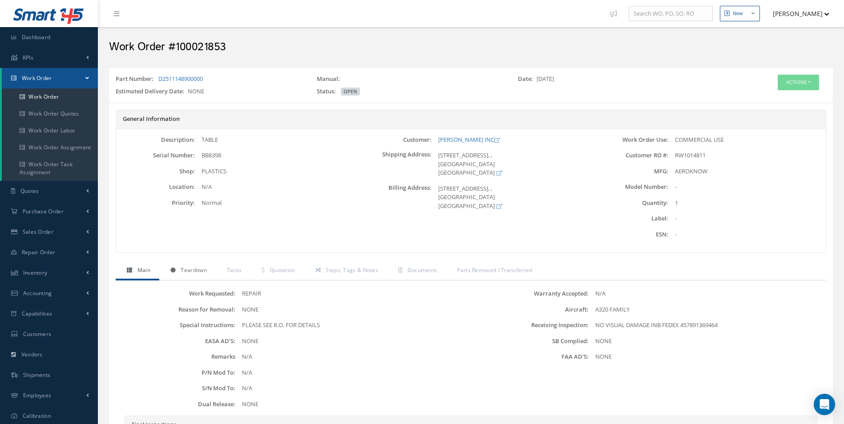
click at [188, 267] on span "Teardown" at bounding box center [194, 270] width 26 height 8
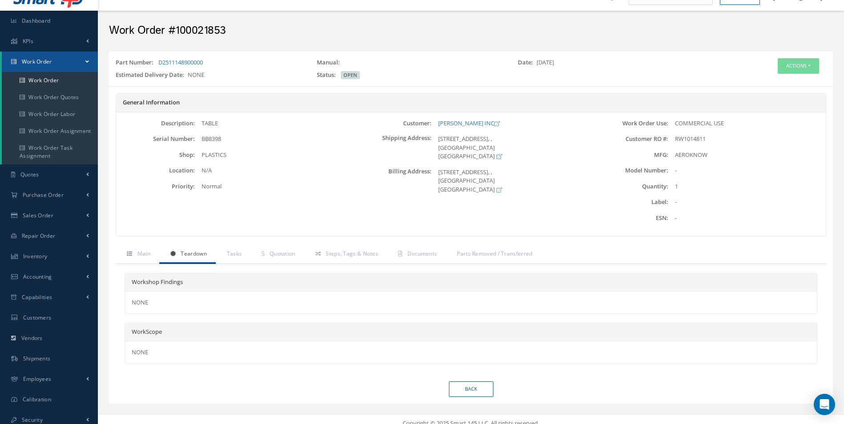
scroll to position [25, 0]
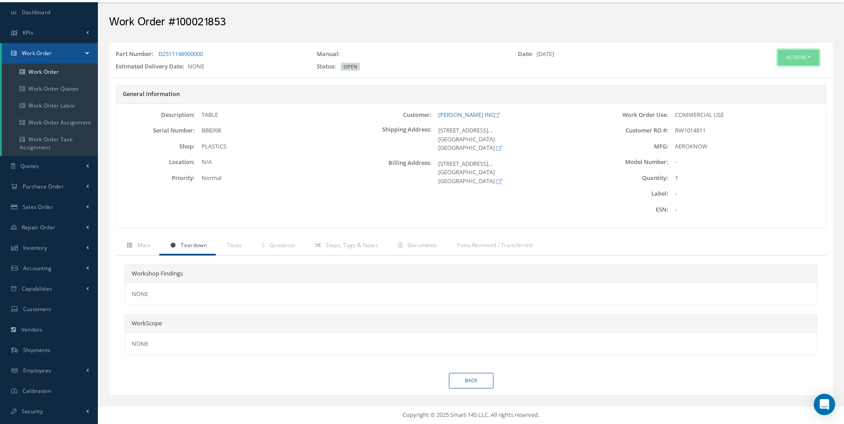
click at [803, 55] on button "Actions" at bounding box center [797, 58] width 41 height 16
click at [777, 67] on div "Edit Close Send By Email Print-Outs Scrap Certificate Material Requisition C of…" at bounding box center [784, 95] width 71 height 59
click at [790, 56] on button "Actions" at bounding box center [797, 58] width 41 height 16
click at [780, 72] on link "Edit" at bounding box center [784, 74] width 71 height 12
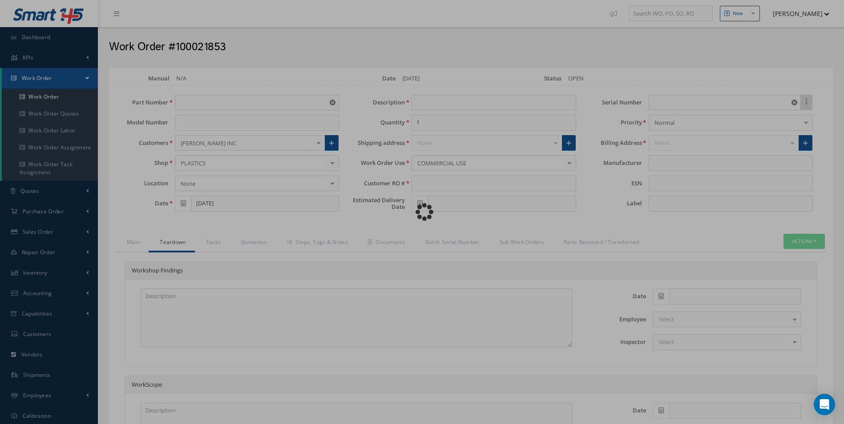
type input "D2511148900000"
type input "TABLE"
type input "RW1014811"
type input "BB8398"
type input "AEROKNOW"
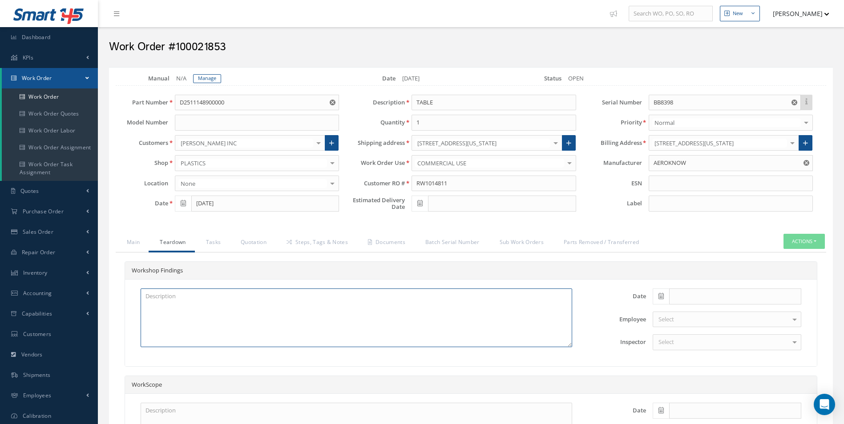
click at [179, 300] on textarea at bounding box center [356, 318] width 431 height 59
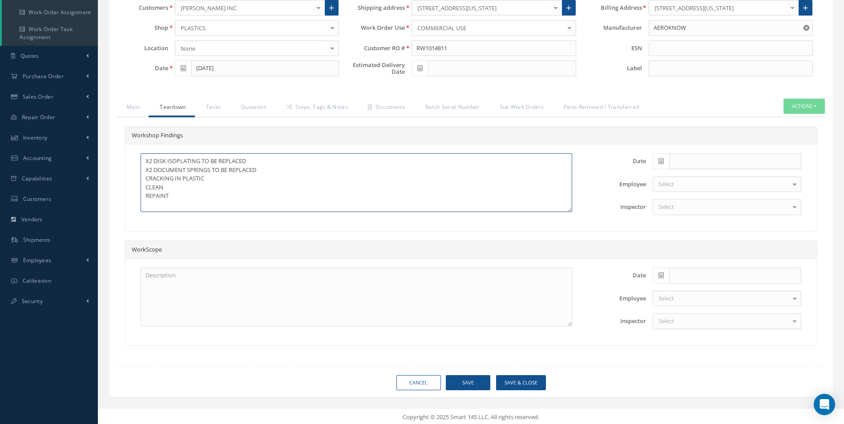
scroll to position [137, 0]
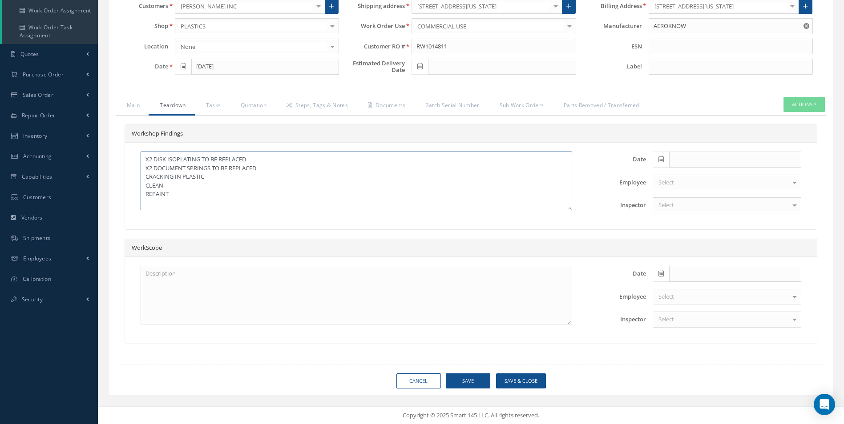
type textarea "X2 DISK ISOPLATING TO BE REPLACED X2 DOCUMENT SPRINGS TO BE REPLACED CRACKING I…"
click at [658, 157] on span at bounding box center [660, 160] width 16 height 16
click at [716, 237] on td "21" at bounding box center [712, 241] width 13 height 13
type input "[DATE]"
click at [679, 181] on div "Select" at bounding box center [726, 183] width 149 height 16
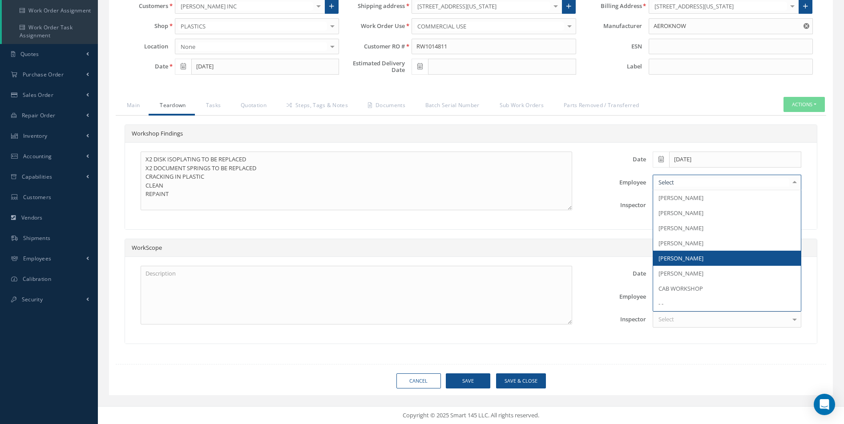
click at [685, 254] on span "[PERSON_NAME]" at bounding box center [727, 258] width 148 height 15
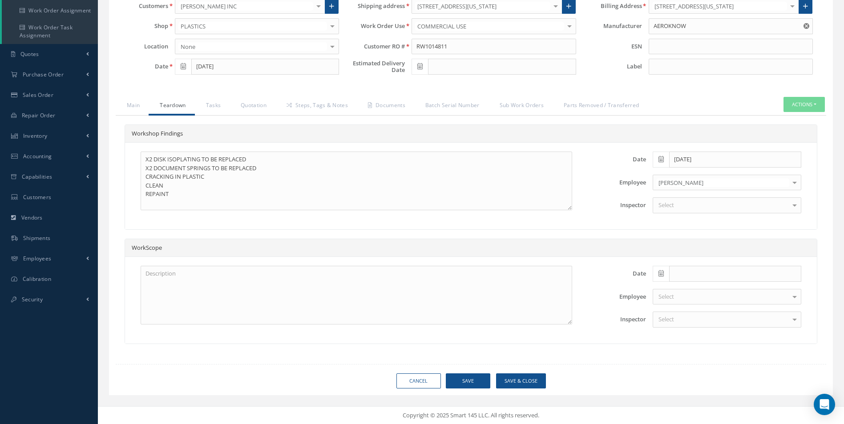
click at [670, 201] on div "Select" at bounding box center [726, 205] width 149 height 16
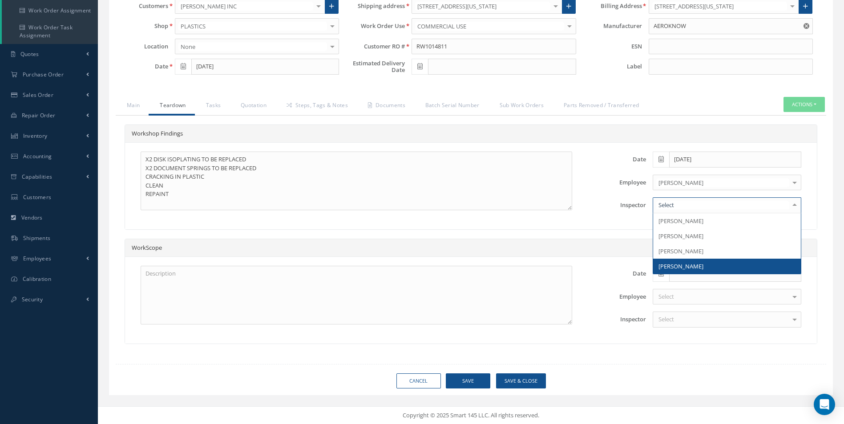
click at [681, 266] on span "[PERSON_NAME]" at bounding box center [680, 266] width 45 height 8
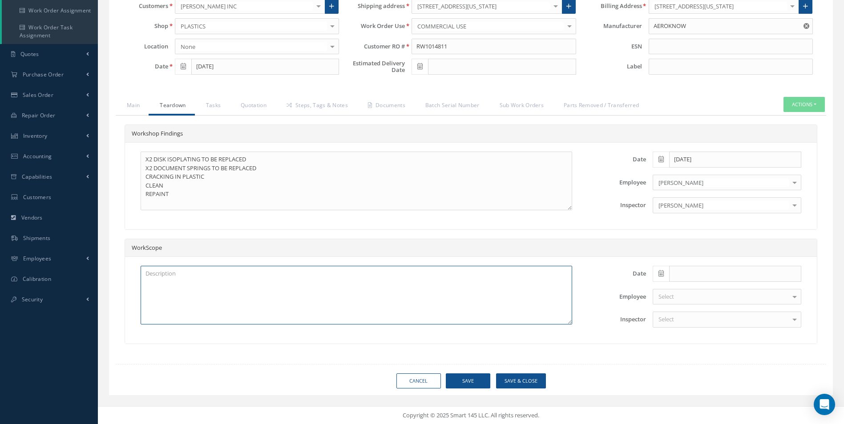
click at [167, 285] on textarea at bounding box center [356, 295] width 431 height 59
type textarea "SATTO REPAIR CMM REPAIR"
click at [468, 381] on button "Save" at bounding box center [468, 382] width 44 height 16
type input "AEROKNOW"
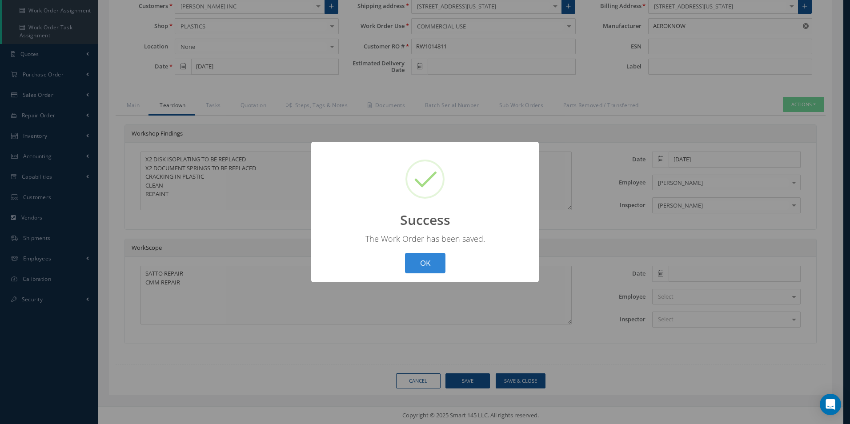
drag, startPoint x: 418, startPoint y: 263, endPoint x: 371, endPoint y: 213, distance: 68.3
click at [417, 263] on button "OK" at bounding box center [425, 263] width 40 height 21
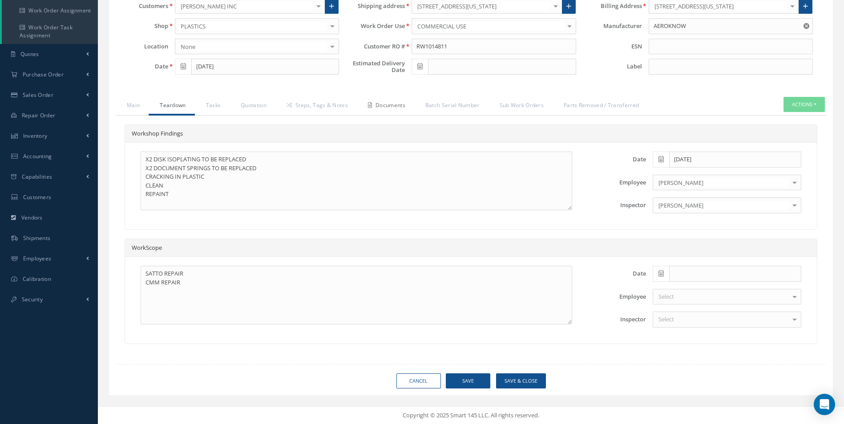
click at [396, 104] on link "Documents" at bounding box center [385, 106] width 57 height 19
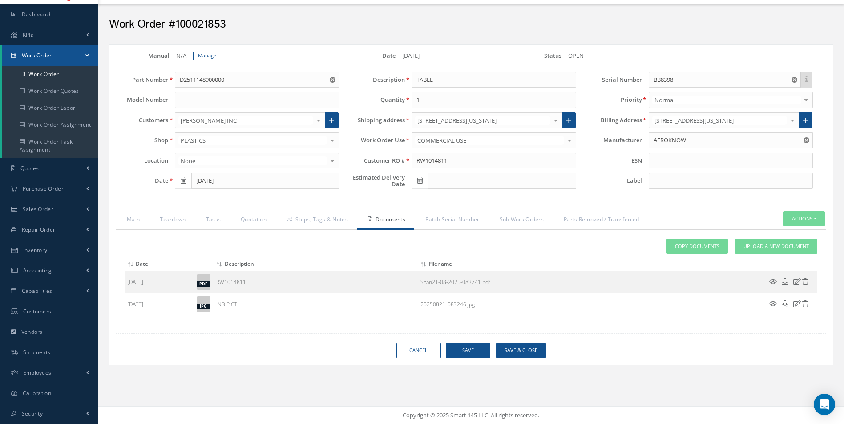
scroll to position [23, 0]
click at [770, 244] on span "Upload a New Document" at bounding box center [775, 247] width 65 height 8
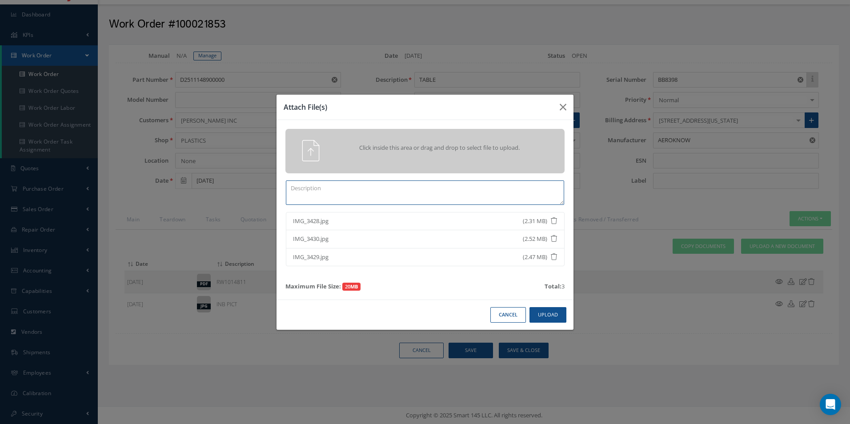
click at [324, 187] on textarea at bounding box center [425, 193] width 278 height 24
type textarea "QUOTE PICS"
click at [547, 311] on button "Upload" at bounding box center [548, 315] width 37 height 16
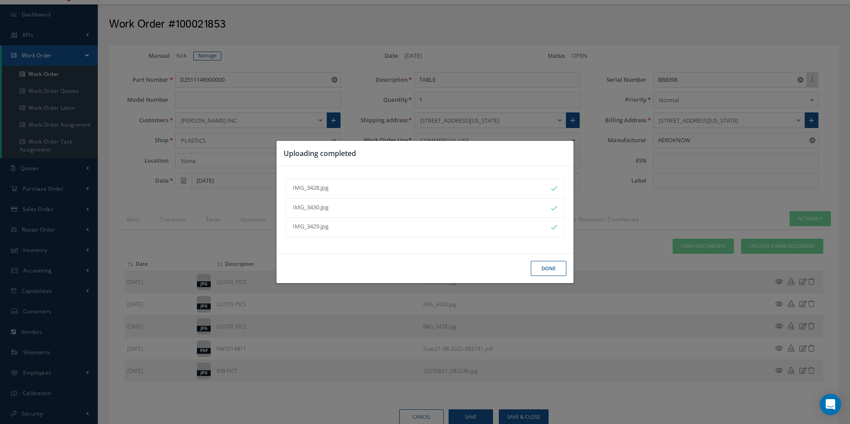
click at [542, 271] on button "Done" at bounding box center [549, 269] width 36 height 16
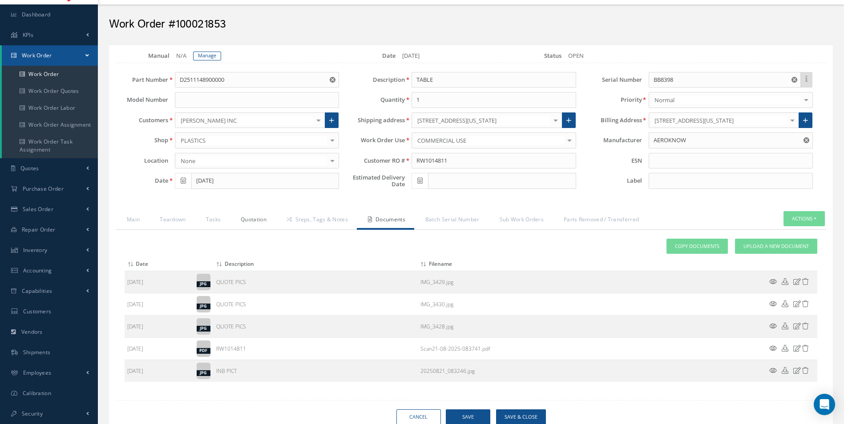
click at [262, 221] on link "Quotation" at bounding box center [252, 220] width 46 height 19
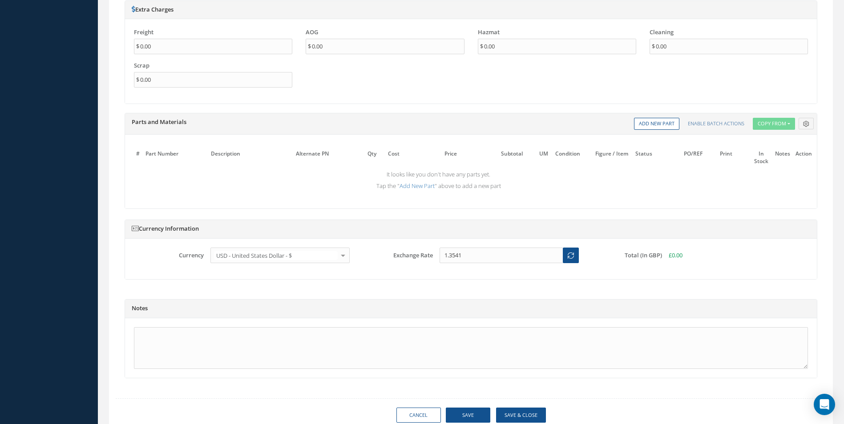
scroll to position [713, 0]
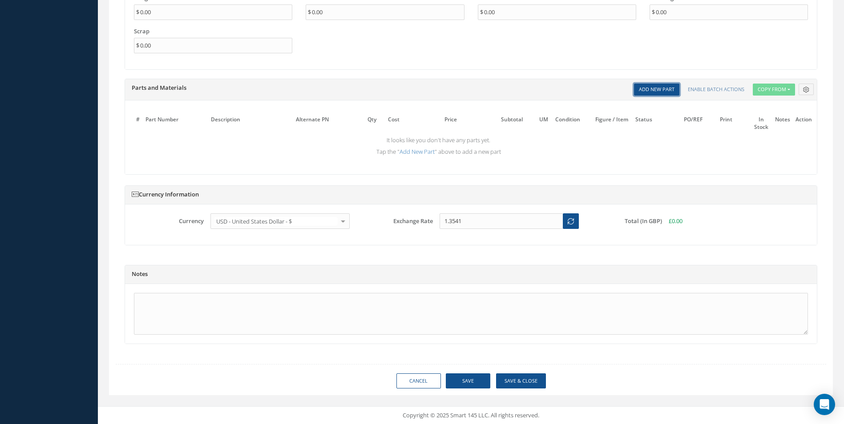
click at [646, 86] on link "Add New Part" at bounding box center [656, 90] width 45 height 12
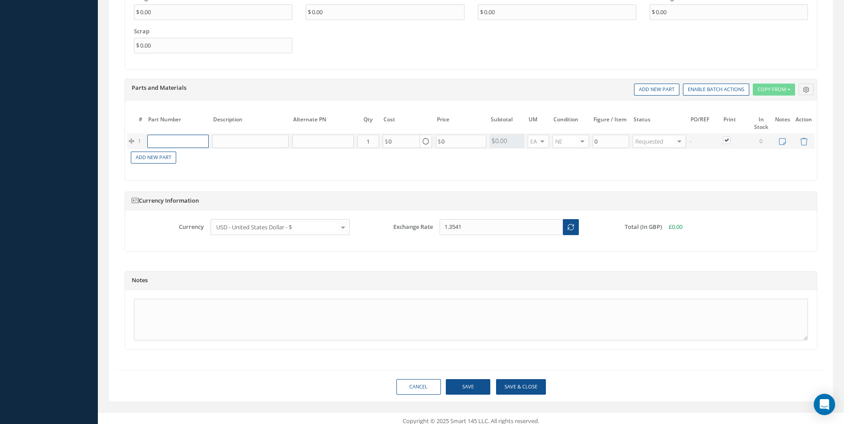
click at [176, 142] on input "text" at bounding box center [177, 141] width 61 height 13
paste input "D2511043720000"
type input "D2511043720000"
click at [188, 159] on div "D2511043720000" at bounding box center [172, 159] width 41 height 15
type input "DISK - LOCATING"
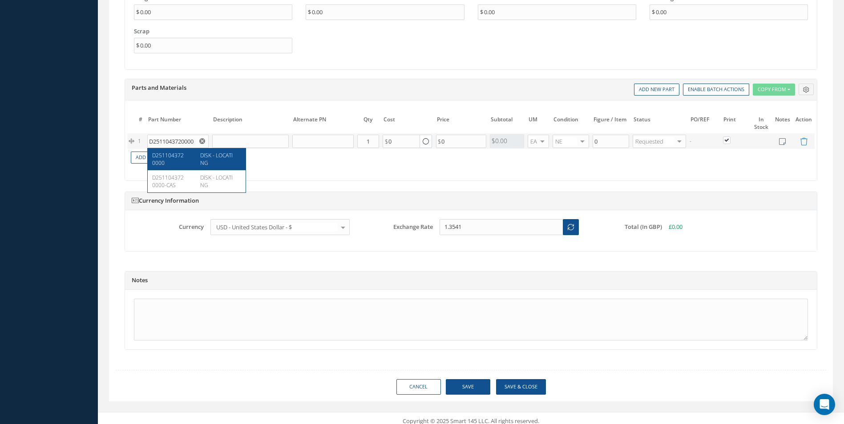
type input "37.00"
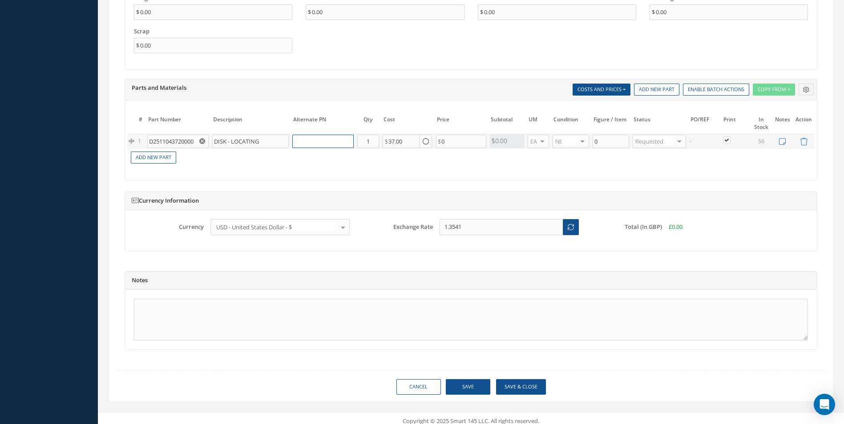
click at [310, 137] on input "text" at bounding box center [322, 141] width 61 height 13
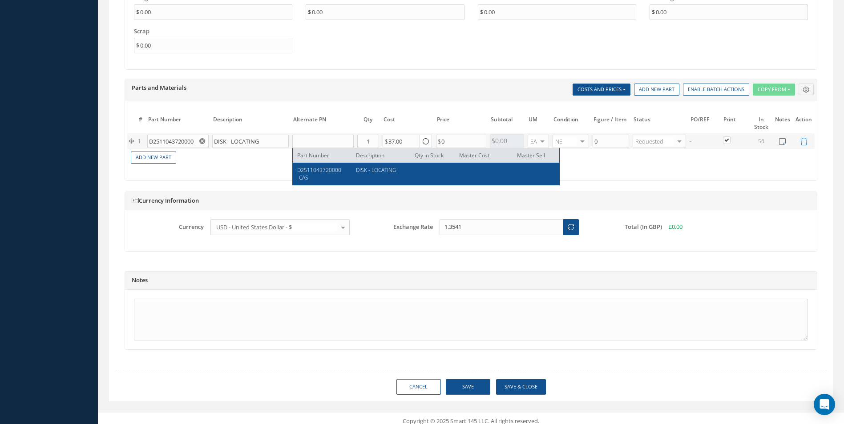
click at [318, 175] on div "D2511043720000-CAS" at bounding box center [323, 173] width 52 height 15
type input "D2511043720000-CAS"
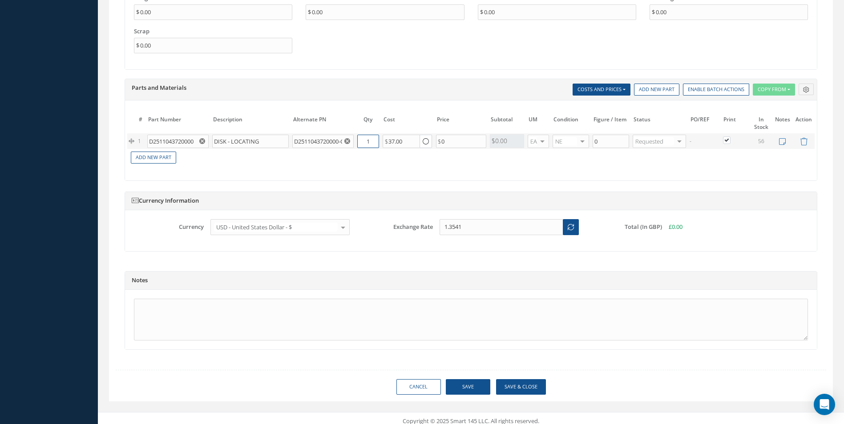
click at [368, 141] on input "1" at bounding box center [368, 141] width 22 height 13
type input "2"
click at [157, 157] on link "Add New Part" at bounding box center [153, 158] width 45 height 12
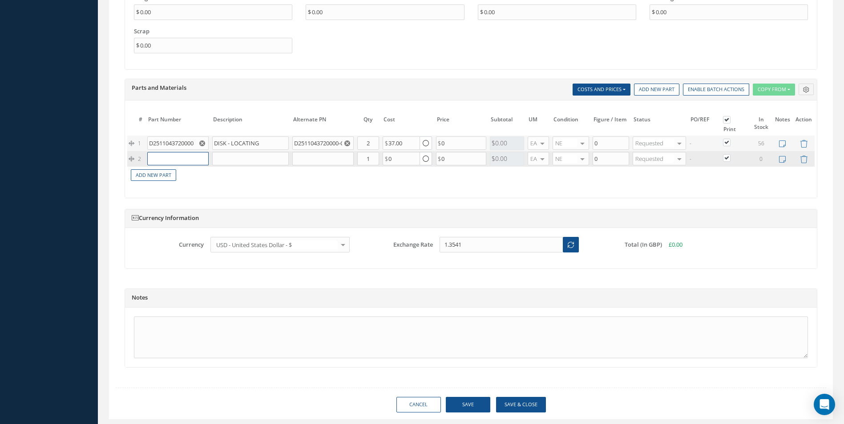
click at [163, 158] on input "text" at bounding box center [177, 158] width 61 height 13
paste input "D2511044420000"
type input "D2511044420000"
click at [220, 172] on div "SPRING" at bounding box center [217, 176] width 48 height 15
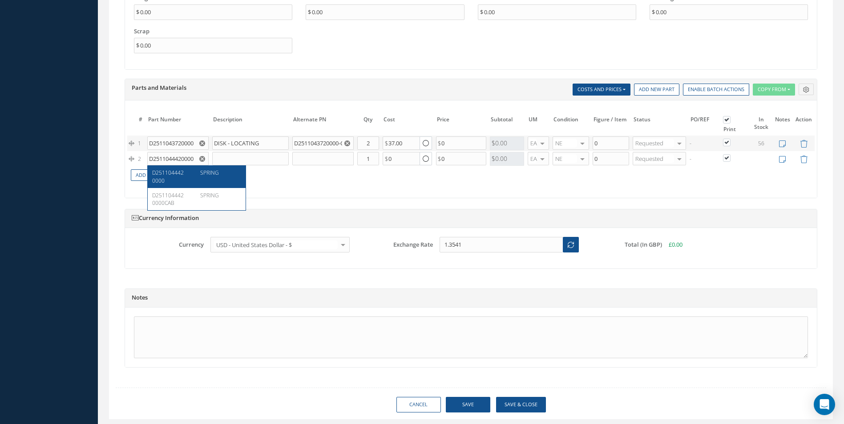
type input "SPRING"
type input "45.55"
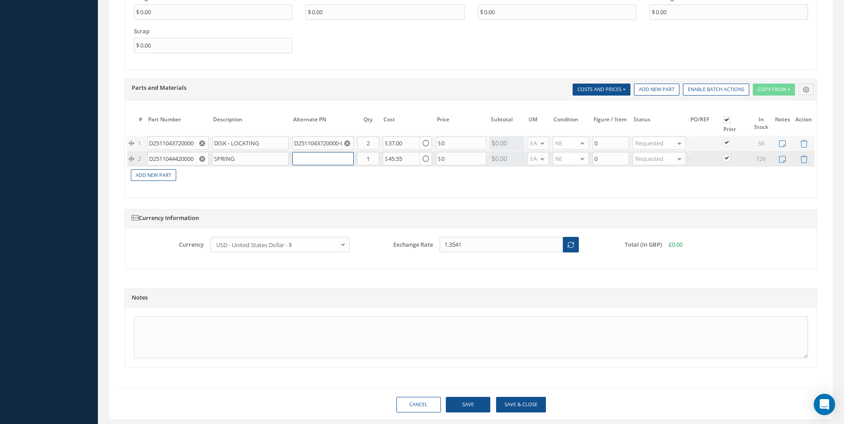
drag, startPoint x: 315, startPoint y: 157, endPoint x: 310, endPoint y: 160, distance: 5.8
click at [315, 157] on input "text" at bounding box center [322, 158] width 61 height 13
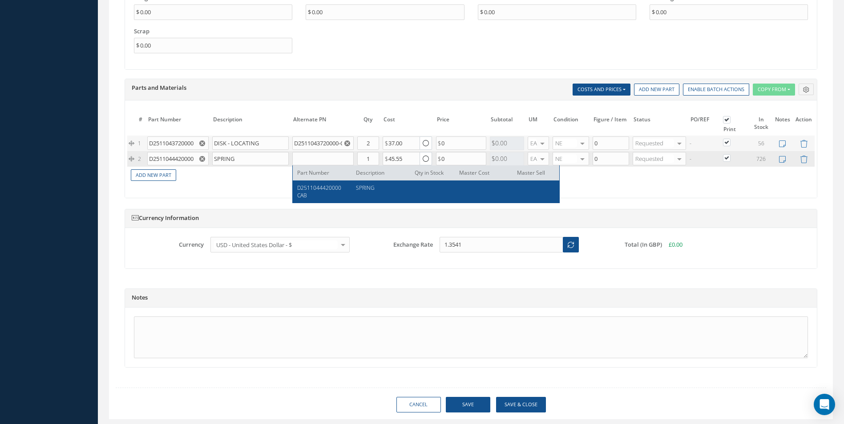
click at [304, 189] on span "D2511044420000CAB" at bounding box center [319, 191] width 44 height 15
type input "D2511044420000CAB"
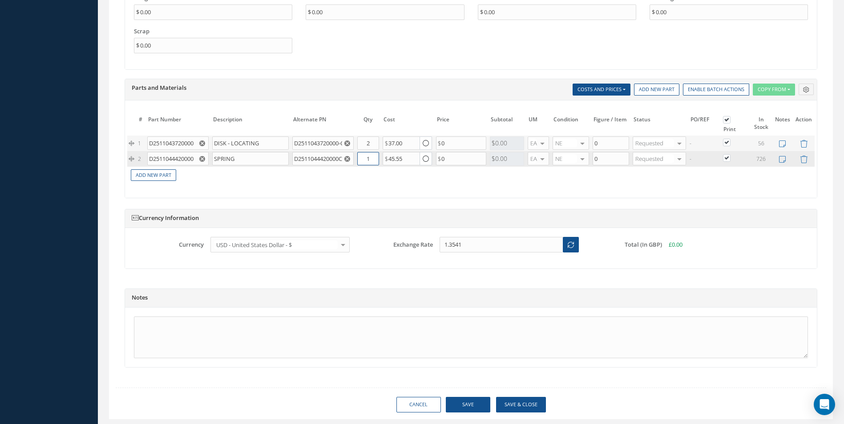
drag, startPoint x: 368, startPoint y: 159, endPoint x: 360, endPoint y: 159, distance: 8.0
click at [360, 159] on input "1" at bounding box center [368, 158] width 22 height 13
type input "2"
click at [467, 399] on button "Save" at bounding box center [468, 405] width 44 height 16
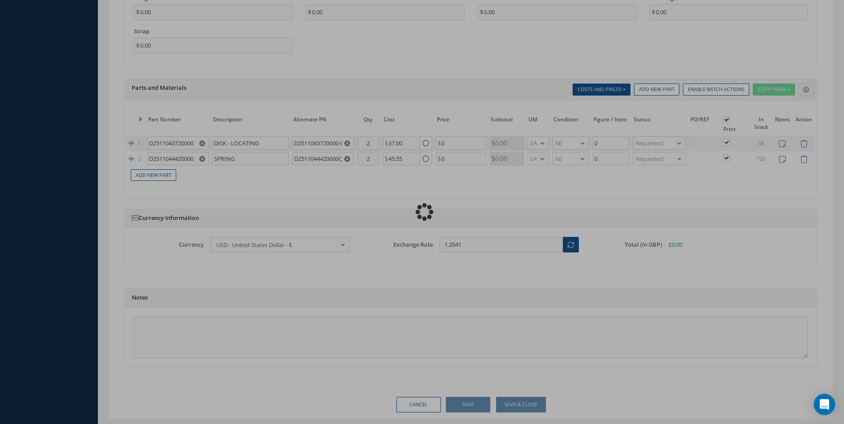
type input "0.00"
checkbox input "true"
type input "0.00"
checkbox input "true"
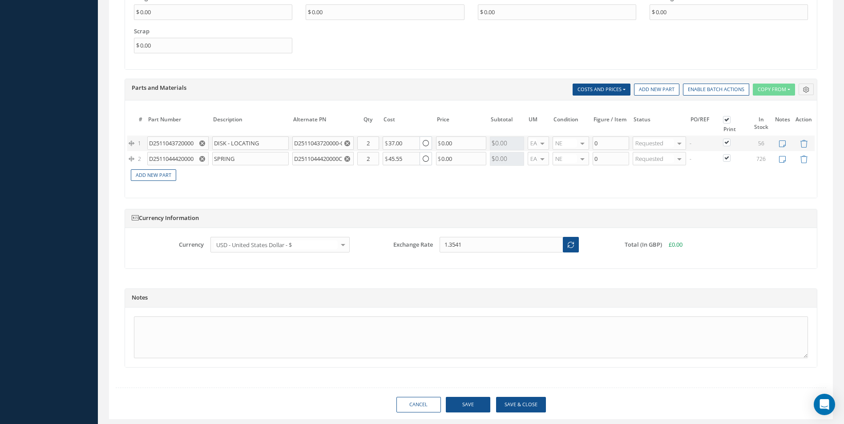
type input "AEROKNOW"
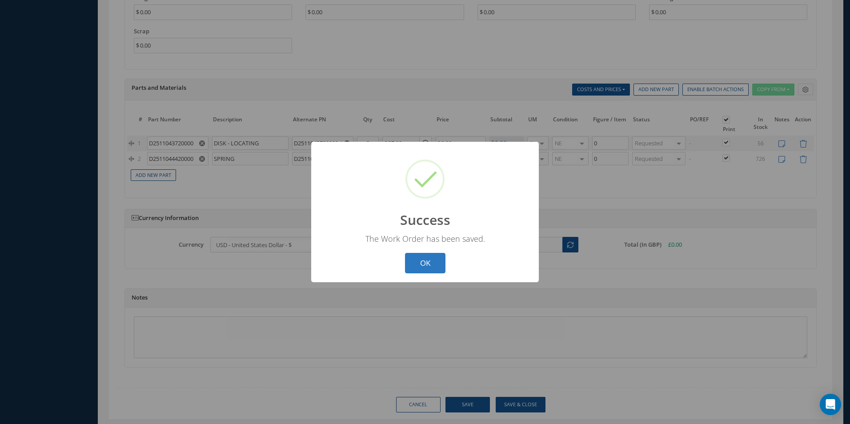
click at [430, 256] on button "OK" at bounding box center [425, 263] width 40 height 21
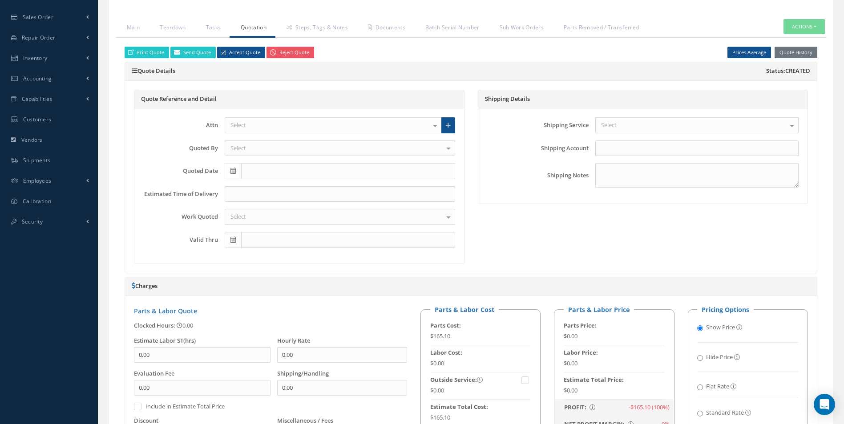
scroll to position [90, 0]
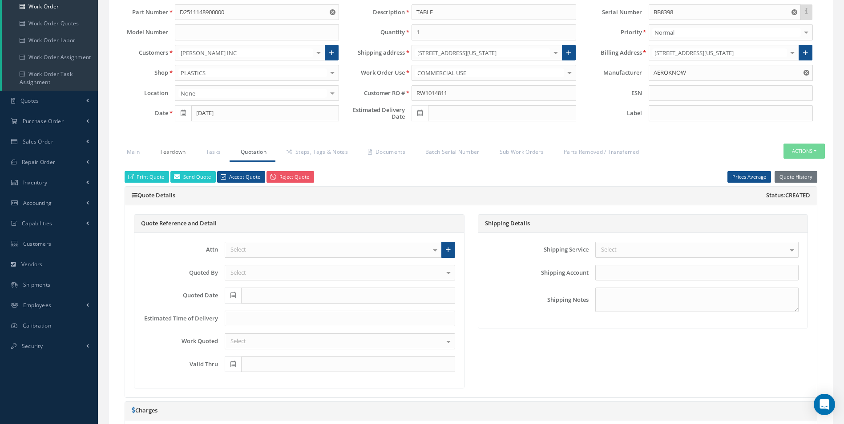
click at [169, 150] on link "Teardown" at bounding box center [172, 153] width 46 height 19
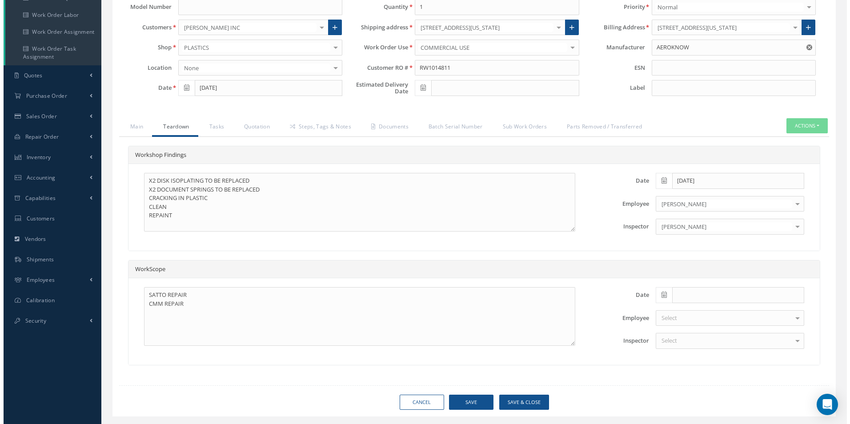
scroll to position [137, 0]
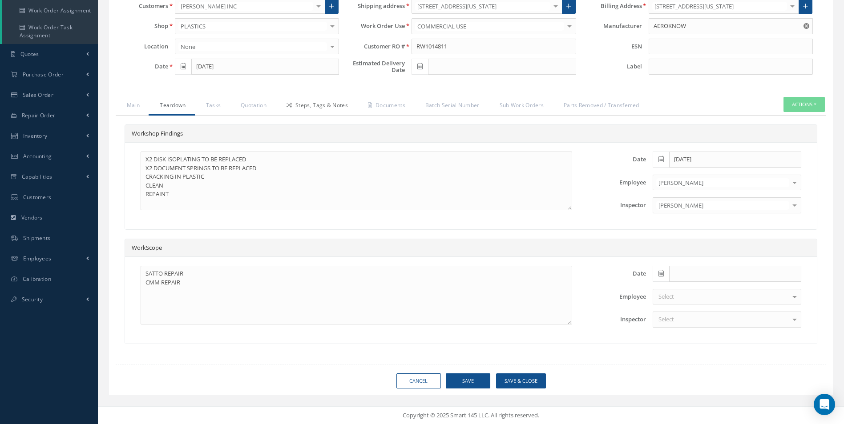
click at [299, 104] on link "Steps, Tags & Notes" at bounding box center [315, 106] width 81 height 19
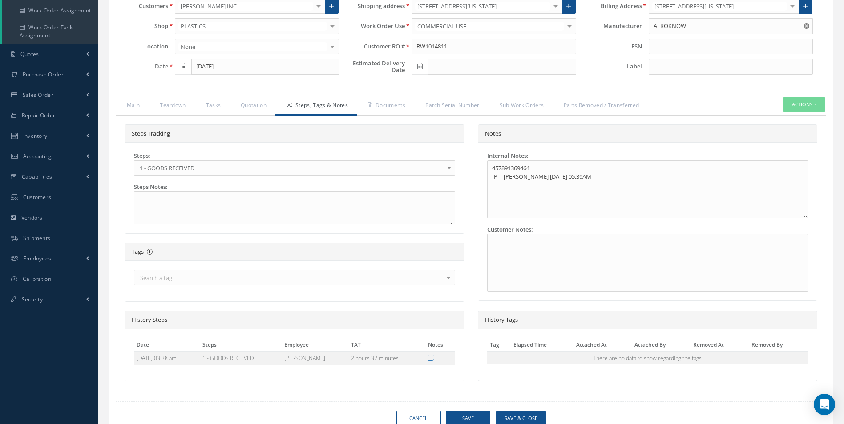
click at [452, 168] on b at bounding box center [451, 170] width 8 height 14
click at [476, 419] on button "Save" at bounding box center [468, 419] width 44 height 16
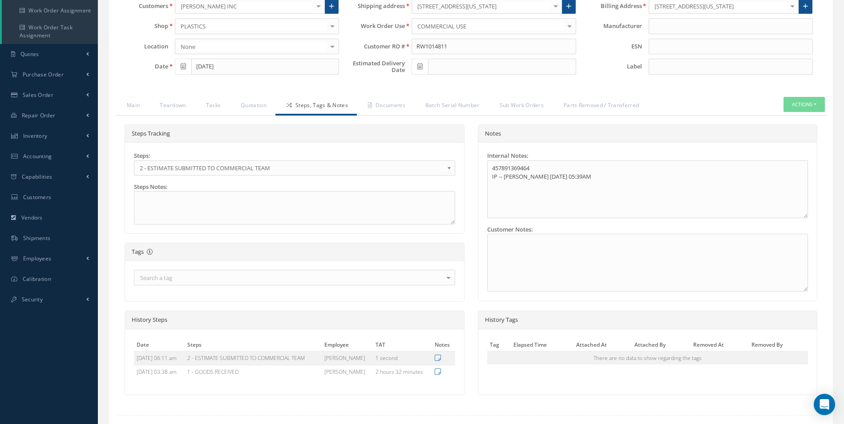
type input "AEROKNOW"
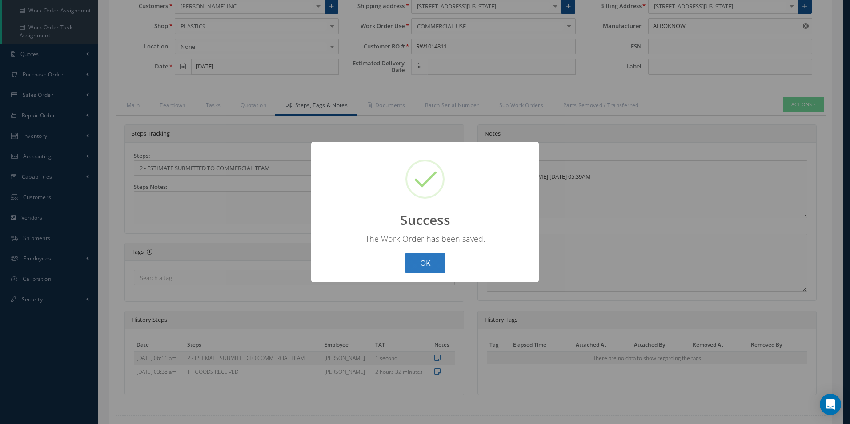
click at [428, 266] on button "OK" at bounding box center [425, 263] width 40 height 21
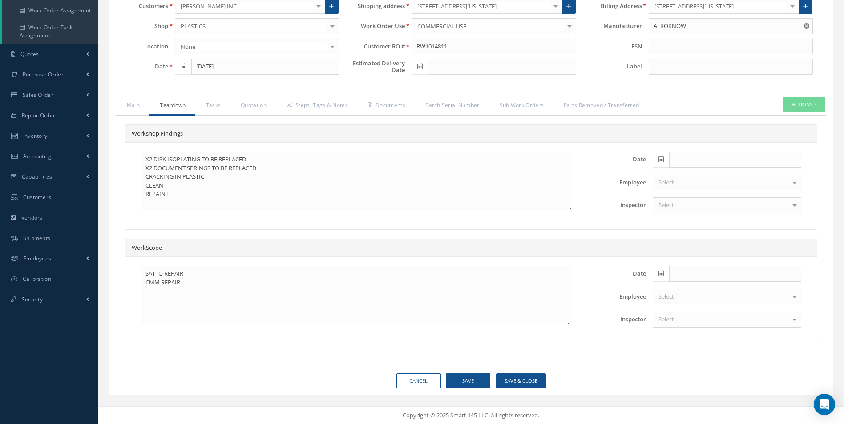
scroll to position [137, 0]
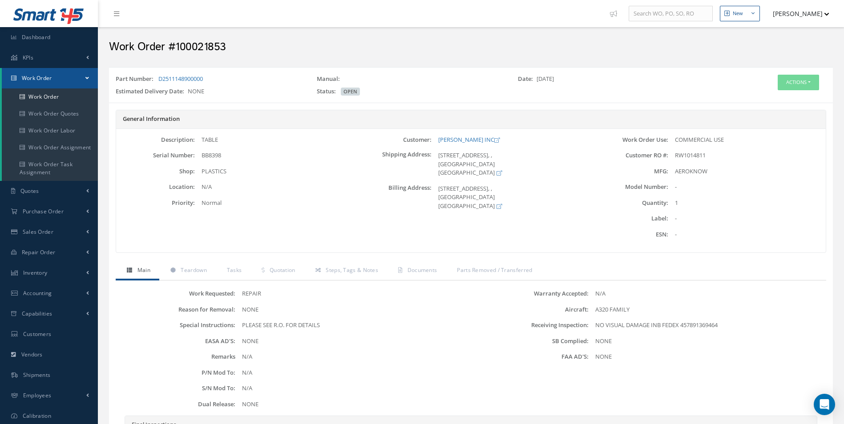
scroll to position [25, 0]
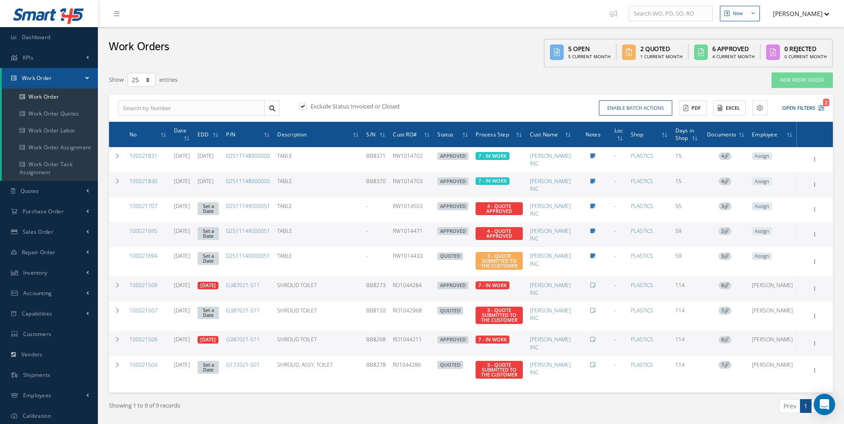
select select "25"
click at [819, 106] on icon "2" at bounding box center [821, 108] width 6 height 6
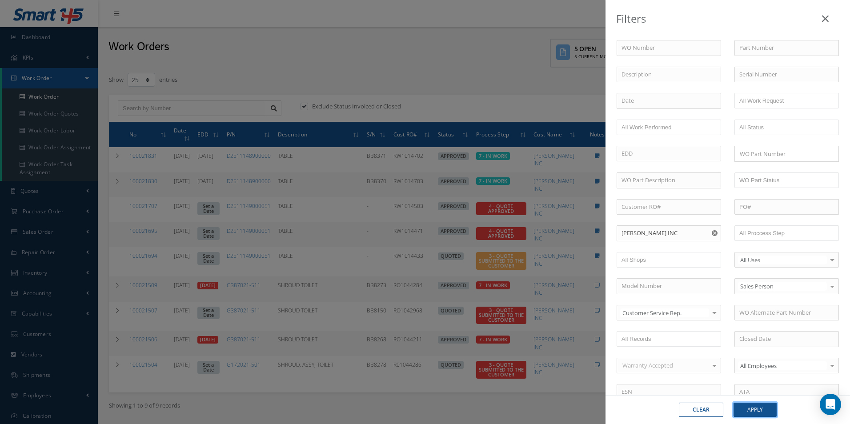
click at [757, 411] on button "Apply" at bounding box center [755, 410] width 43 height 14
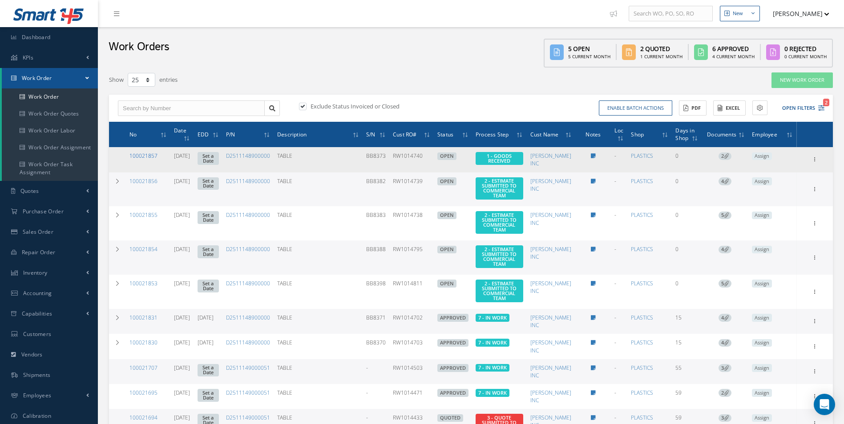
click at [143, 156] on link "100021857" at bounding box center [143, 156] width 28 height 8
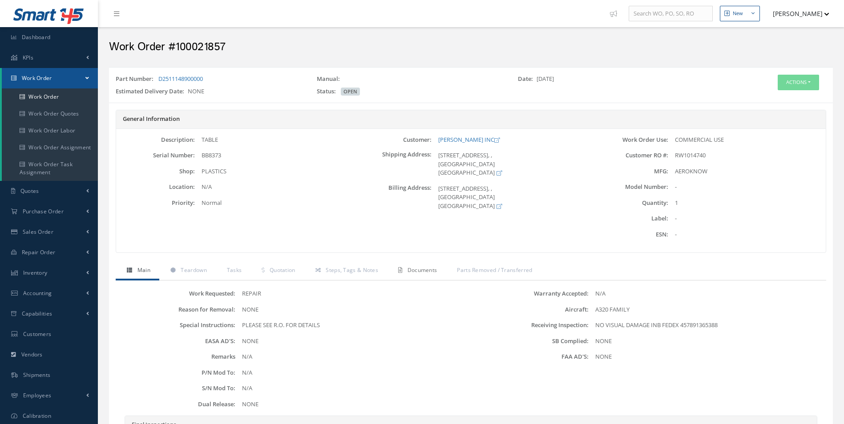
click at [416, 271] on span "Documents" at bounding box center [422, 270] width 30 height 8
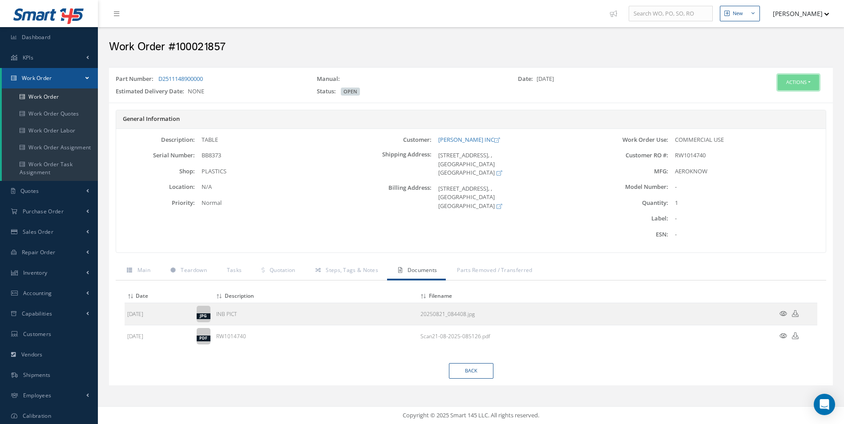
click at [797, 81] on button "Actions" at bounding box center [797, 83] width 41 height 16
click at [772, 103] on link "Edit" at bounding box center [784, 99] width 71 height 12
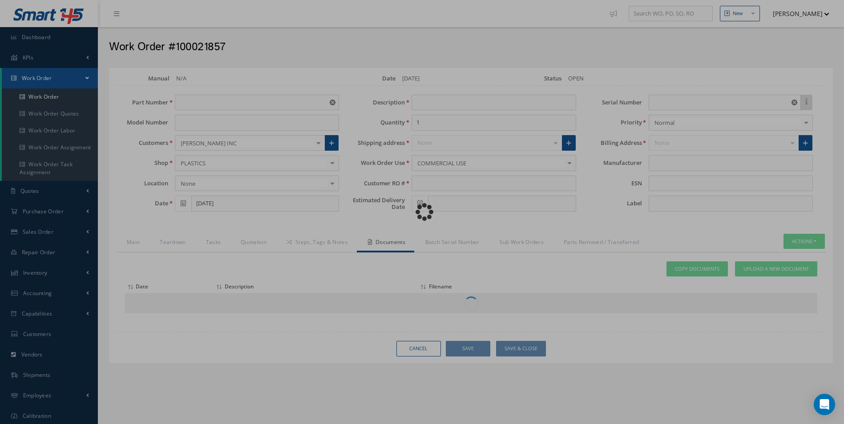
type input "D2511148900000"
type input "TABLE"
type input "RW1014740"
type input "BB8373"
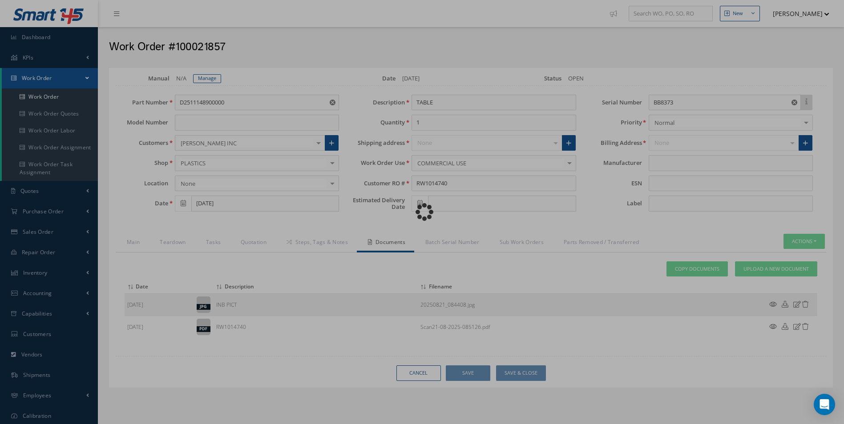
click at [422, 212] on div "Loading…" at bounding box center [422, 212] width 0 height 0
type input "AEROKNOW"
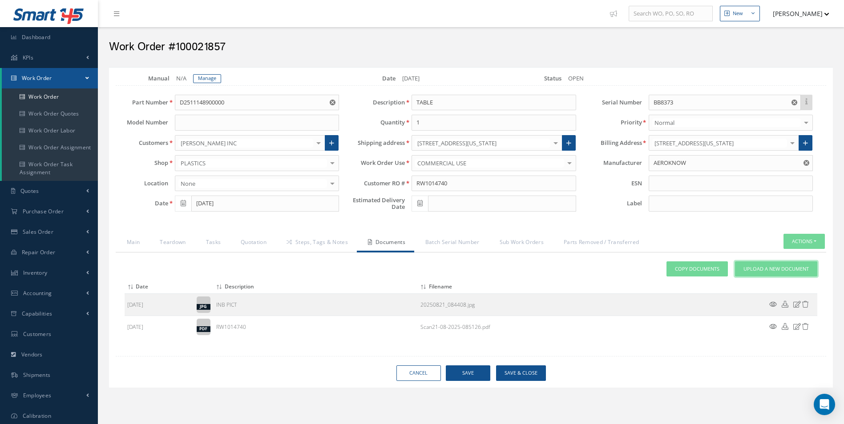
click at [757, 262] on link "Upload a New Document" at bounding box center [776, 270] width 82 height 16
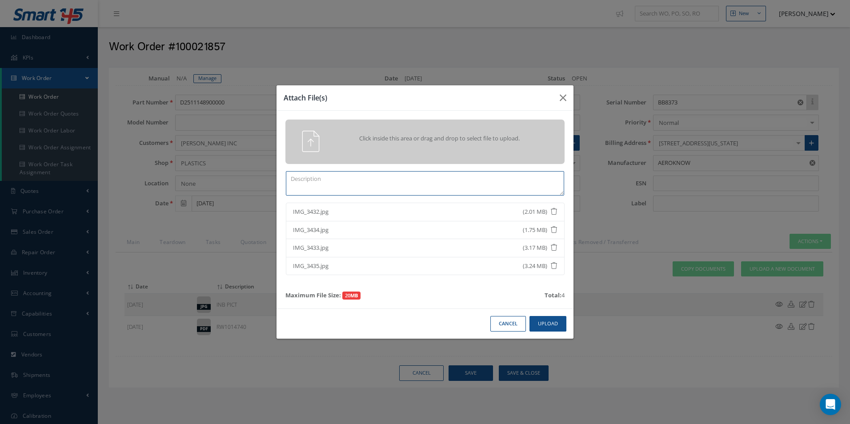
click at [304, 177] on textarea at bounding box center [425, 183] width 278 height 24
type textarea "QUOTE PICS"
click at [560, 321] on button "Upload" at bounding box center [548, 324] width 37 height 16
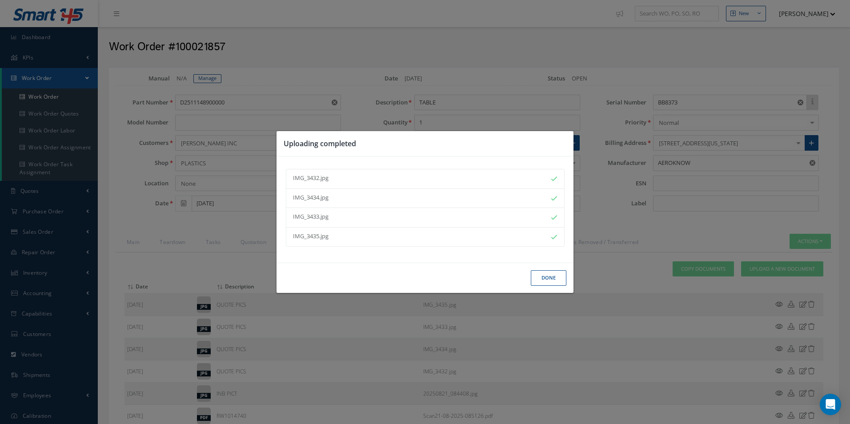
click at [551, 281] on button "Done" at bounding box center [549, 278] width 36 height 16
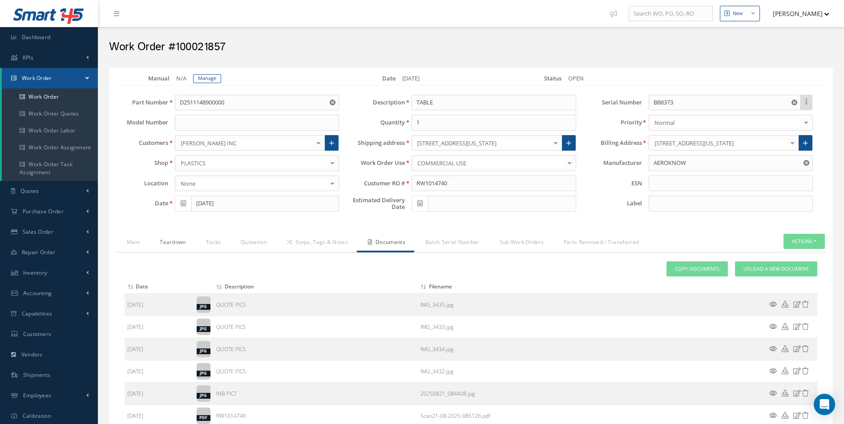
click at [173, 238] on link "Teardown" at bounding box center [172, 243] width 46 height 19
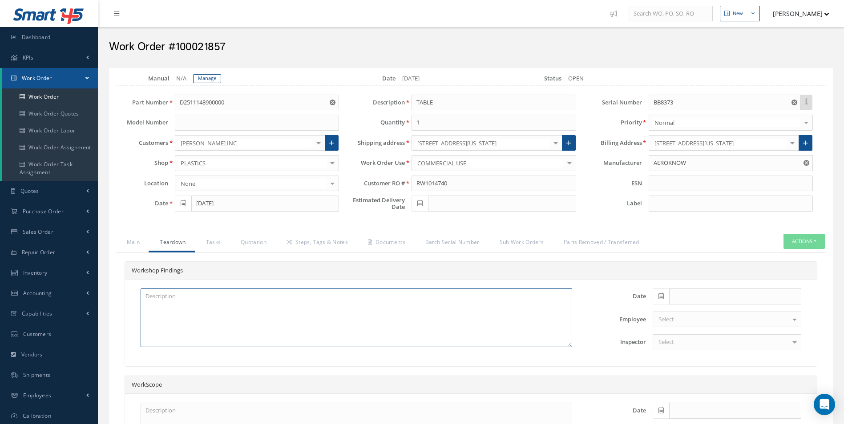
click at [168, 304] on textarea at bounding box center [356, 318] width 431 height 59
type textarea "X2 DISK ISOLATING TO BE REPLACED X2 DOCUMENT SPRINGS TO BE REPLACED CRACKS IN P…"
click at [657, 296] on span at bounding box center [660, 297] width 16 height 16
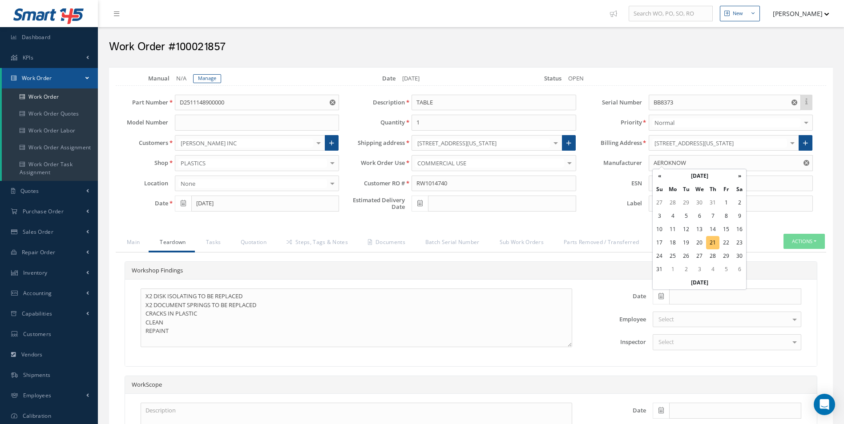
click at [714, 242] on td "21" at bounding box center [712, 242] width 13 height 13
type input "[DATE]"
click at [672, 325] on div "Select" at bounding box center [726, 320] width 149 height 16
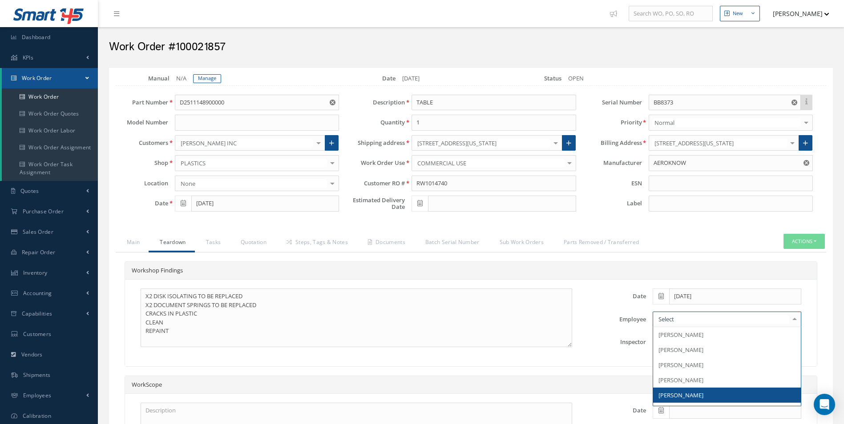
click at [678, 399] on span "[PERSON_NAME]" at bounding box center [680, 395] width 45 height 8
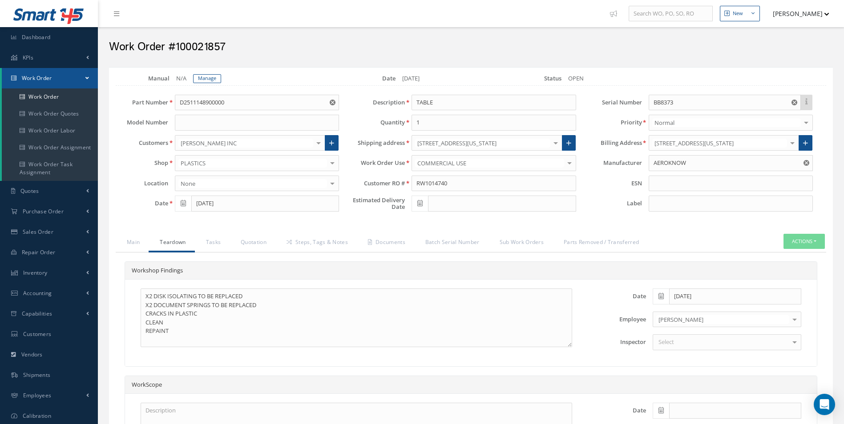
click at [675, 339] on div "Select" at bounding box center [726, 342] width 149 height 16
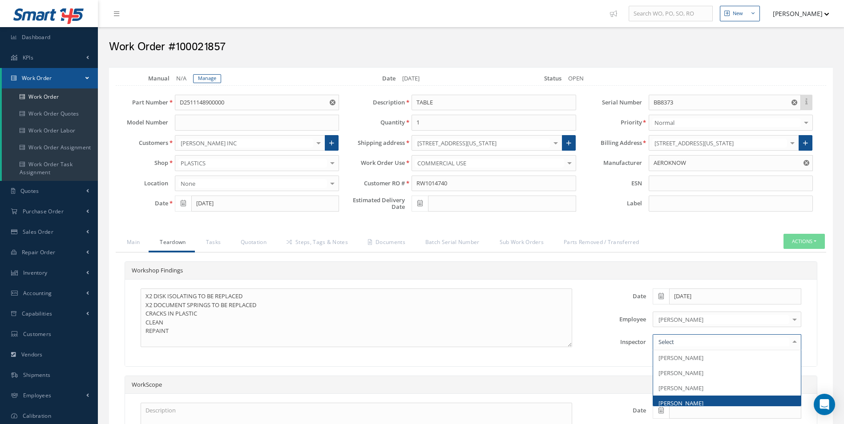
click at [678, 401] on span "[PERSON_NAME]" at bounding box center [680, 403] width 45 height 8
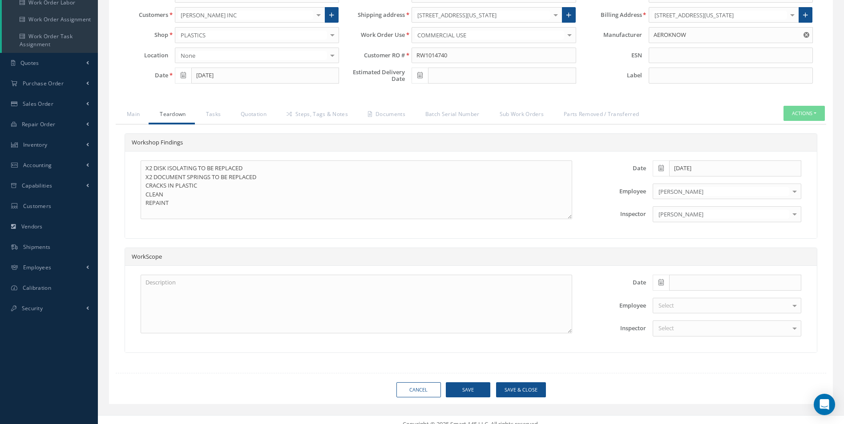
scroll to position [137, 0]
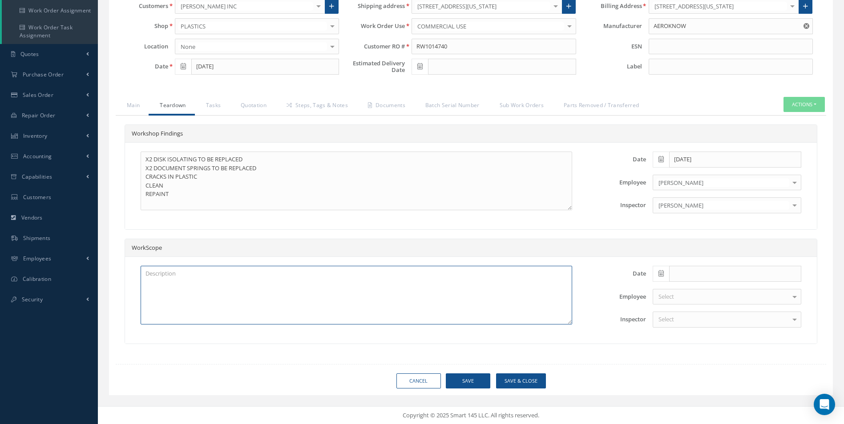
click at [165, 276] on textarea at bounding box center [356, 295] width 431 height 59
type textarea "SATTO REPAIR CMM REPAIR"
click at [459, 378] on button "Save" at bounding box center [468, 382] width 44 height 16
type input "AEROKNOW"
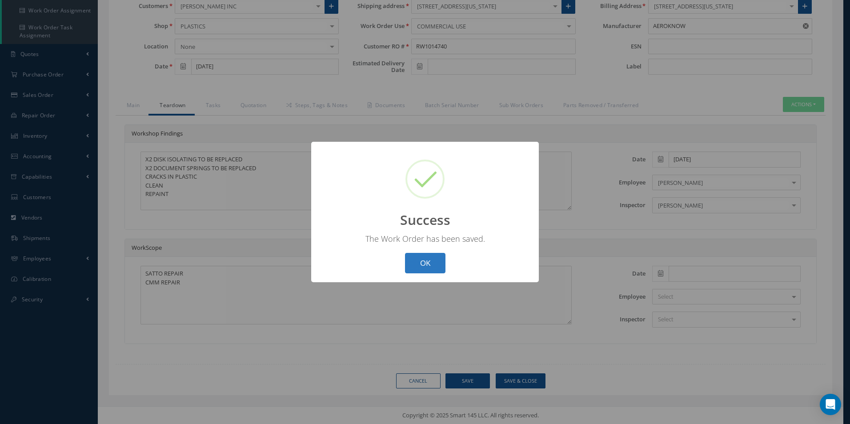
drag, startPoint x: 441, startPoint y: 257, endPoint x: 296, endPoint y: 254, distance: 145.0
click at [441, 257] on button "OK" at bounding box center [425, 263] width 40 height 21
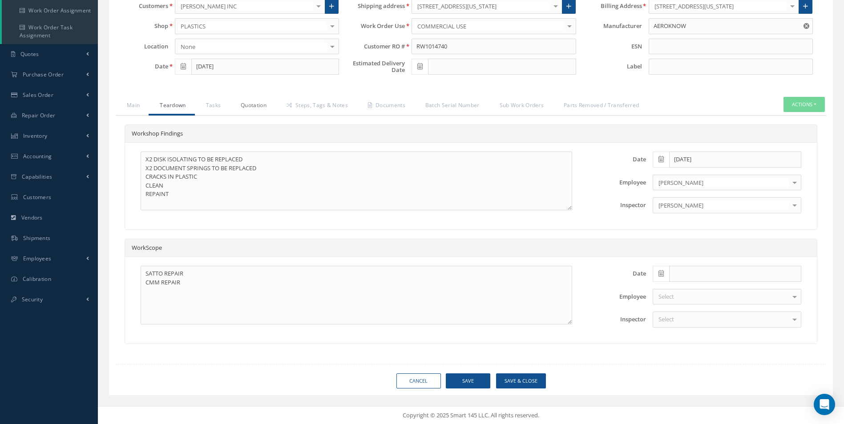
click at [254, 107] on link "Quotation" at bounding box center [252, 106] width 46 height 19
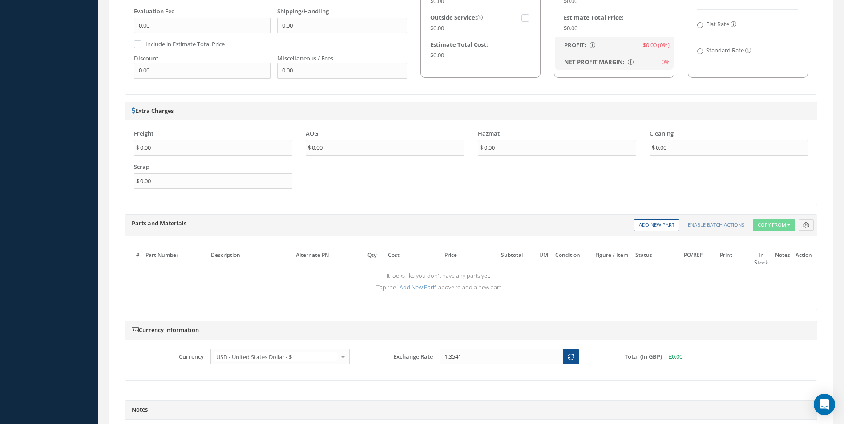
scroll to position [582, 0]
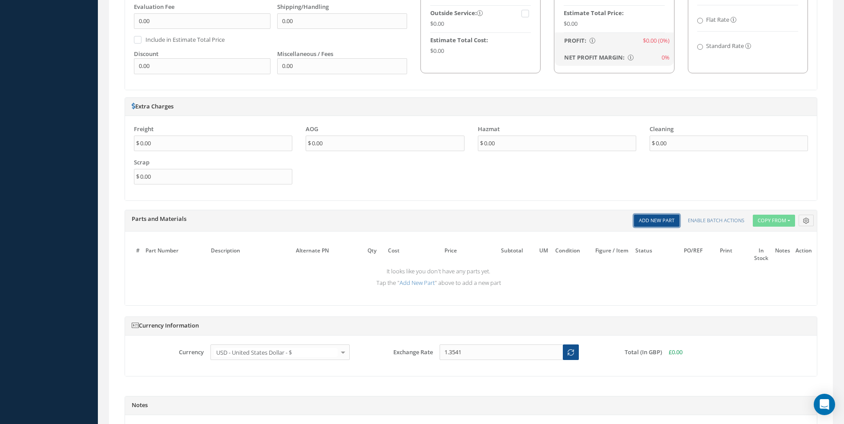
click at [664, 220] on link "Add New Part" at bounding box center [656, 221] width 45 height 12
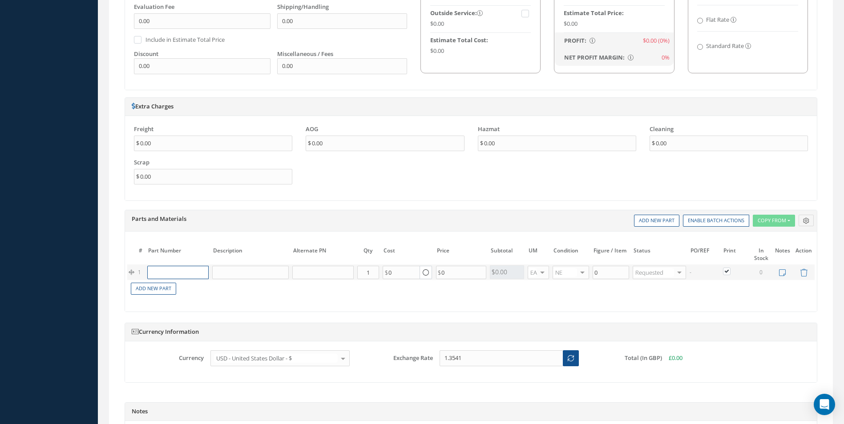
click at [158, 273] on input "text" at bounding box center [177, 272] width 61 height 13
paste input "D2511044420000"
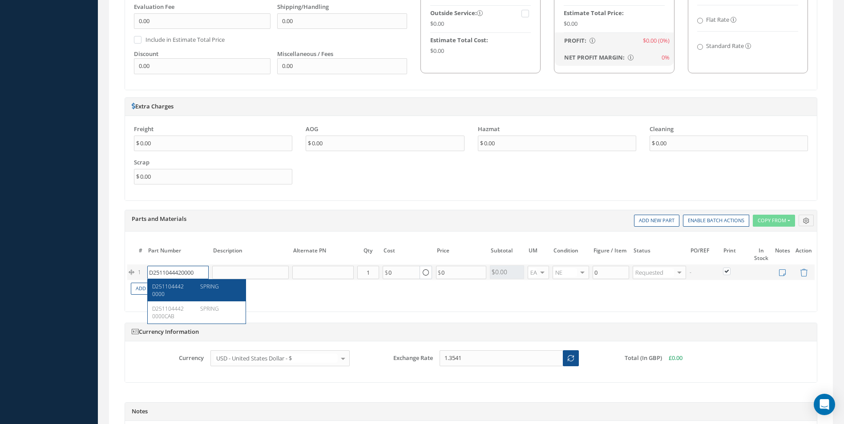
type input "D2511044420000"
click at [209, 292] on div "SPRING" at bounding box center [217, 290] width 48 height 15
type input "SPRING"
type input "45.55"
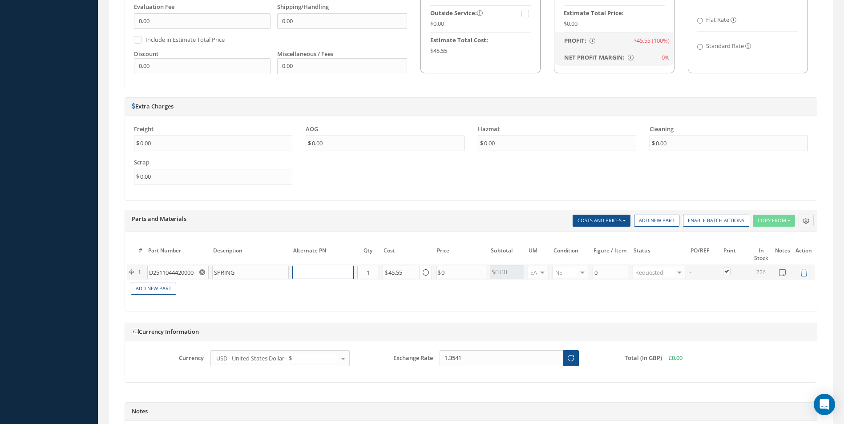
click at [303, 275] on input "text" at bounding box center [322, 272] width 61 height 13
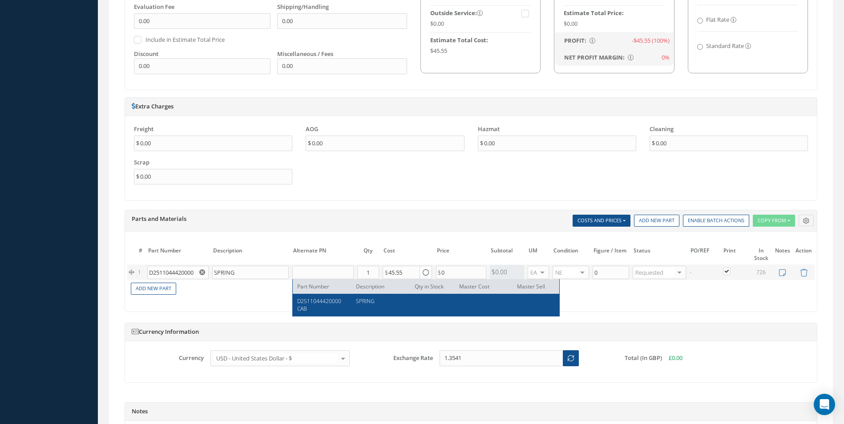
drag, startPoint x: 309, startPoint y: 302, endPoint x: 302, endPoint y: 301, distance: 6.8
click at [308, 302] on span "D2511044420000CAB" at bounding box center [319, 305] width 44 height 15
type input "D2511044420000CAB"
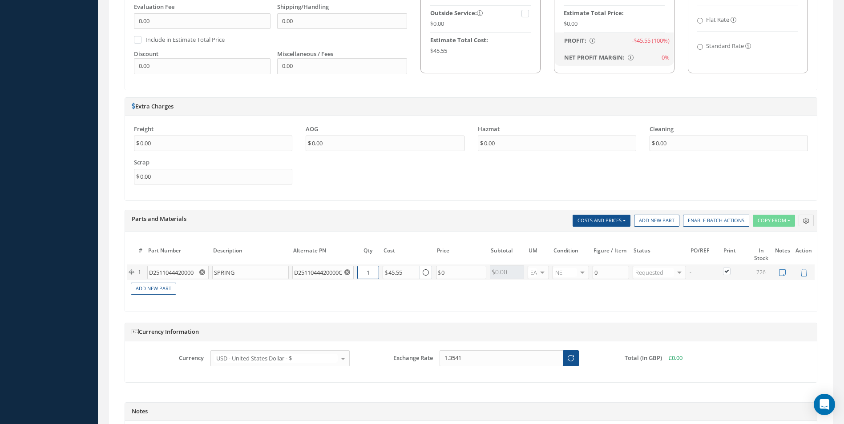
click at [362, 273] on input "1" at bounding box center [368, 272] width 22 height 13
type input "2"
click at [153, 285] on link "Add New Part" at bounding box center [153, 289] width 45 height 12
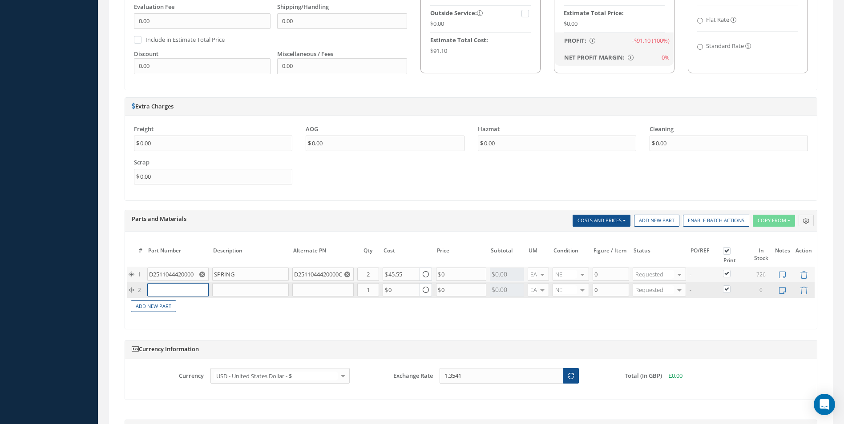
click at [179, 293] on input "text" at bounding box center [177, 289] width 61 height 13
paste input "D2511043720000"
type input "D2511043720000"
click at [202, 307] on span "DISK - LOCATING" at bounding box center [216, 307] width 32 height 15
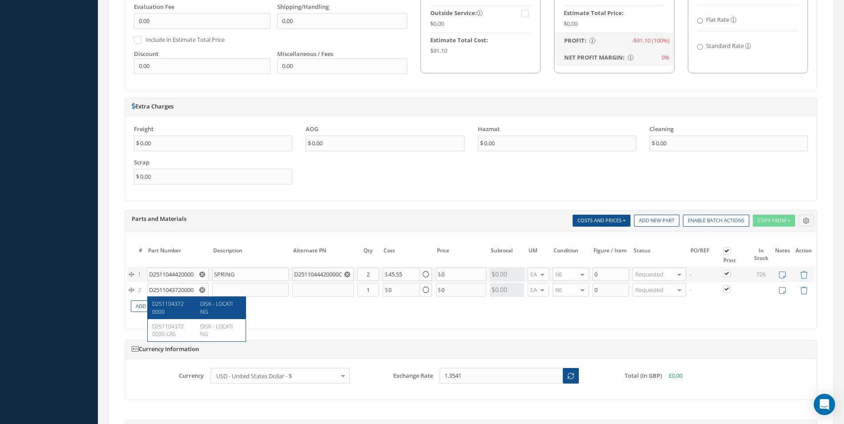
type input "DISK - LOCATING"
type input "37.00"
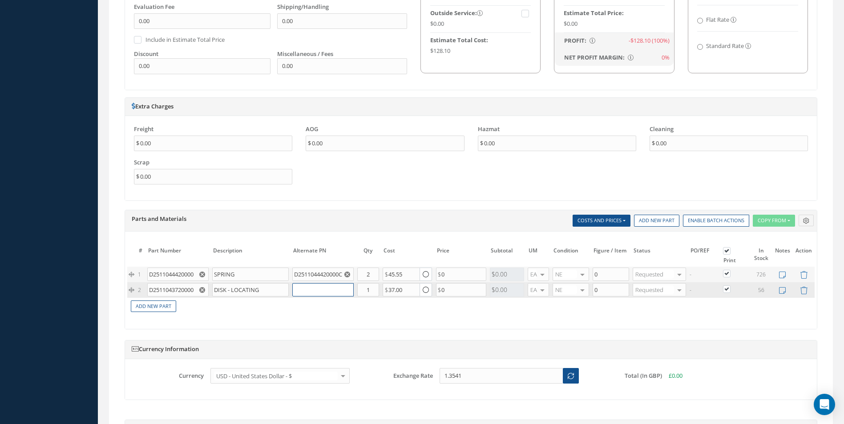
click at [306, 291] on input "text" at bounding box center [322, 289] width 61 height 13
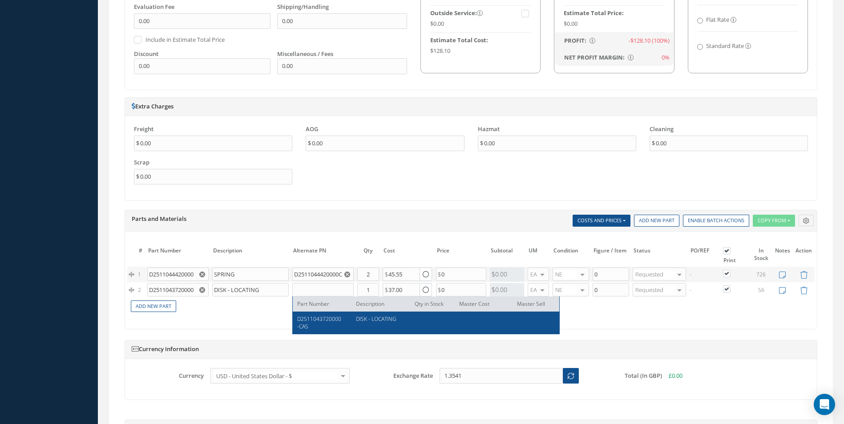
drag, startPoint x: 322, startPoint y: 315, endPoint x: 237, endPoint y: 320, distance: 85.1
click at [321, 315] on span "D2511043720000-CAS" at bounding box center [319, 322] width 44 height 15
type input "D2511043720000-CAS"
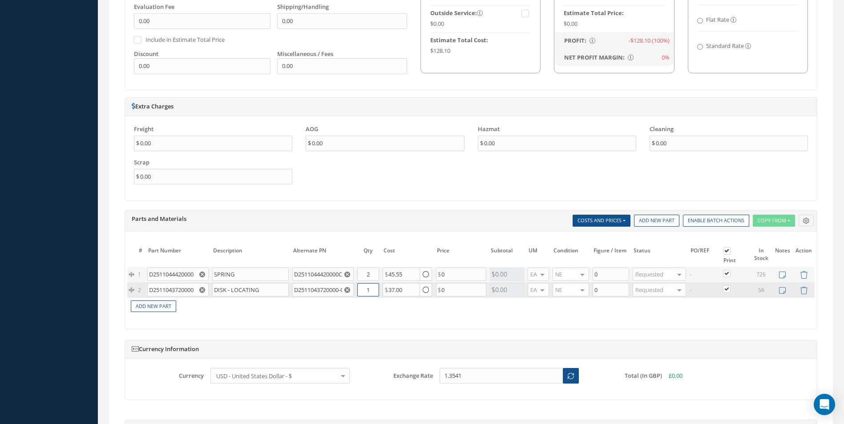
drag, startPoint x: 367, startPoint y: 286, endPoint x: 372, endPoint y: 289, distance: 5.7
click at [372, 289] on input "1" at bounding box center [368, 289] width 22 height 13
type input "2"
click at [139, 305] on link "Add New Part" at bounding box center [153, 307] width 45 height 12
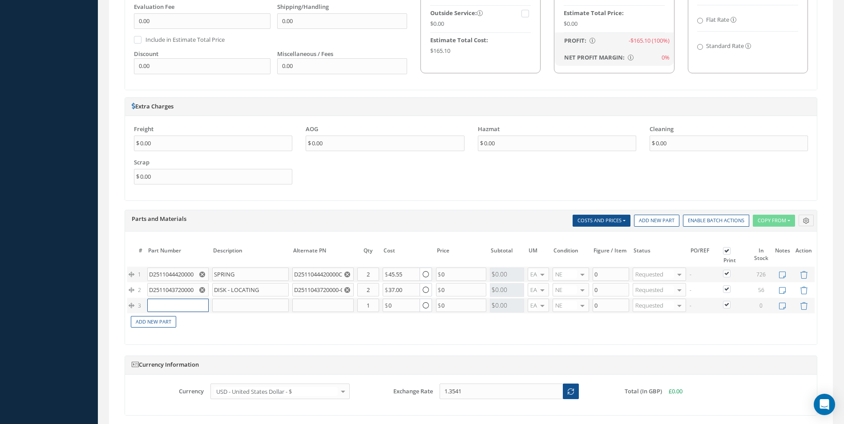
click at [183, 309] on input "text" at bounding box center [177, 305] width 61 height 13
paste input "D2511043820000"
type input "D2511043820000"
click at [215, 322] on div "PIN" at bounding box center [217, 323] width 48 height 15
type input "PIN"
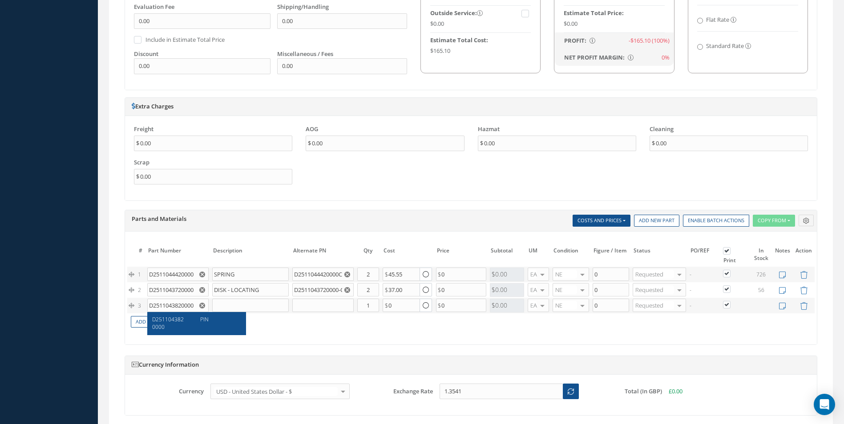
type input "75.00"
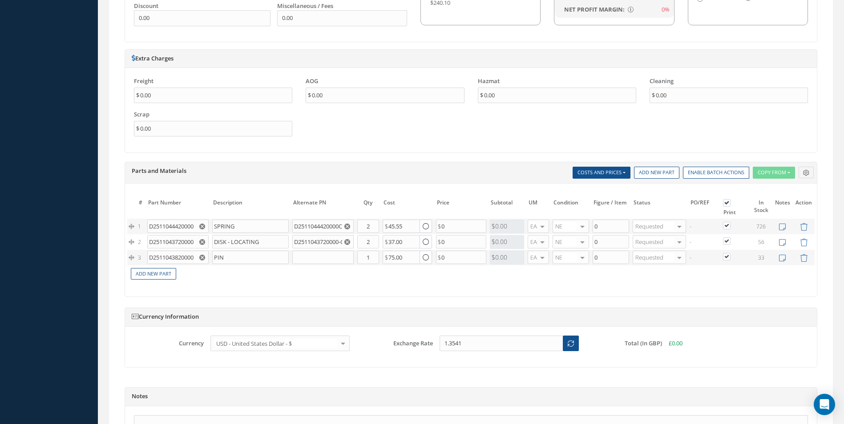
scroll to position [753, 0]
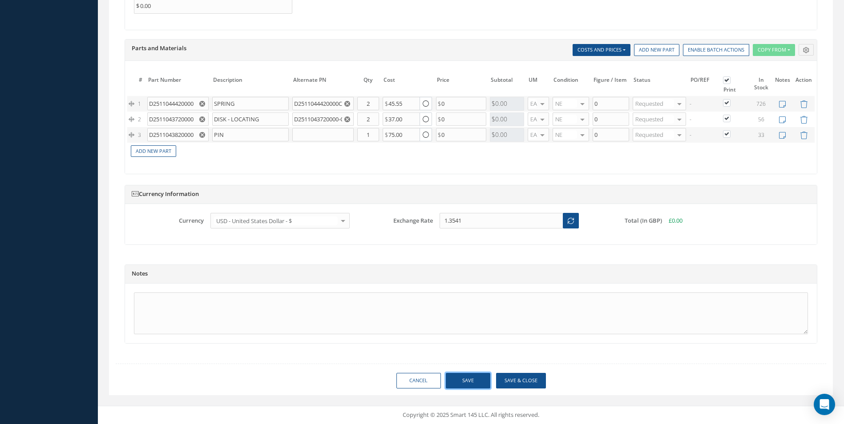
click at [468, 382] on button "Save" at bounding box center [468, 381] width 44 height 16
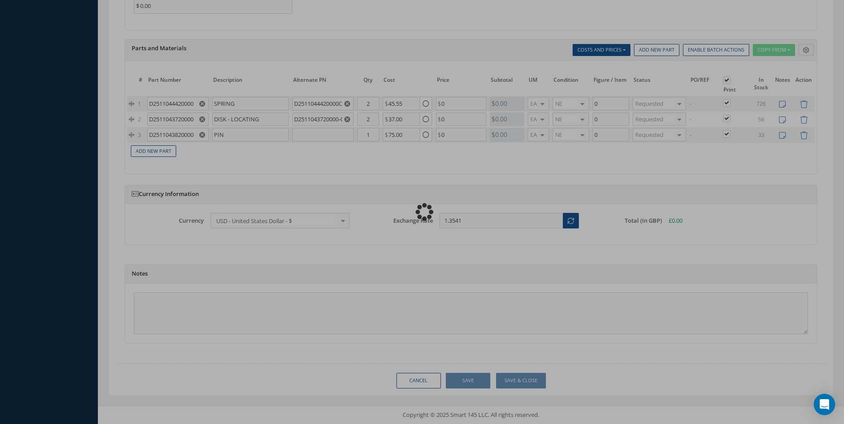
type input "0.00"
checkbox input "true"
type input "0.00"
checkbox input "true"
type input "0.00"
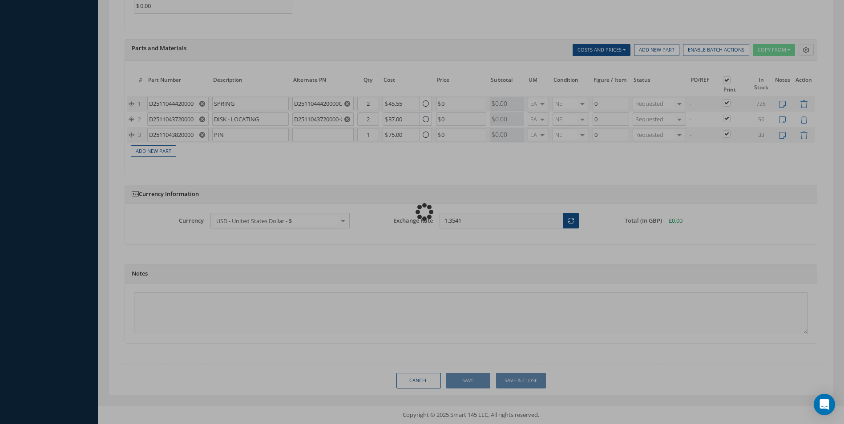
checkbox input "true"
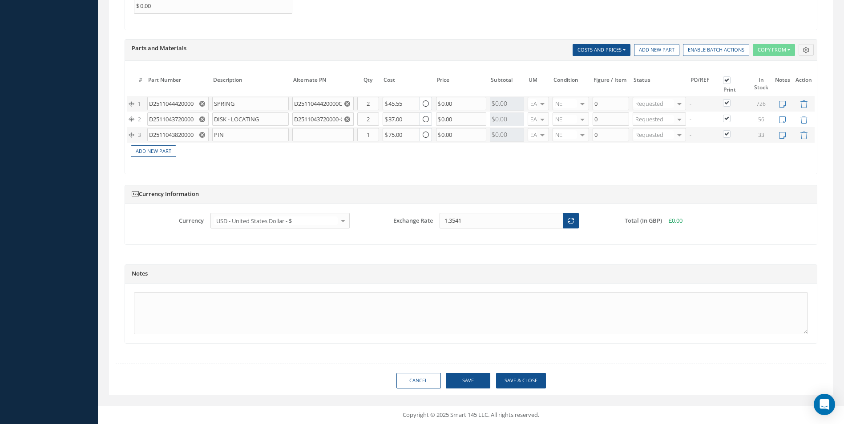
type input "AEROKNOW"
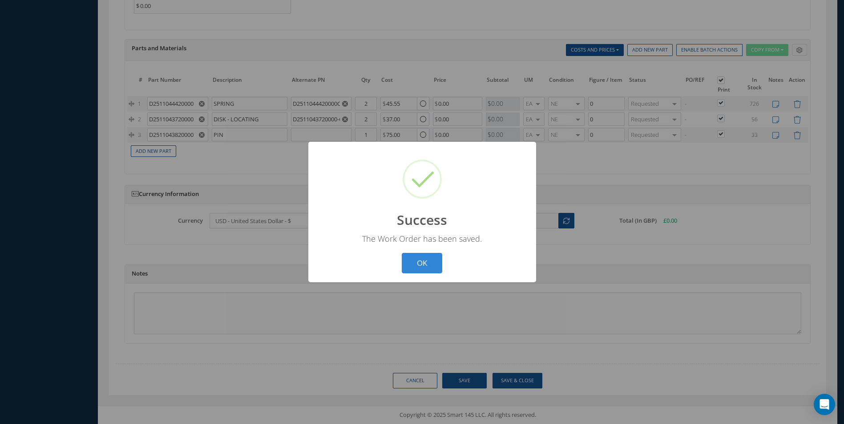
scroll to position [750, 0]
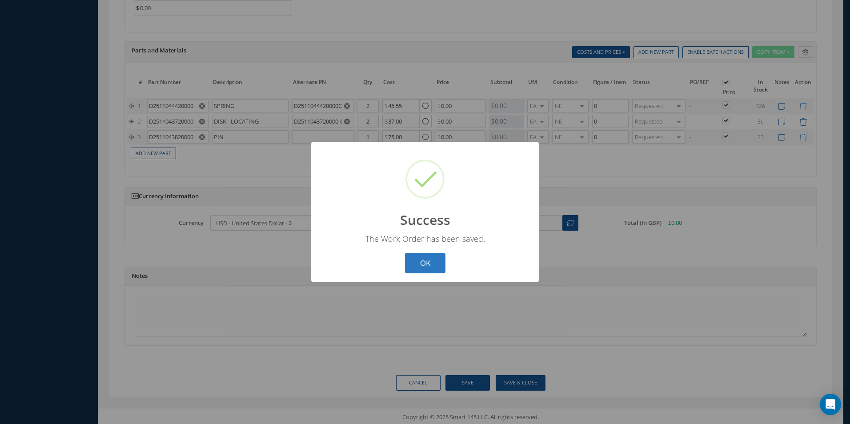
click at [415, 271] on button "OK" at bounding box center [425, 263] width 40 height 21
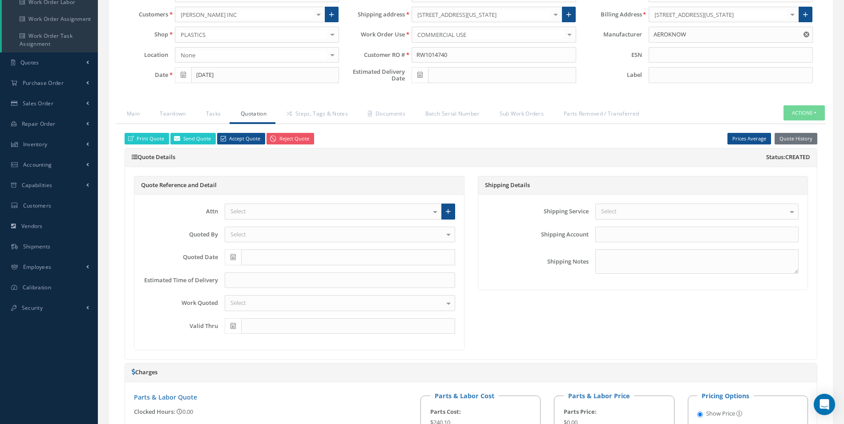
scroll to position [128, 0]
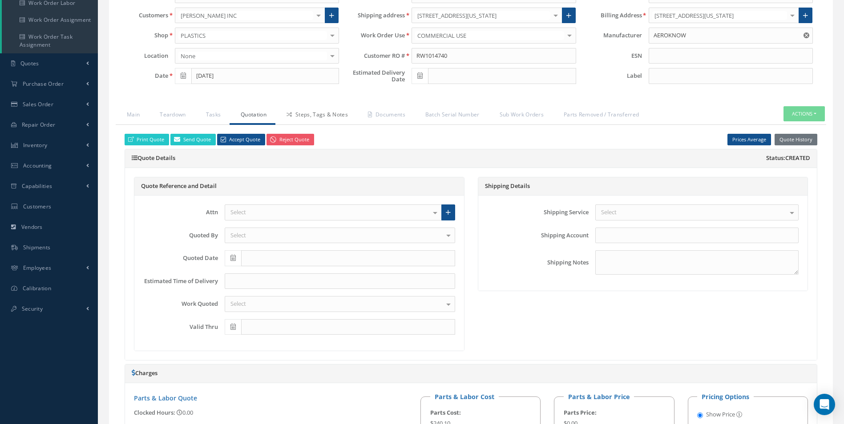
click at [322, 113] on link "Steps, Tags & Notes" at bounding box center [315, 115] width 81 height 19
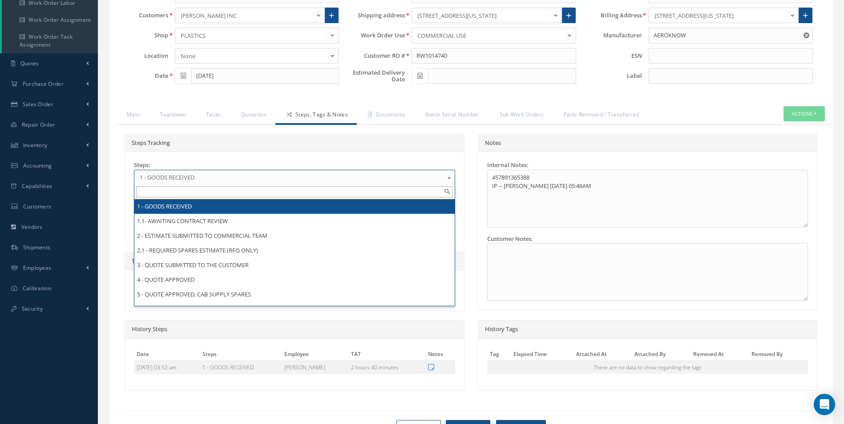
click at [328, 170] on link "1 - GOODS RECEIVED" at bounding box center [294, 177] width 321 height 15
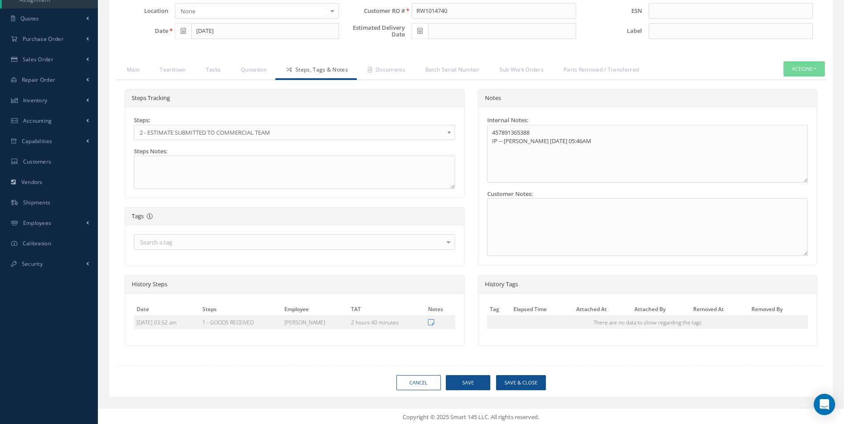
scroll to position [174, 0]
click at [471, 380] on button "Save" at bounding box center [468, 382] width 44 height 16
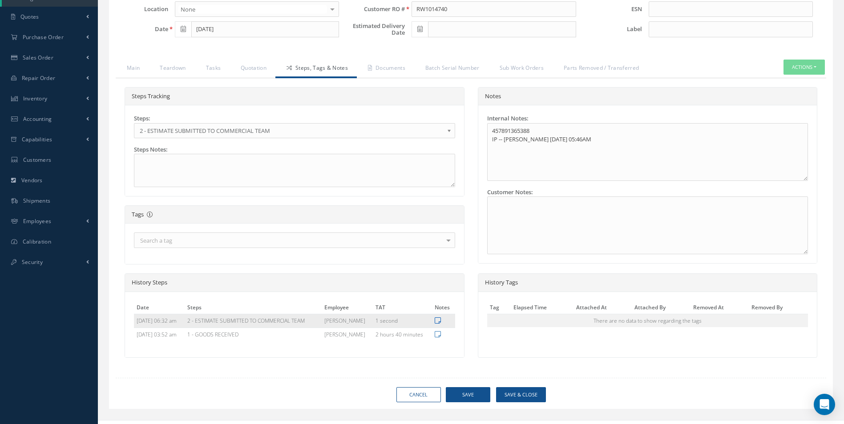
type input "AEROKNOW"
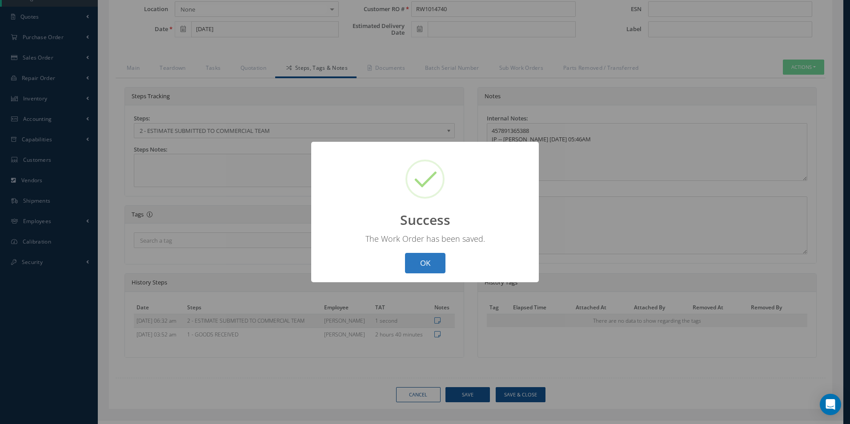
click at [429, 259] on button "OK" at bounding box center [425, 263] width 40 height 21
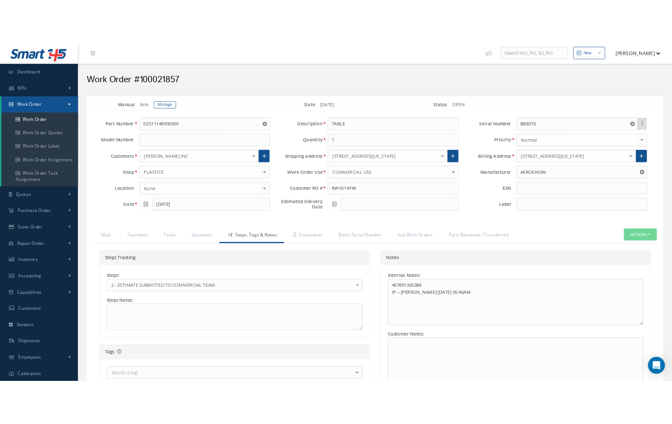
scroll to position [0, 0]
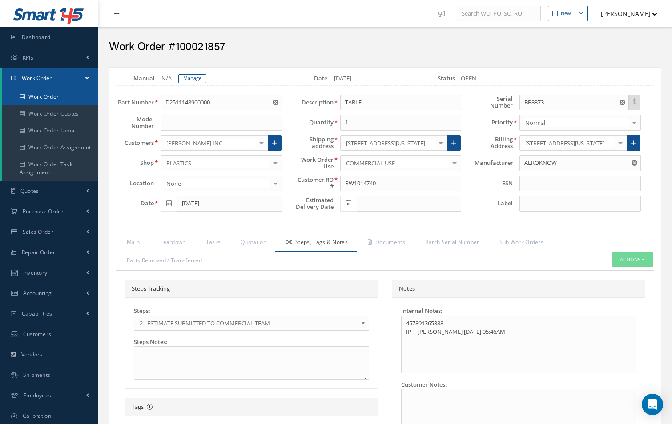
click at [33, 95] on link "Work Order" at bounding box center [50, 97] width 96 height 17
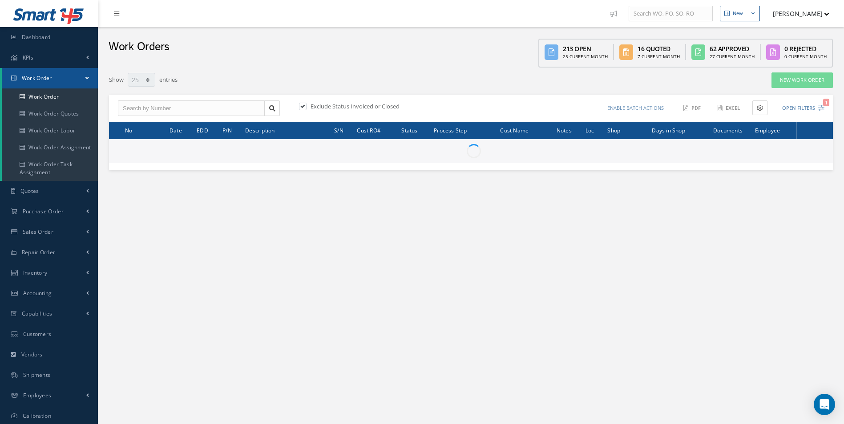
select select "25"
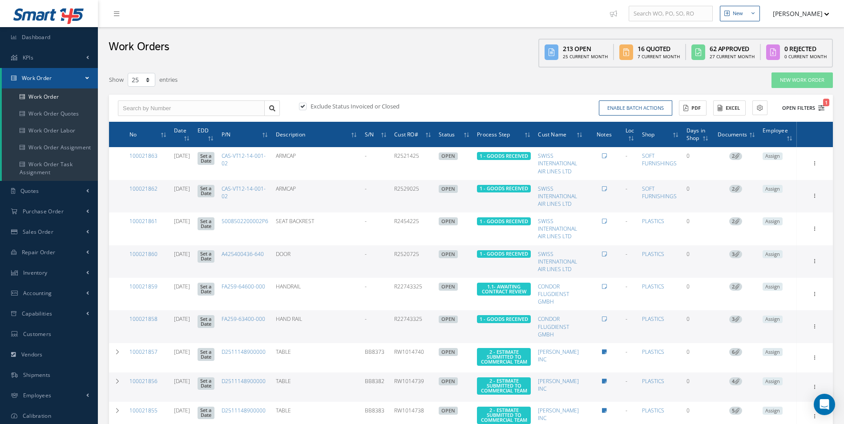
click at [824, 105] on span "1" at bounding box center [826, 103] width 6 height 8
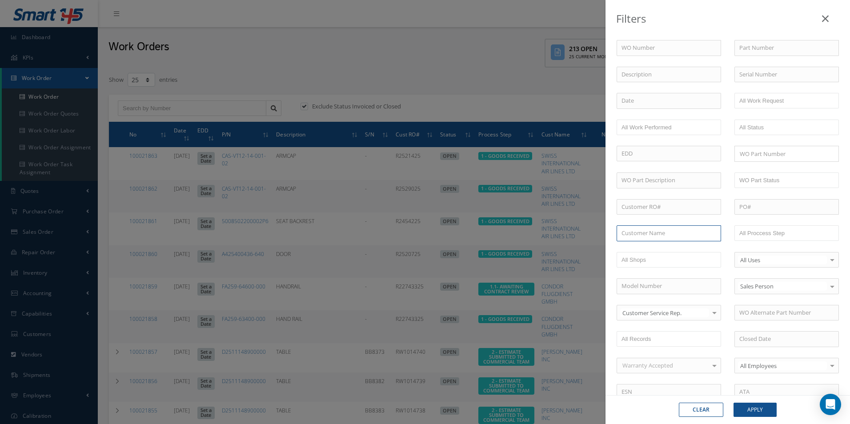
click at [660, 234] on input "text" at bounding box center [669, 233] width 105 height 16
click at [654, 247] on span "[PERSON_NAME] INC" at bounding box center [650, 249] width 56 height 8
type input "[PERSON_NAME] INC"
click at [766, 410] on button "Apply" at bounding box center [755, 410] width 43 height 14
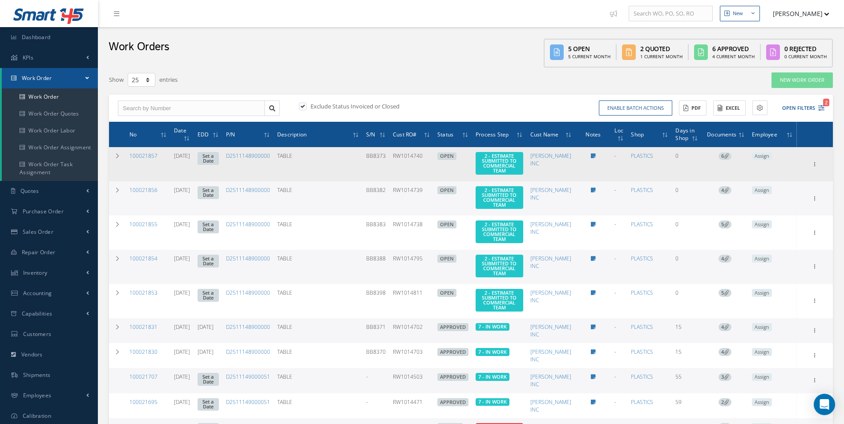
click at [389, 165] on td "BB8373" at bounding box center [375, 164] width 27 height 34
click at [414, 154] on td "RW1014740" at bounding box center [411, 164] width 44 height 34
drag, startPoint x: 414, startPoint y: 154, endPoint x: 443, endPoint y: 156, distance: 29.4
click at [434, 156] on td "RW1014740" at bounding box center [411, 164] width 44 height 34
drag, startPoint x: 443, startPoint y: 156, endPoint x: 433, endPoint y: 156, distance: 10.2
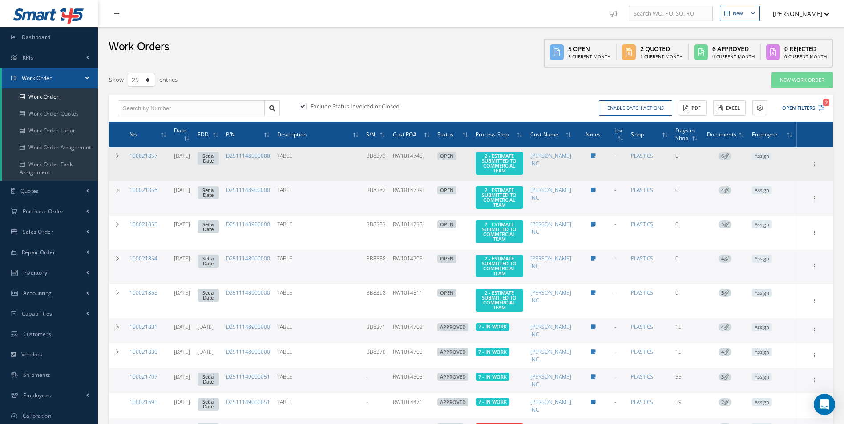
copy td "RW1014740"
drag, startPoint x: 291, startPoint y: 155, endPoint x: 247, endPoint y: 157, distance: 44.1
click at [247, 157] on td "D2511148900000" at bounding box center [247, 164] width 51 height 34
drag, startPoint x: 247, startPoint y: 157, endPoint x: 260, endPoint y: 158, distance: 12.5
copy link "D2511148900000"
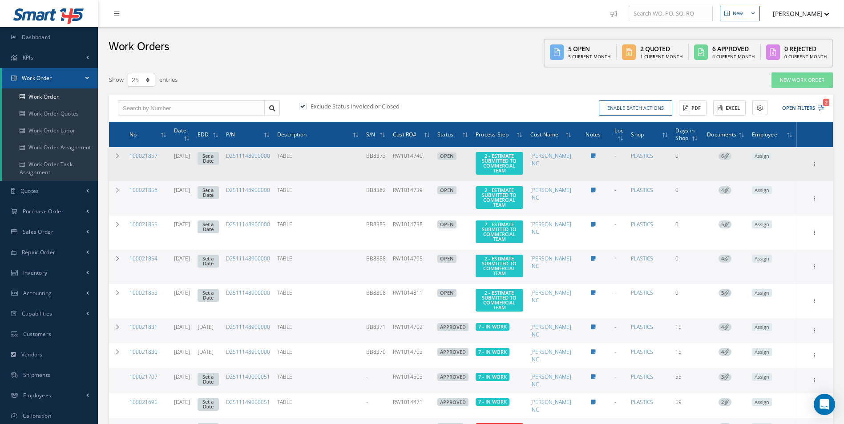
click at [389, 157] on td "BB8373" at bounding box center [375, 164] width 27 height 34
drag, startPoint x: 387, startPoint y: 156, endPoint x: 406, endPoint y: 155, distance: 18.7
click at [389, 155] on td "BB8373" at bounding box center [375, 164] width 27 height 34
drag, startPoint x: 406, startPoint y: 155, endPoint x: 401, endPoint y: 157, distance: 5.8
copy td "BB8373"
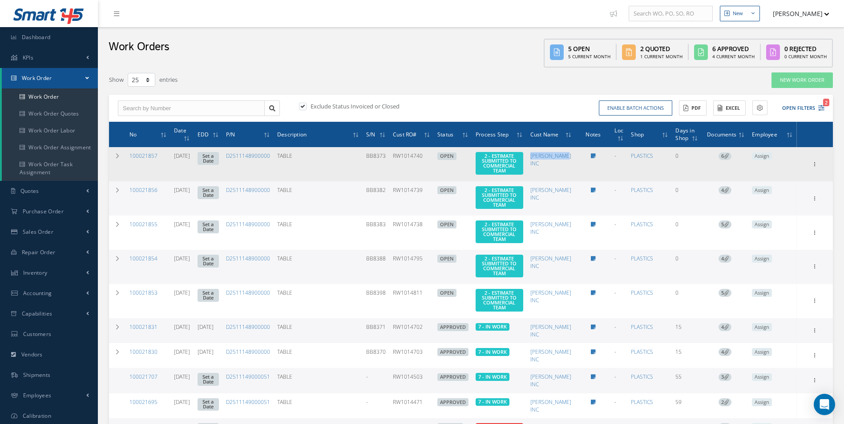
drag, startPoint x: 556, startPoint y: 154, endPoint x: 572, endPoint y: 165, distance: 18.5
click at [572, 165] on td "[PERSON_NAME] INC" at bounding box center [551, 164] width 49 height 34
drag, startPoint x: 572, startPoint y: 165, endPoint x: 562, endPoint y: 162, distance: 10.1
copy link "[PERSON_NAME] INC"
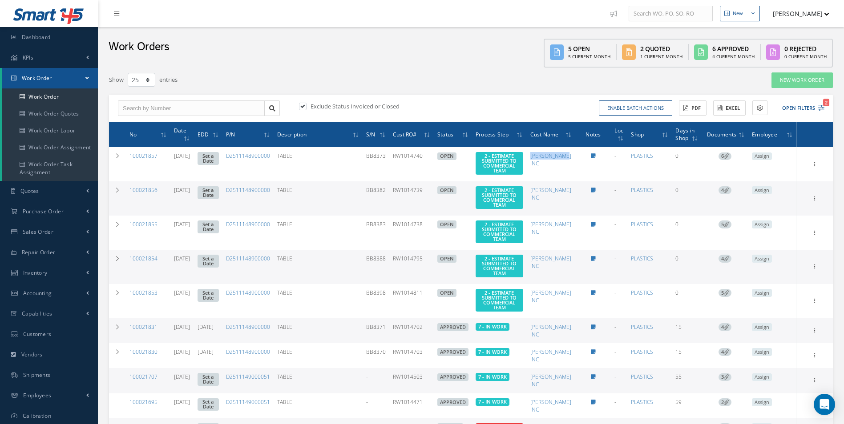
drag, startPoint x: 414, startPoint y: 184, endPoint x: 442, endPoint y: 186, distance: 28.1
click at [434, 186] on td "RW1014739" at bounding box center [411, 198] width 44 height 34
copy td "RW1014739"
drag, startPoint x: 390, startPoint y: 184, endPoint x: 407, endPoint y: 185, distance: 17.4
click at [389, 185] on td "BB8382" at bounding box center [375, 198] width 27 height 34
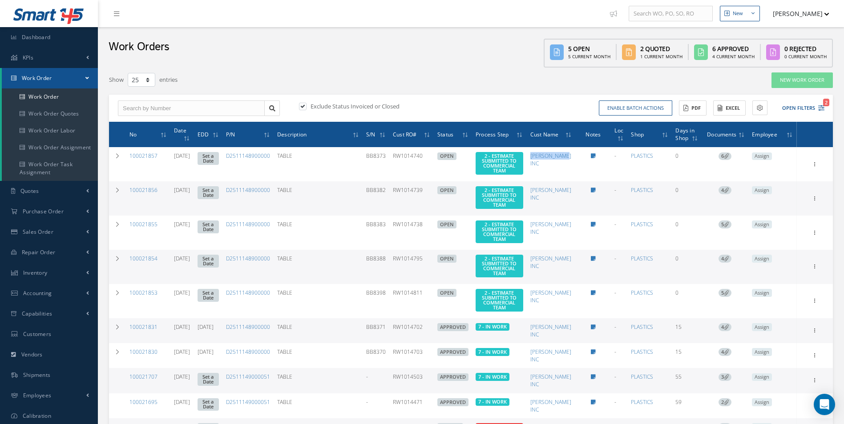
drag, startPoint x: 407, startPoint y: 185, endPoint x: 400, endPoint y: 186, distance: 7.2
copy td "BB8382"
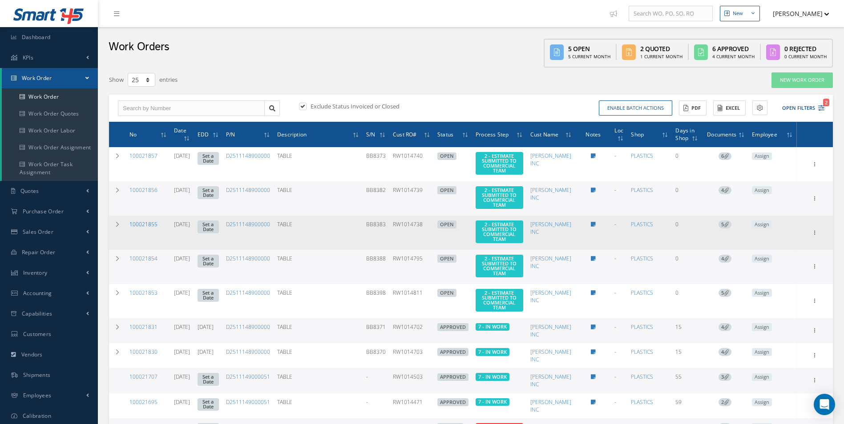
click at [157, 221] on div "100021855" at bounding box center [147, 225] width 37 height 8
drag, startPoint x: 414, startPoint y: 215, endPoint x: 443, endPoint y: 215, distance: 29.4
click at [434, 216] on td "RW1014738" at bounding box center [411, 233] width 44 height 34
copy td "RW1014738"
drag, startPoint x: 387, startPoint y: 214, endPoint x: 408, endPoint y: 214, distance: 21.3
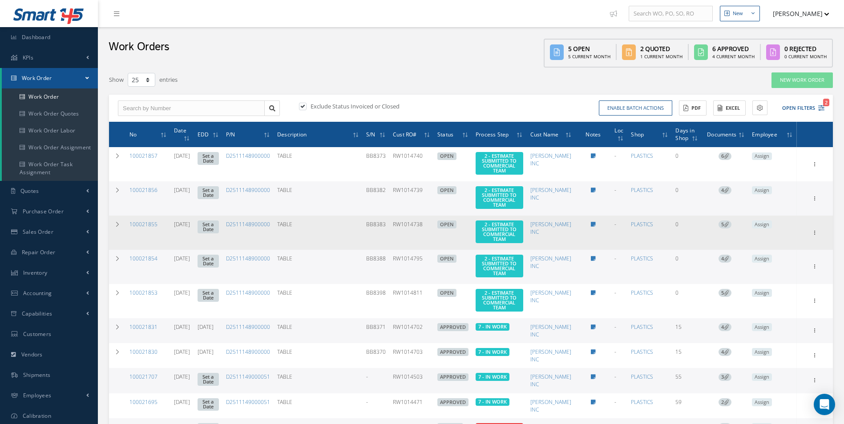
click at [389, 216] on td "BB8383" at bounding box center [375, 233] width 27 height 34
drag, startPoint x: 408, startPoint y: 214, endPoint x: 402, endPoint y: 212, distance: 6.6
copy td "BB8383"
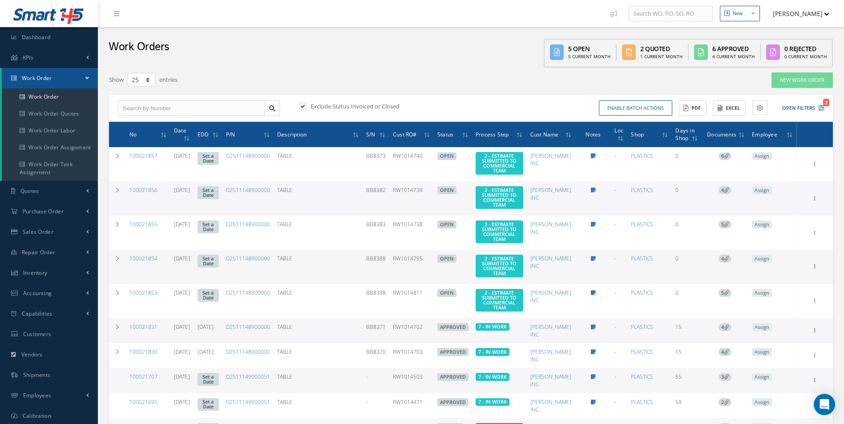
drag, startPoint x: 413, startPoint y: 241, endPoint x: 443, endPoint y: 245, distance: 29.6
click at [434, 250] on td "RW1014795" at bounding box center [411, 267] width 44 height 34
copy td "RW1014795"
drag, startPoint x: 387, startPoint y: 242, endPoint x: 405, endPoint y: 245, distance: 17.5
click at [389, 250] on td "BB8388" at bounding box center [375, 267] width 27 height 34
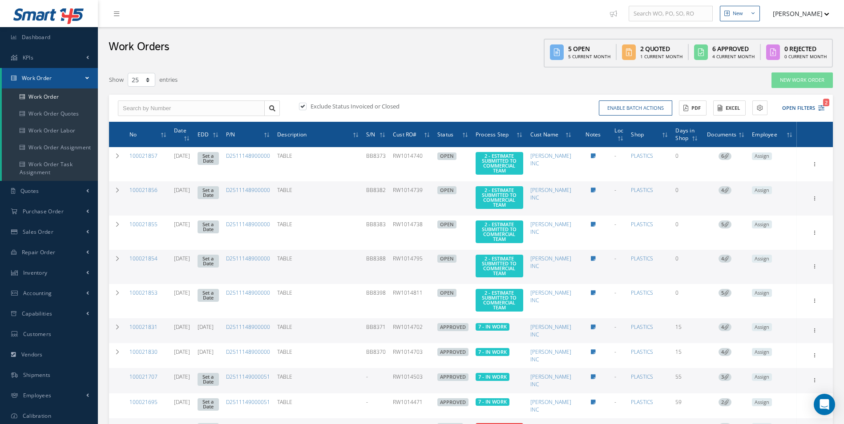
copy td "BB8388"
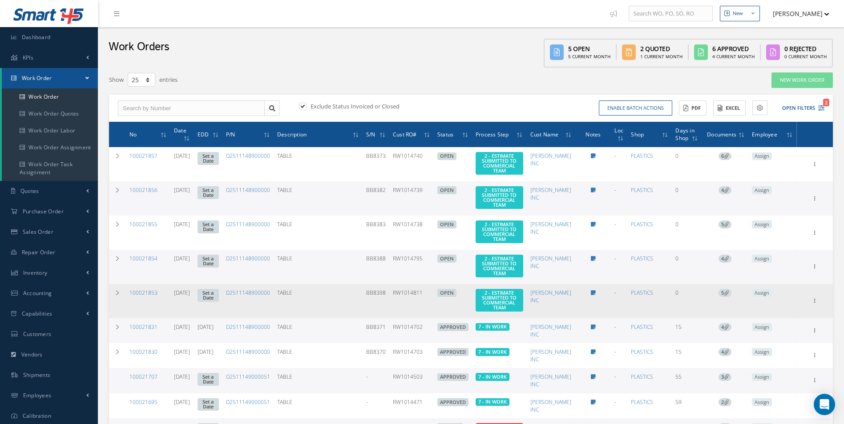
drag, startPoint x: 415, startPoint y: 271, endPoint x: 442, endPoint y: 273, distance: 27.6
click at [434, 284] on td "RW1014811" at bounding box center [411, 301] width 44 height 34
drag, startPoint x: 387, startPoint y: 272, endPoint x: 407, endPoint y: 276, distance: 19.9
click at [389, 284] on td "BB8398" at bounding box center [375, 301] width 27 height 34
drag, startPoint x: 407, startPoint y: 276, endPoint x: 401, endPoint y: 274, distance: 5.6
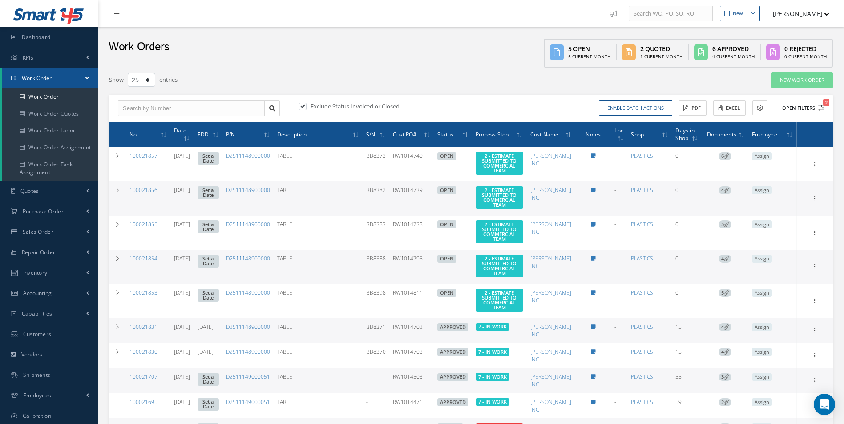
click at [822, 108] on icon "2" at bounding box center [821, 108] width 6 height 6
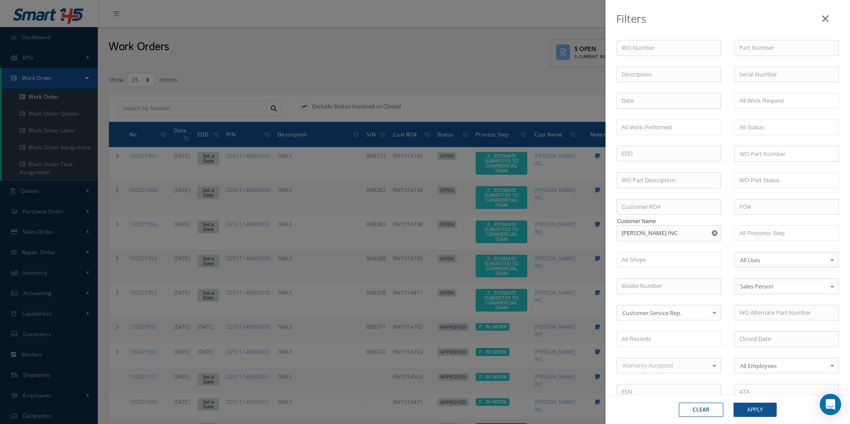
click at [712, 233] on icon "Reset" at bounding box center [715, 233] width 6 height 6
click at [755, 237] on input "text" at bounding box center [768, 233] width 56 height 11
click at [765, 409] on button "Apply" at bounding box center [755, 410] width 43 height 14
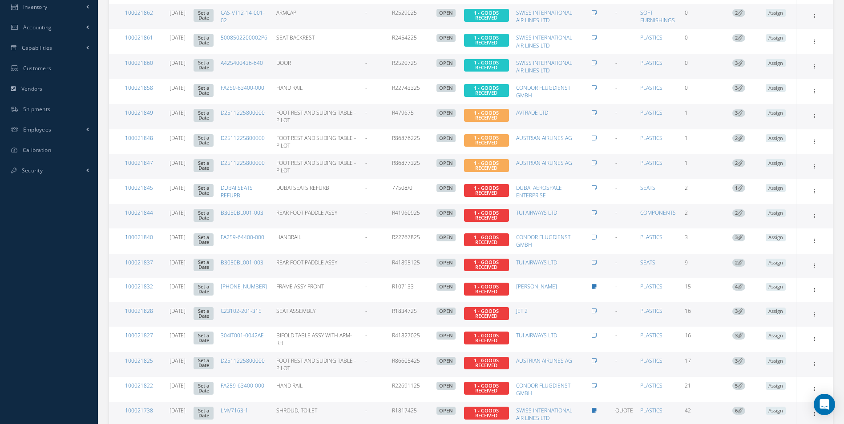
scroll to position [267, 0]
